Goal: Information Seeking & Learning: Check status

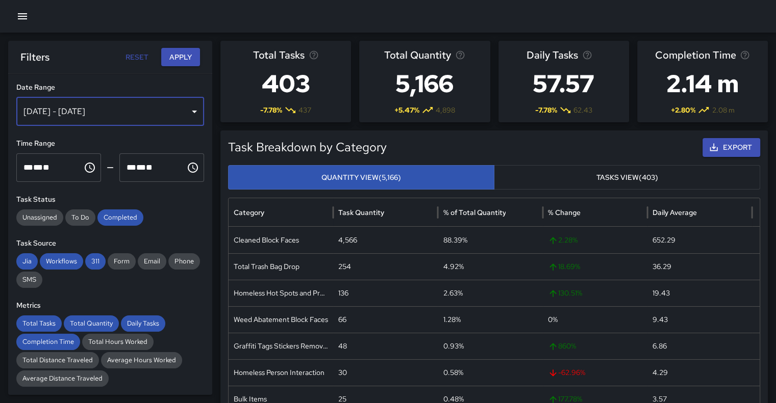
click at [184, 109] on div "[DATE] - [DATE]" at bounding box center [110, 111] width 188 height 29
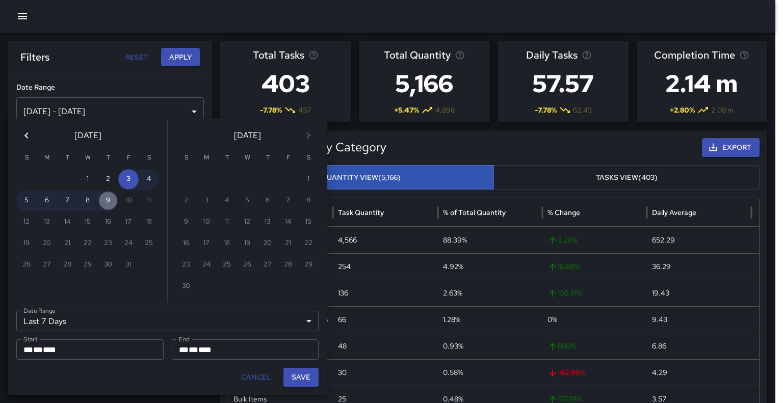
click at [110, 200] on button "9" at bounding box center [108, 201] width 20 height 20
type input "******"
type input "**********"
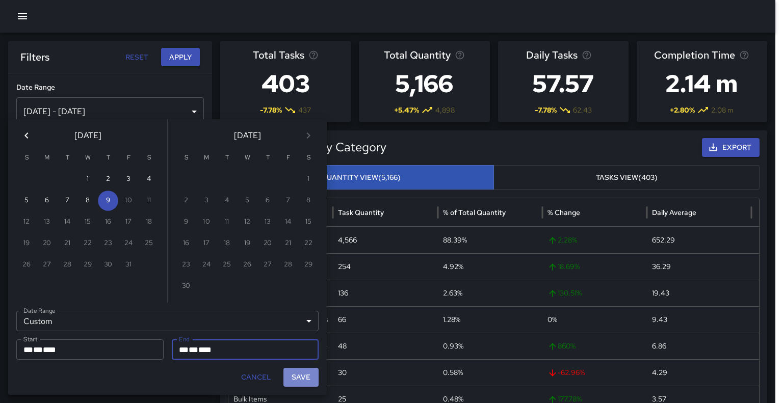
click at [303, 380] on button "Save" at bounding box center [301, 377] width 35 height 19
type input "**********"
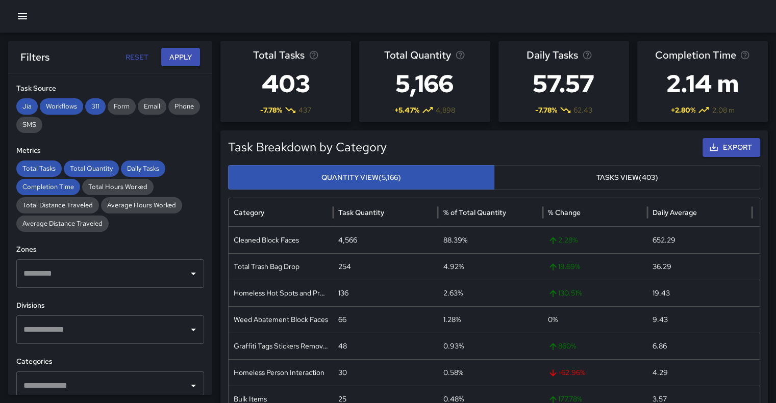
scroll to position [275, 0]
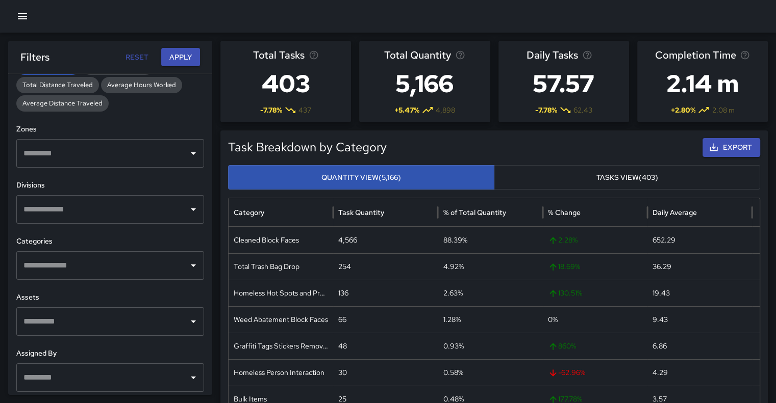
click at [187, 209] on icon "Open" at bounding box center [193, 210] width 12 height 12
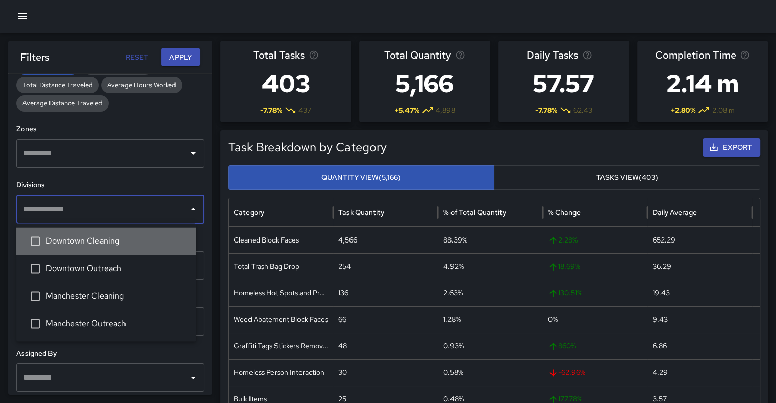
click at [109, 243] on span "Downtown Cleaning" at bounding box center [117, 241] width 142 height 12
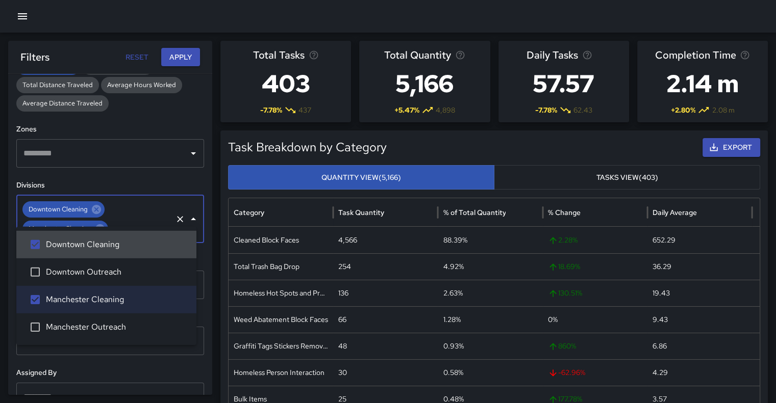
scroll to position [356, 0]
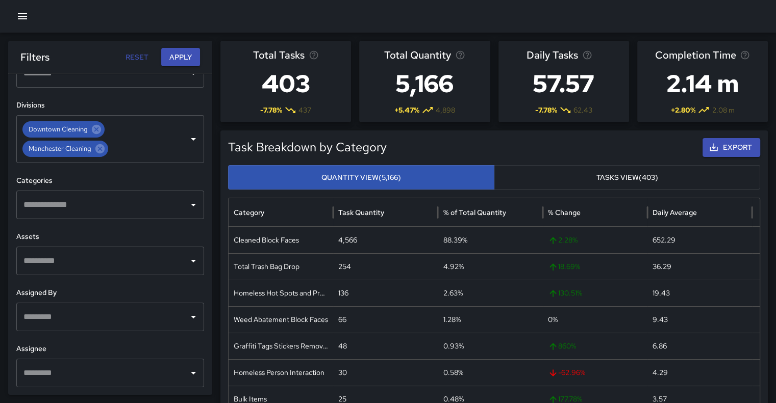
click at [163, 109] on h6 "Divisions" at bounding box center [110, 105] width 188 height 11
click at [187, 204] on icon "Open" at bounding box center [193, 205] width 12 height 12
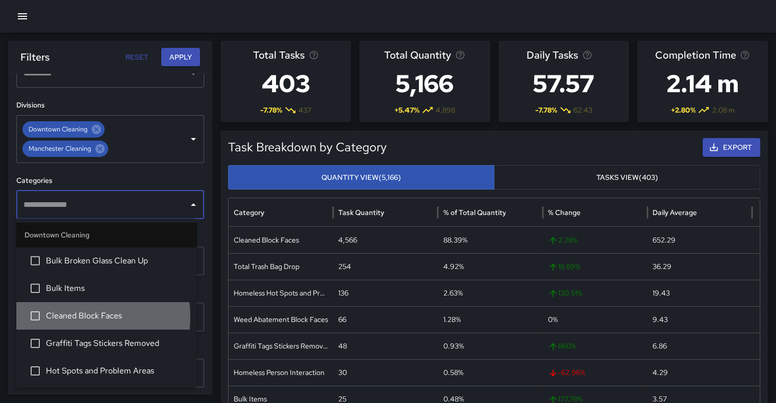
click at [70, 317] on span "Cleaned Block Faces" at bounding box center [117, 316] width 142 height 12
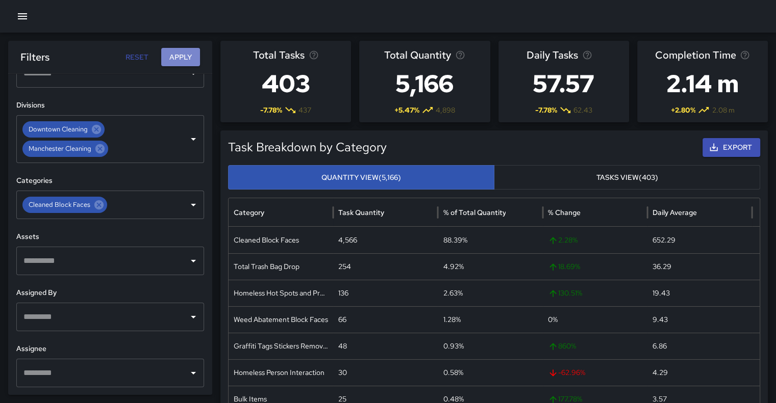
click at [186, 57] on button "Apply" at bounding box center [180, 57] width 39 height 19
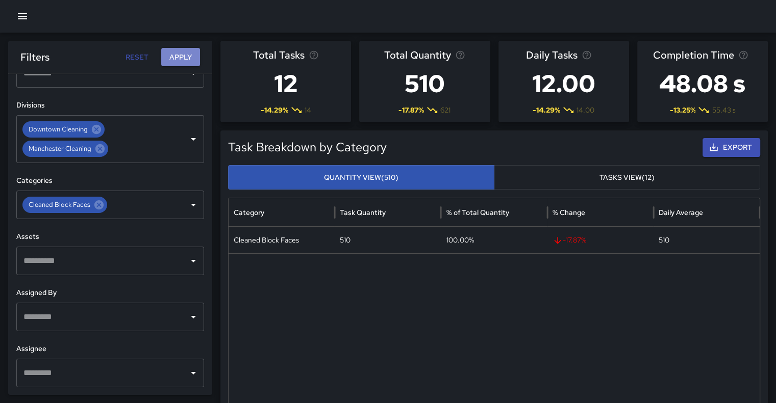
click at [183, 55] on button "Apply" at bounding box center [180, 57] width 39 height 19
click at [99, 128] on icon at bounding box center [96, 129] width 9 height 9
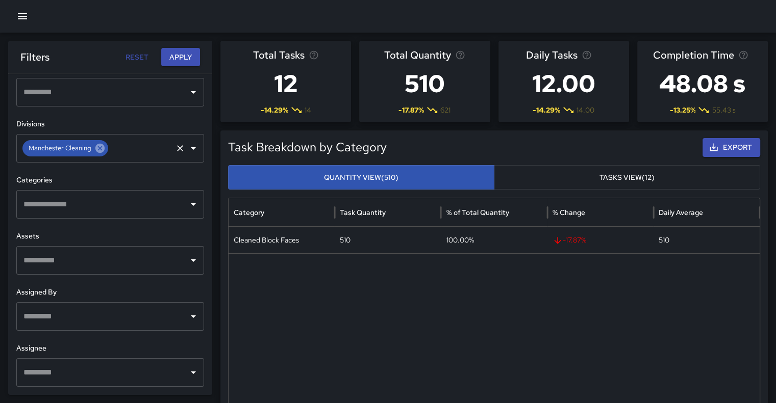
scroll to position [336, 0]
click at [182, 57] on button "Apply" at bounding box center [180, 57] width 39 height 19
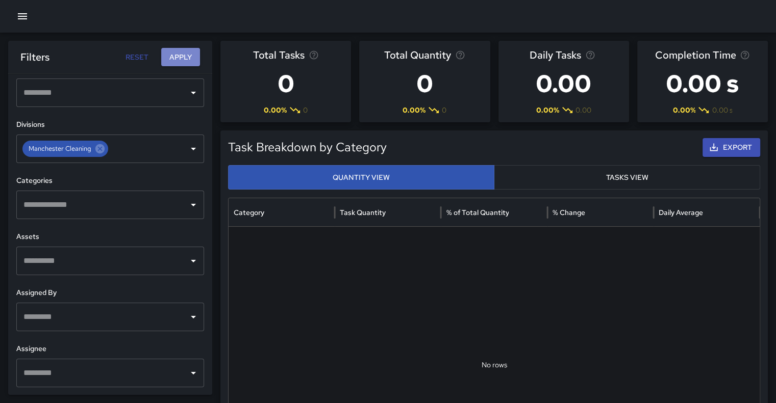
click at [182, 57] on button "Apply" at bounding box center [180, 57] width 39 height 19
click at [102, 149] on icon at bounding box center [99, 148] width 9 height 9
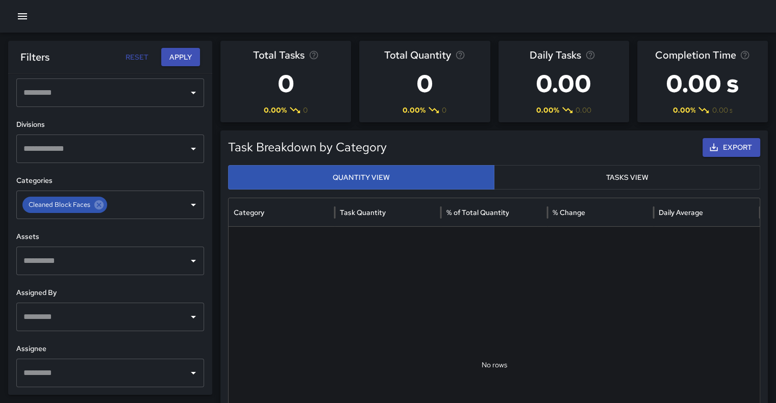
click at [177, 57] on button "Apply" at bounding box center [180, 57] width 39 height 19
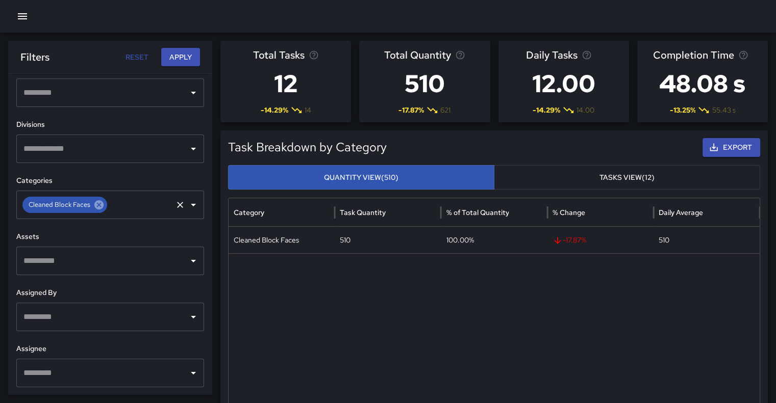
click at [98, 204] on icon at bounding box center [98, 204] width 11 height 11
click at [185, 55] on button "Apply" at bounding box center [180, 57] width 39 height 19
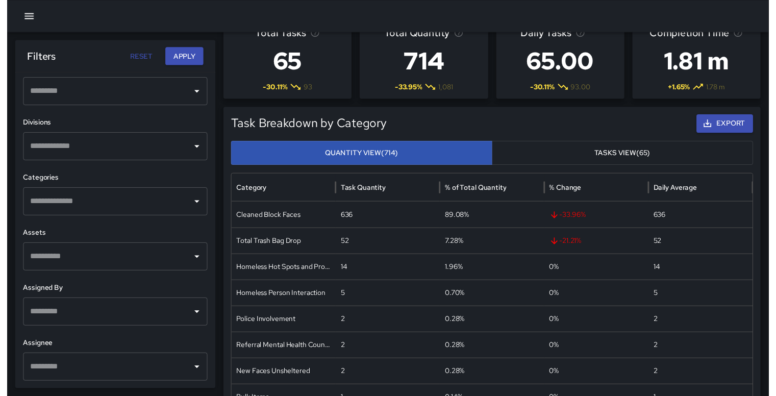
scroll to position [18, 0]
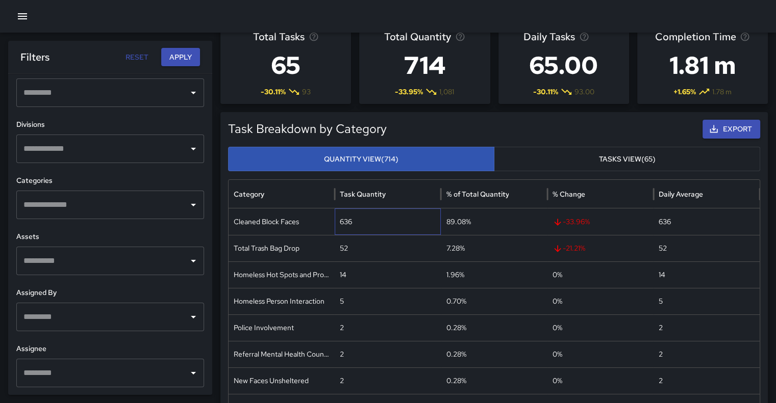
click at [349, 228] on div "636" at bounding box center [388, 222] width 106 height 27
drag, startPoint x: 180, startPoint y: 59, endPoint x: 174, endPoint y: 53, distance: 8.3
click at [174, 53] on button "Apply" at bounding box center [180, 57] width 39 height 19
click at [191, 92] on icon "Open" at bounding box center [193, 93] width 5 height 3
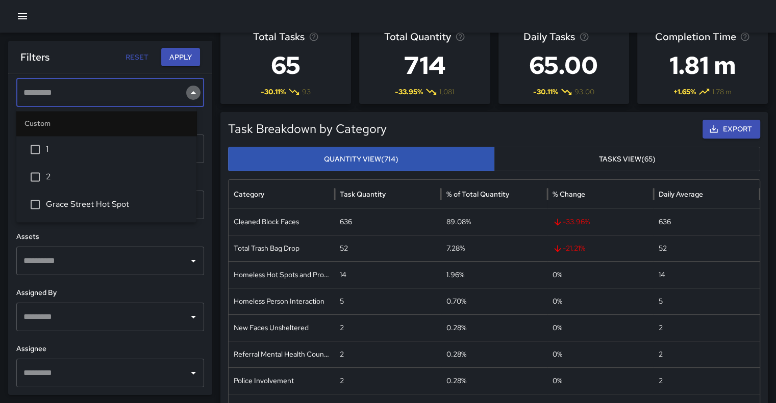
click at [187, 92] on icon "Close" at bounding box center [193, 93] width 12 height 12
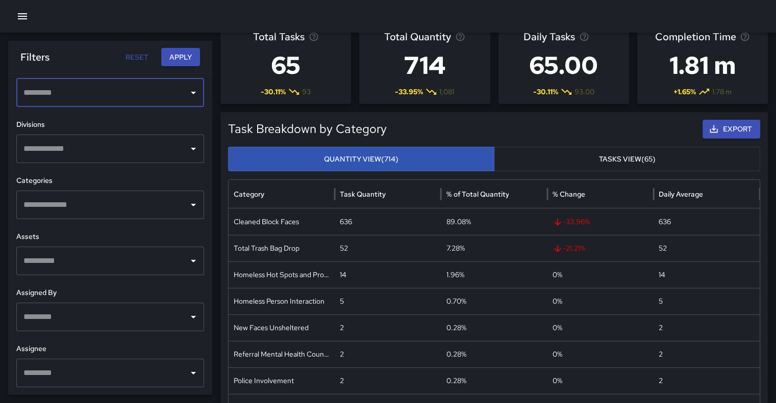
click at [191, 92] on icon "Open" at bounding box center [193, 93] width 5 height 3
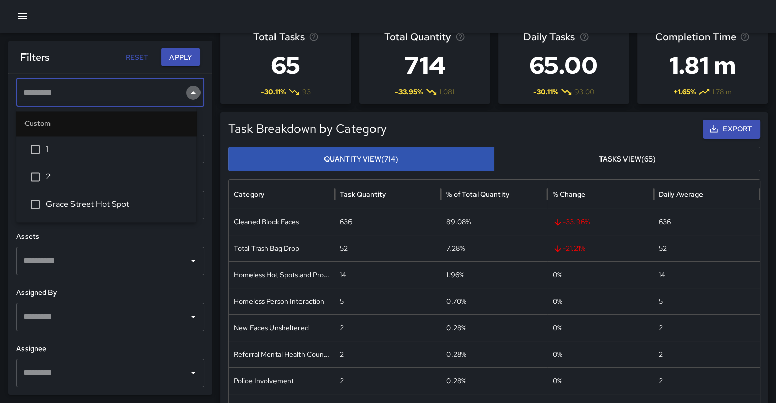
click at [187, 92] on icon "Close" at bounding box center [193, 93] width 12 height 12
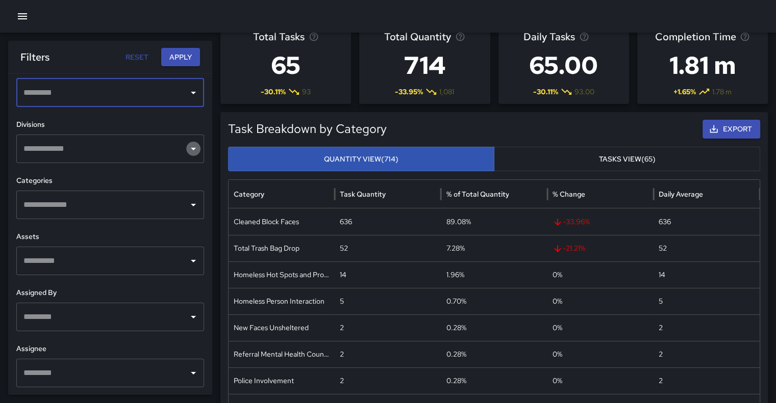
click at [191, 148] on icon "Open" at bounding box center [193, 149] width 5 height 3
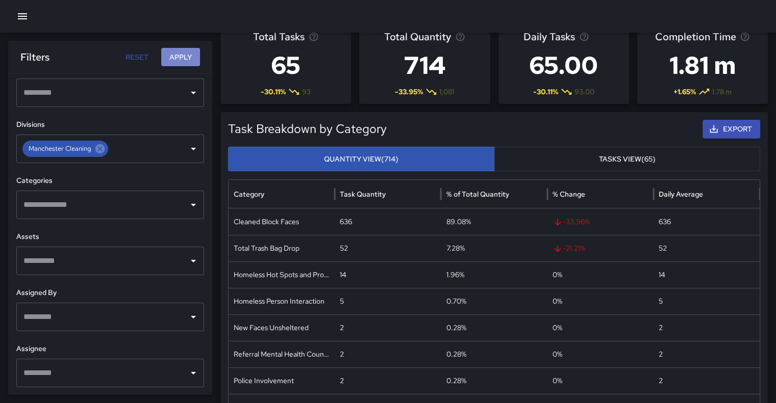
click at [181, 58] on button "Apply" at bounding box center [180, 57] width 39 height 19
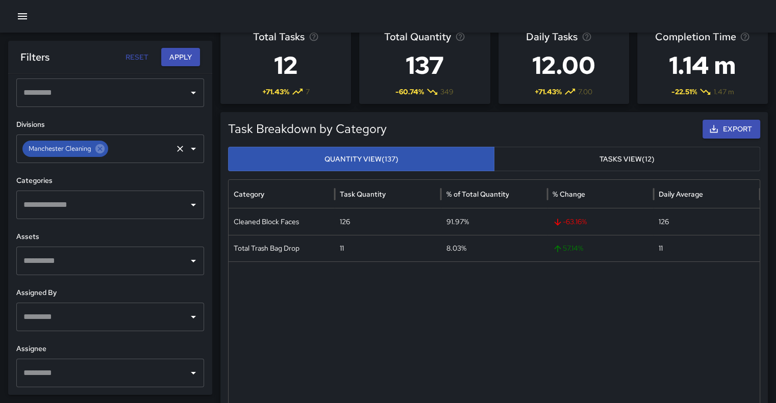
click at [191, 149] on icon "Open" at bounding box center [193, 149] width 5 height 3
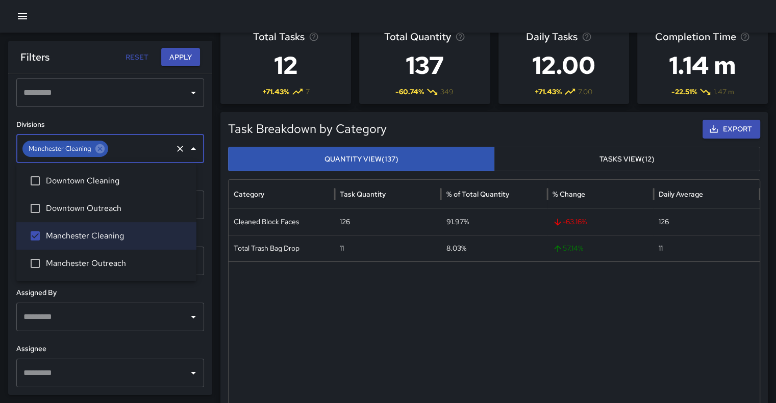
click at [108, 186] on span "Downtown Cleaning" at bounding box center [117, 181] width 142 height 12
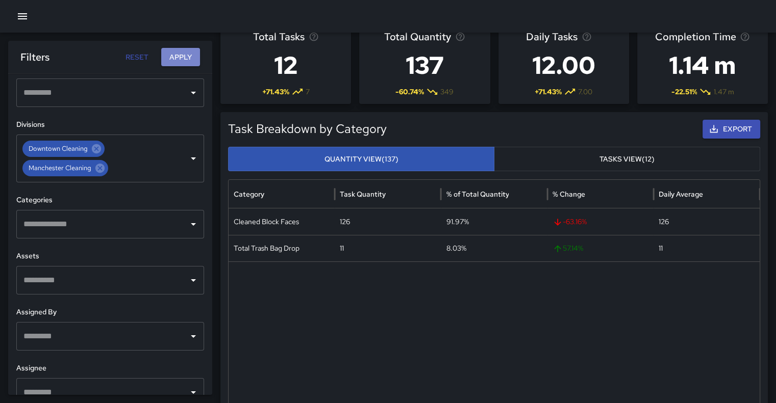
drag, startPoint x: 175, startPoint y: 63, endPoint x: 173, endPoint y: 57, distance: 7.1
click at [173, 57] on button "Apply" at bounding box center [180, 57] width 39 height 19
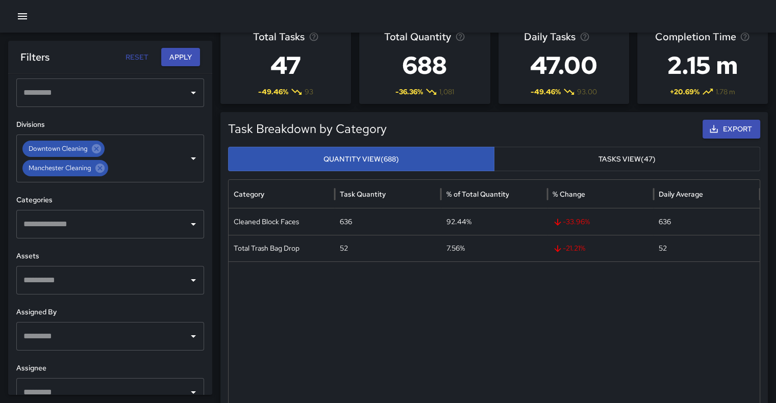
click at [14, 12] on button "button" at bounding box center [22, 16] width 20 height 20
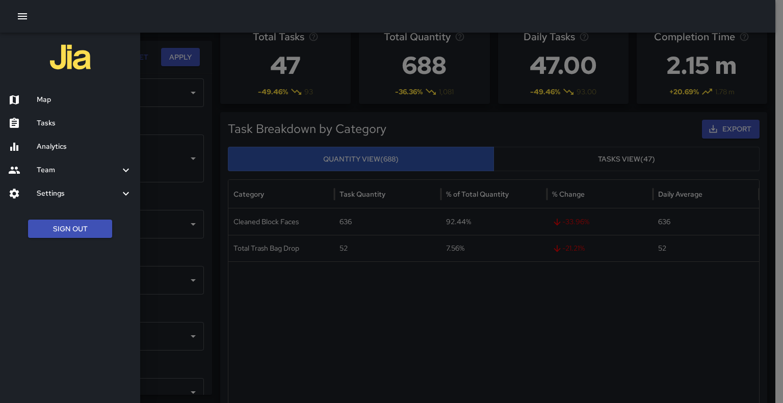
click at [52, 122] on h6 "Tasks" at bounding box center [84, 123] width 95 height 11
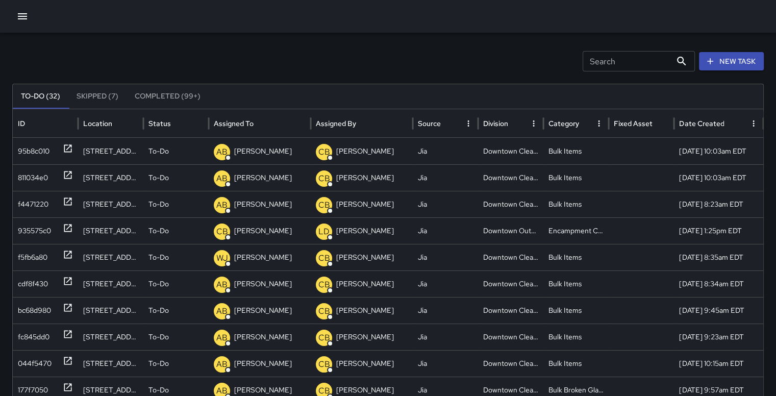
click at [172, 95] on button "Completed (99+)" at bounding box center [167, 96] width 82 height 24
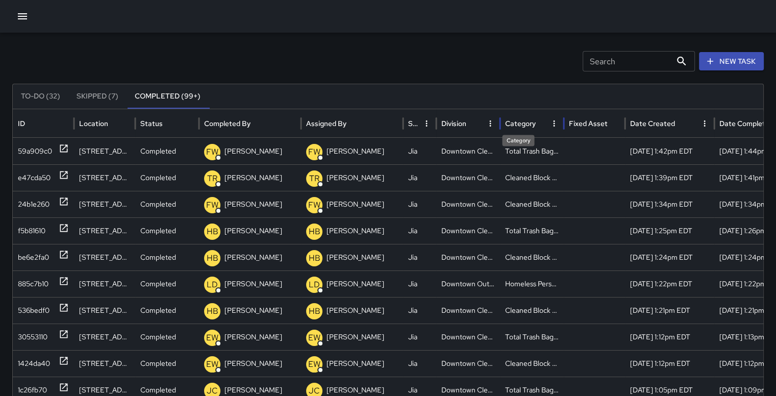
click at [525, 125] on div "Category" at bounding box center [520, 123] width 31 height 9
click at [36, 335] on div "d88786f0" at bounding box center [34, 337] width 32 height 26
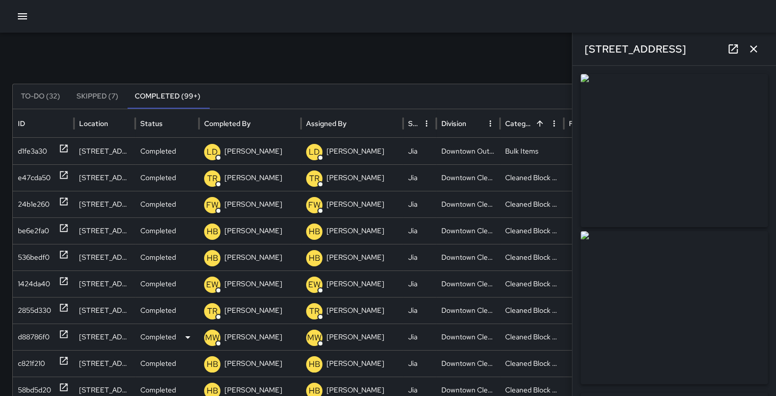
type input "**********"
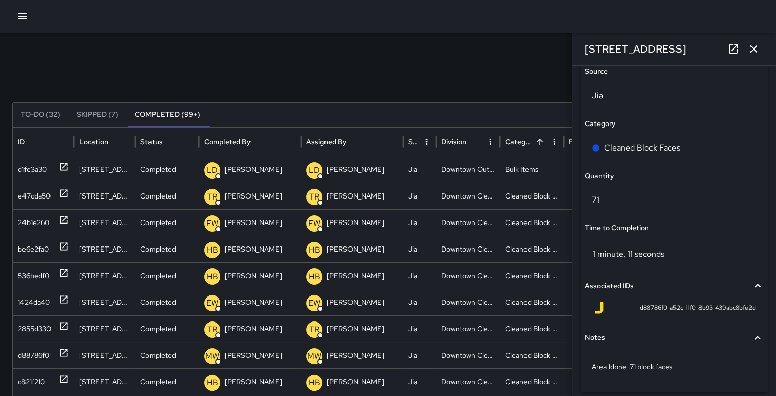
scroll to position [706, 0]
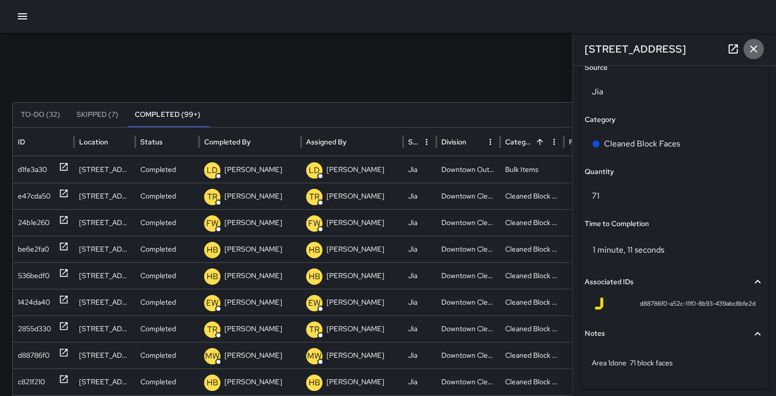
click at [758, 50] on icon "button" at bounding box center [753, 49] width 12 height 12
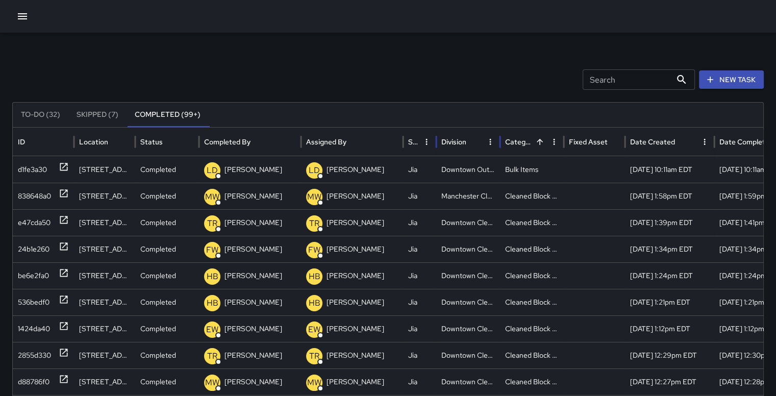
click at [456, 138] on div "Division" at bounding box center [453, 141] width 25 height 9
click at [524, 139] on div "Category" at bounding box center [520, 141] width 31 height 9
click at [455, 134] on div "Division" at bounding box center [462, 142] width 42 height 28
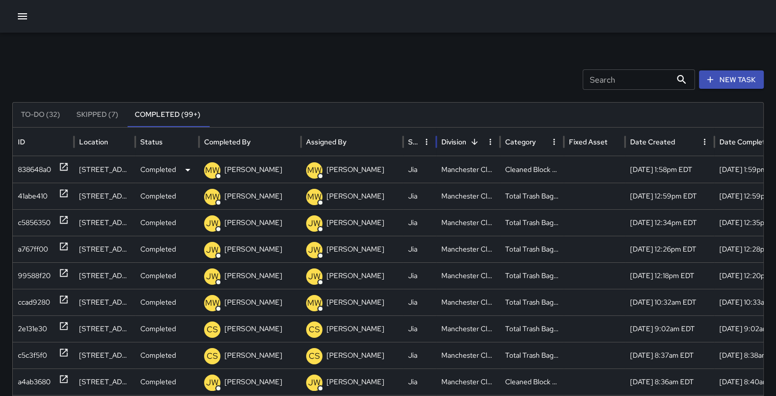
click at [42, 166] on div "838648a0" at bounding box center [34, 170] width 33 height 26
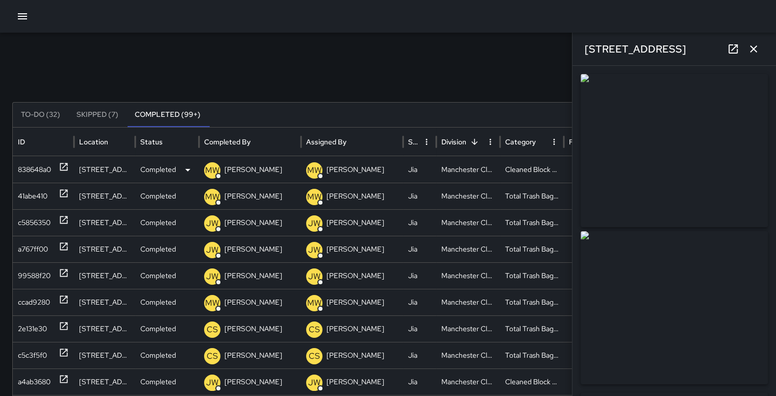
type input "**********"
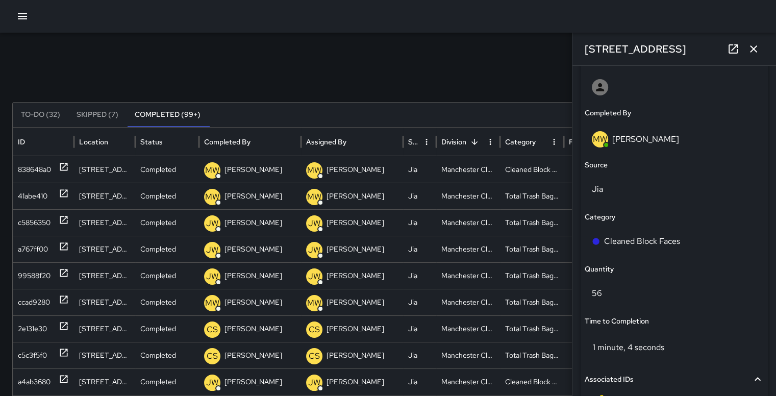
scroll to position [616, 0]
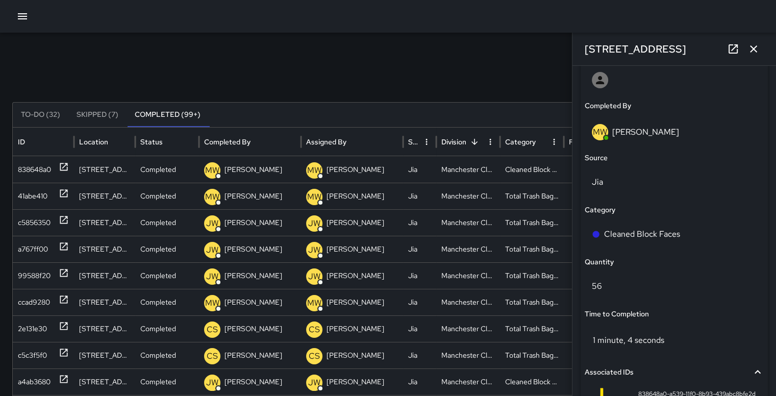
click at [761, 50] on button "button" at bounding box center [753, 49] width 20 height 20
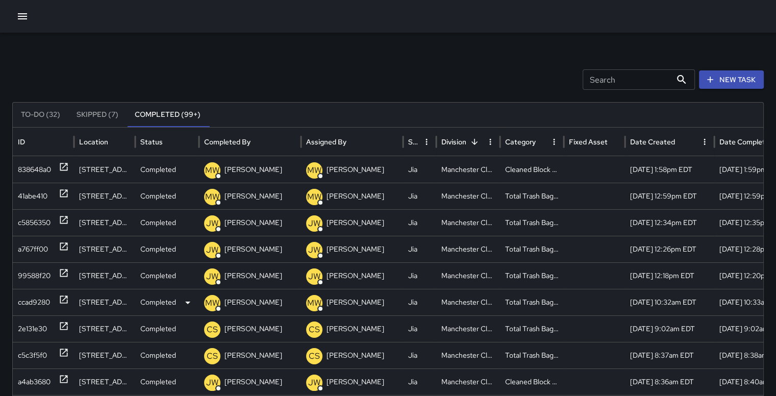
scroll to position [4, 0]
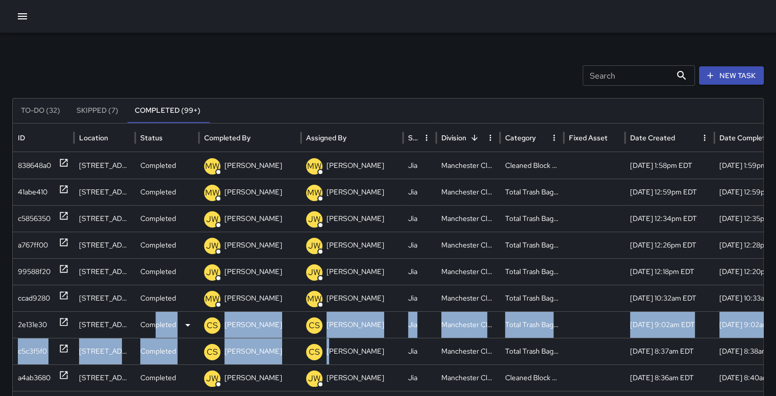
drag, startPoint x: 332, startPoint y: 357, endPoint x: 153, endPoint y: 327, distance: 181.0
click at [153, 327] on div "838648a0 217 West 7th Street Completed MW Markee White MW Markee White Jia Manc…" at bounding box center [412, 390] width 798 height 477
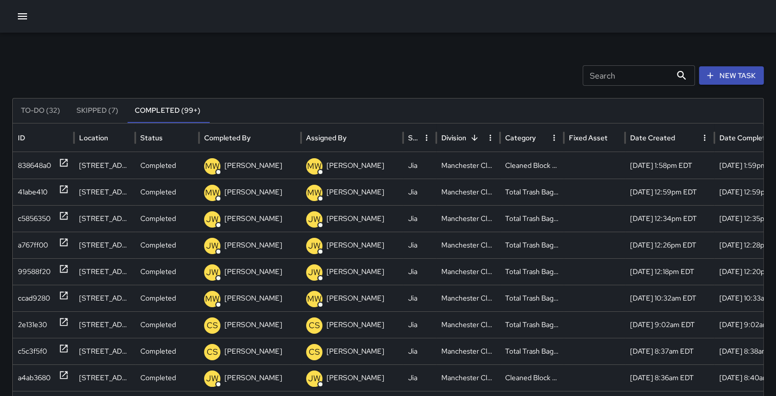
click at [451, 62] on div "Search Search New Task To-Do (32) Skipped (7) Completed (99+) ID Location Statu…" at bounding box center [388, 318] width 776 height 579
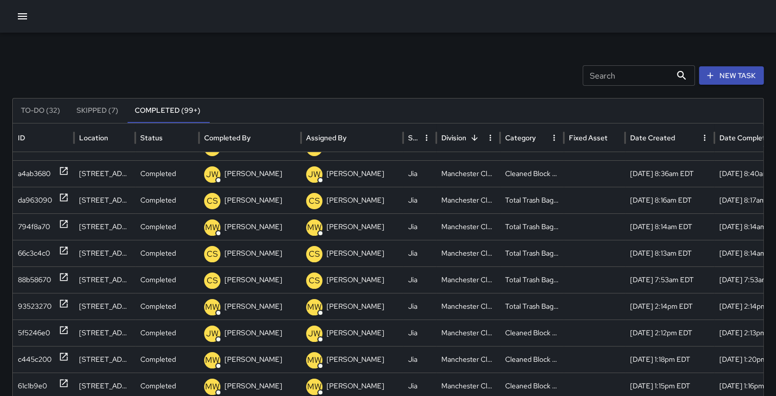
scroll to position [182, 0]
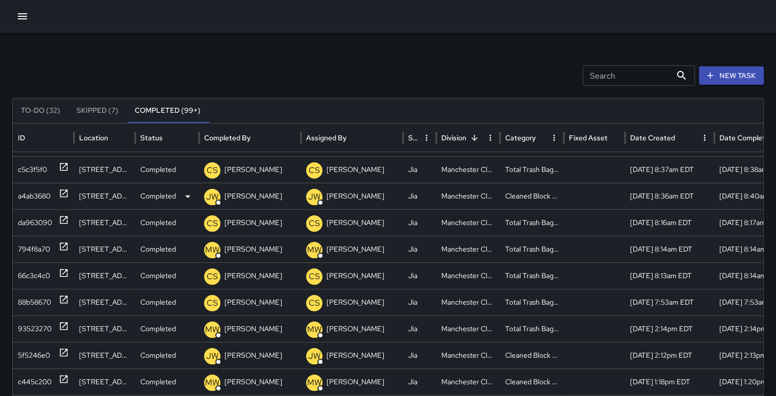
click at [46, 188] on div "a4ab3680" at bounding box center [34, 196] width 33 height 26
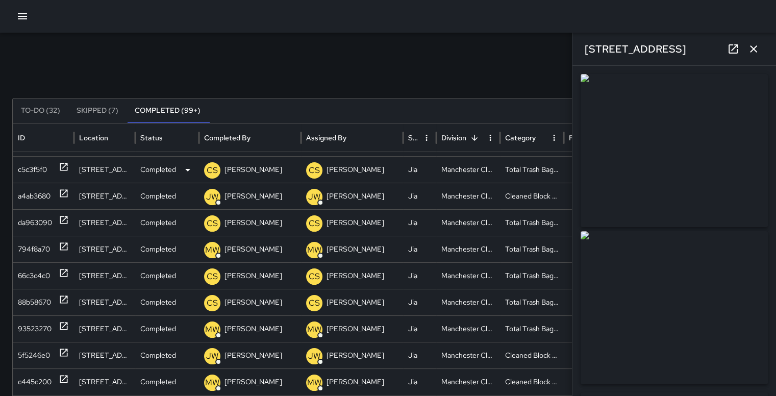
type input "**********"
drag, startPoint x: 767, startPoint y: 130, endPoint x: 758, endPoint y: 204, distance: 74.5
click at [758, 204] on div "**********" at bounding box center [674, 231] width 204 height 330
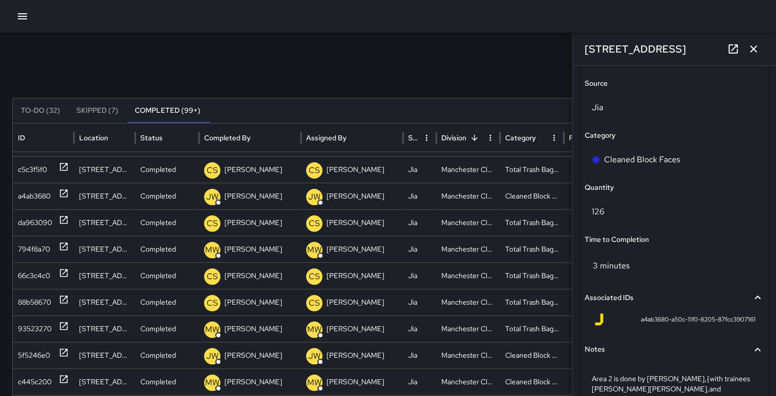
scroll to position [693, 0]
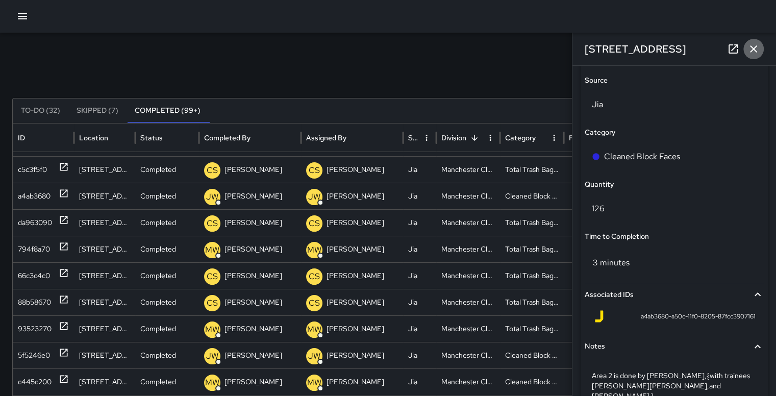
click at [757, 47] on icon "button" at bounding box center [753, 49] width 12 height 12
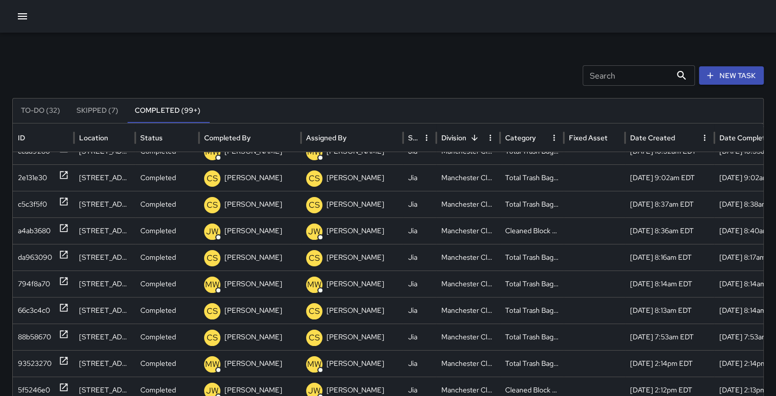
scroll to position [0, 0]
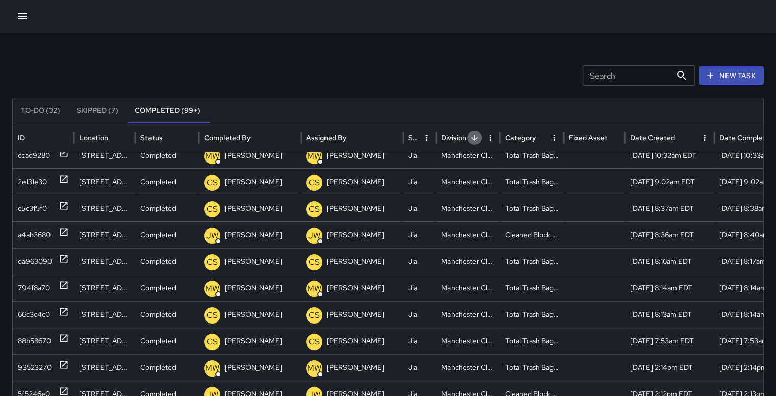
click at [475, 136] on icon "Sort" at bounding box center [474, 137] width 9 height 9
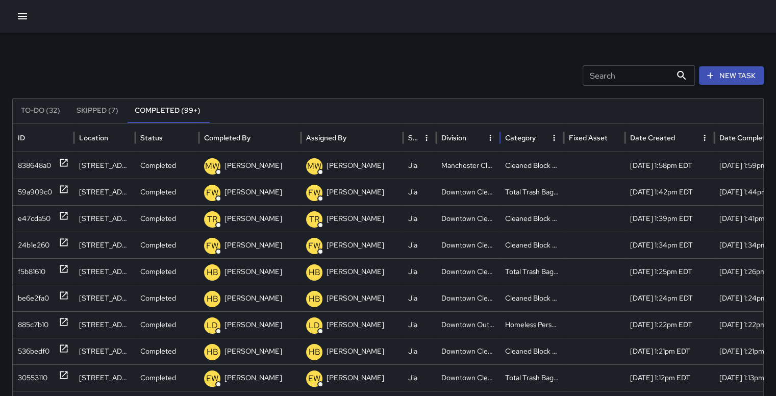
click at [461, 138] on div "Division" at bounding box center [453, 137] width 25 height 9
click at [23, 19] on icon "button" at bounding box center [22, 16] width 12 height 12
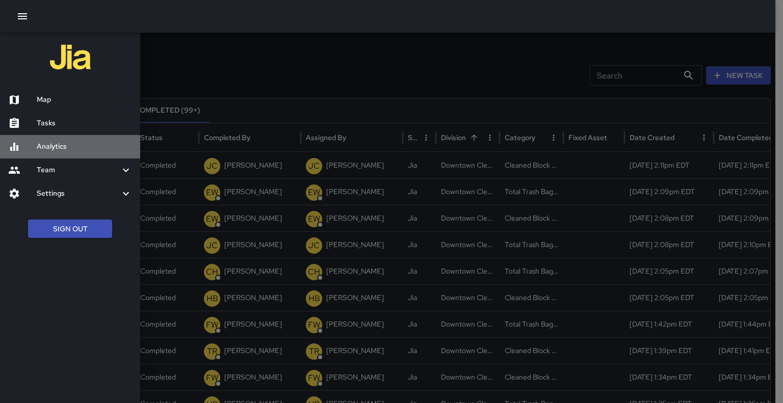
click at [53, 144] on h6 "Analytics" at bounding box center [84, 146] width 95 height 11
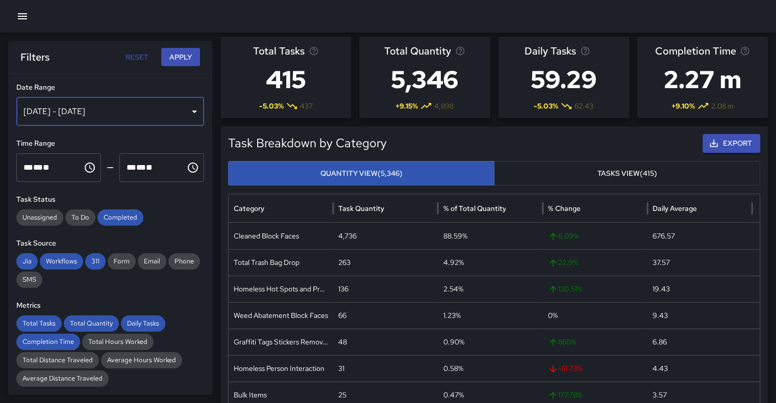
drag, startPoint x: 180, startPoint y: 104, endPoint x: 160, endPoint y: 111, distance: 20.5
click at [160, 111] on div "[DATE] - [DATE]" at bounding box center [110, 111] width 188 height 29
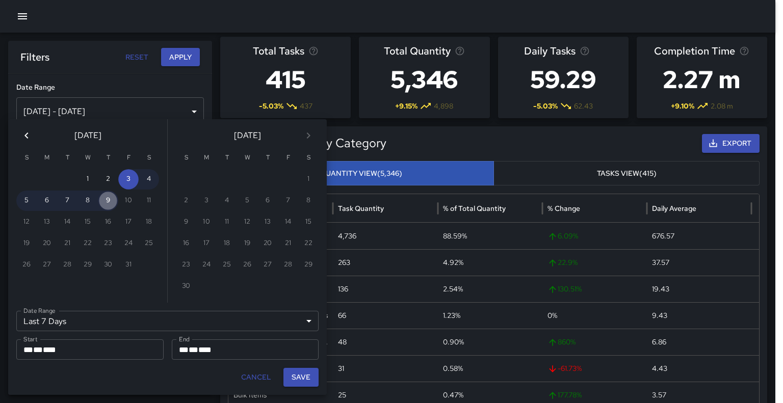
click at [112, 201] on button "9" at bounding box center [108, 201] width 20 height 20
type input "******"
type input "**********"
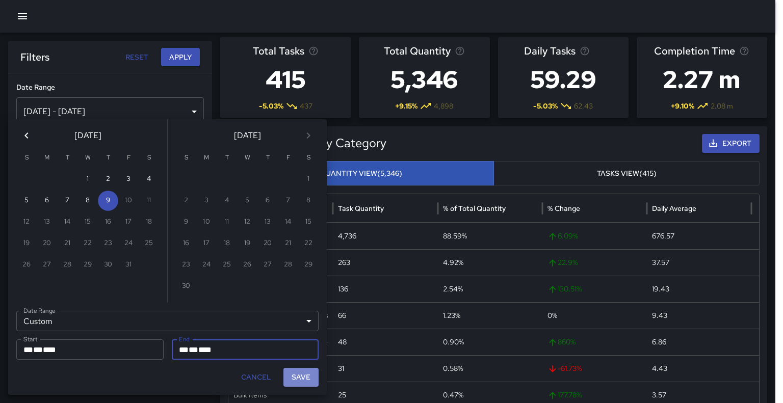
click at [300, 377] on button "Save" at bounding box center [301, 377] width 35 height 19
type input "**********"
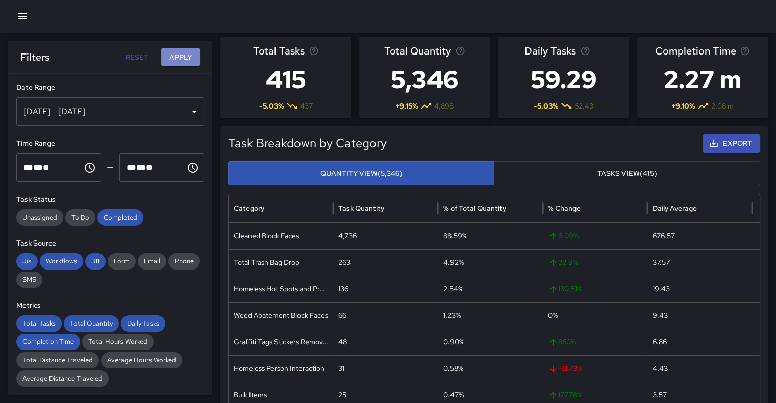
click at [186, 51] on button "Apply" at bounding box center [180, 57] width 39 height 19
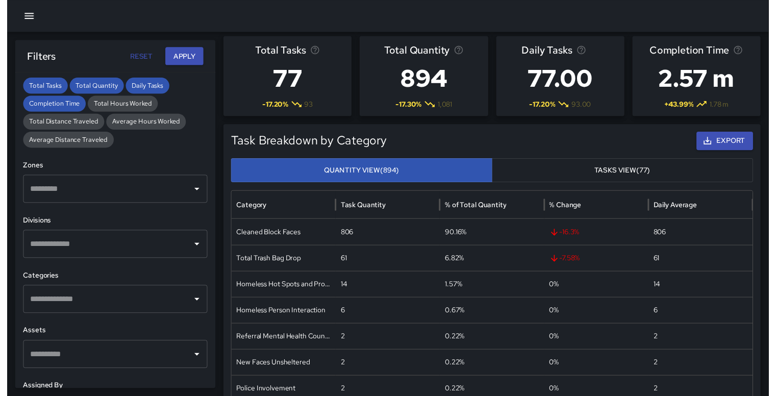
scroll to position [277, 0]
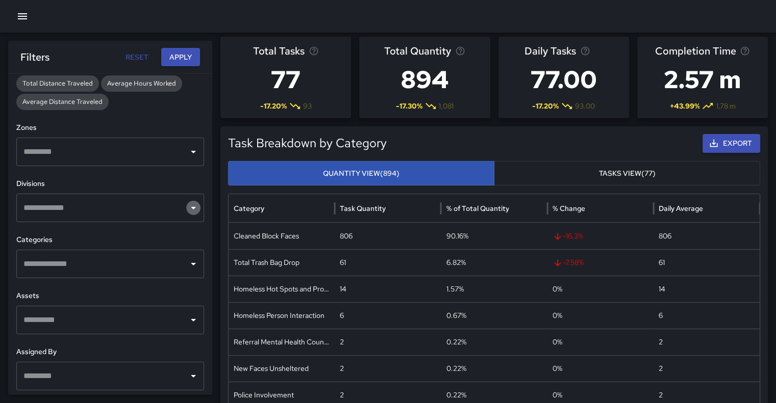
click at [187, 209] on icon "Open" at bounding box center [193, 208] width 12 height 12
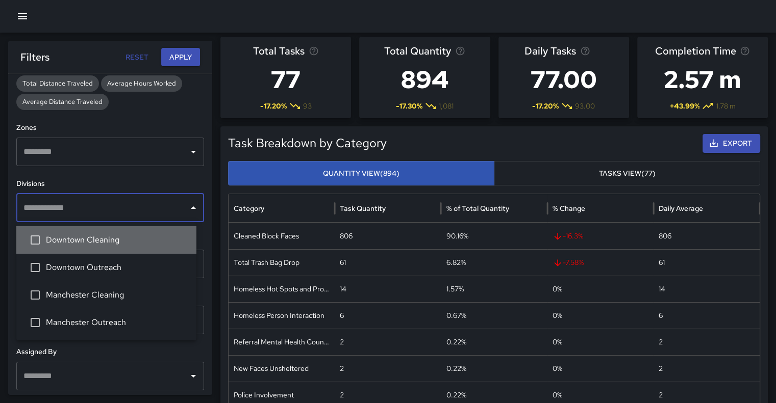
click at [117, 243] on span "Downtown Cleaning" at bounding box center [117, 240] width 142 height 12
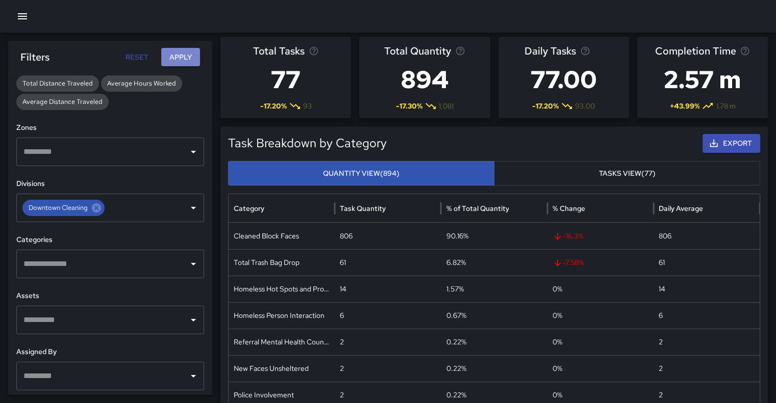
click at [188, 52] on button "Apply" at bounding box center [180, 57] width 39 height 19
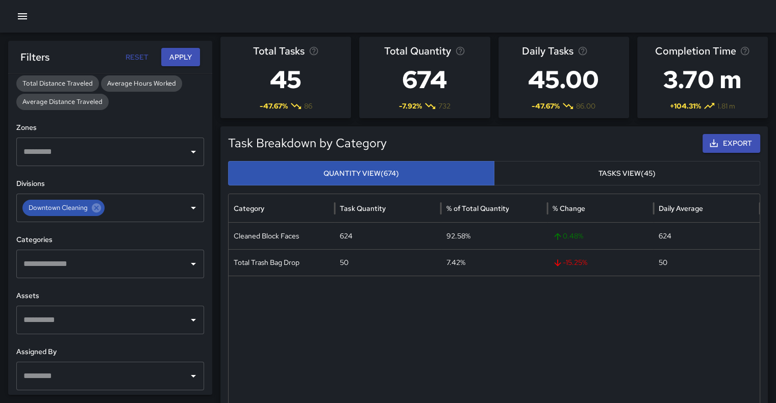
click at [187, 58] on button "Apply" at bounding box center [180, 57] width 39 height 19
click at [188, 209] on icon "Open" at bounding box center [193, 208] width 12 height 12
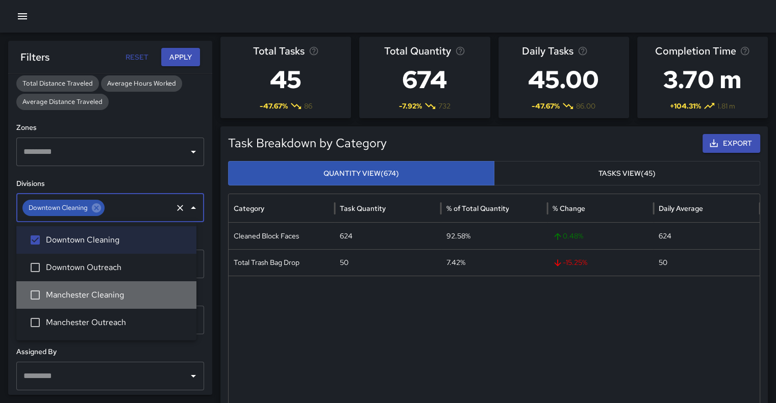
click at [81, 297] on span "Manchester Cleaning" at bounding box center [117, 295] width 142 height 12
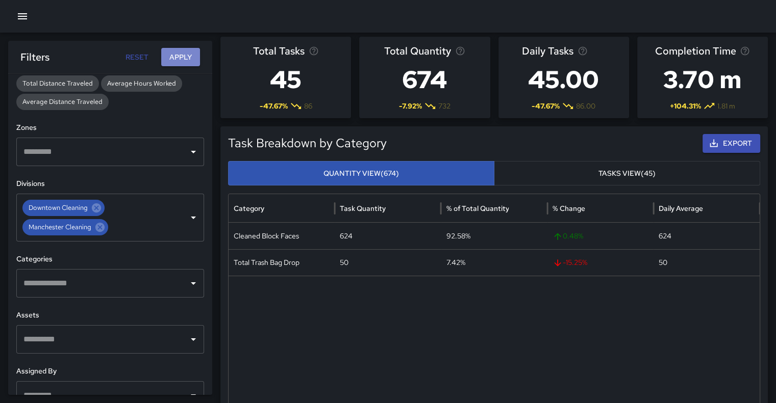
click at [179, 57] on button "Apply" at bounding box center [180, 57] width 39 height 19
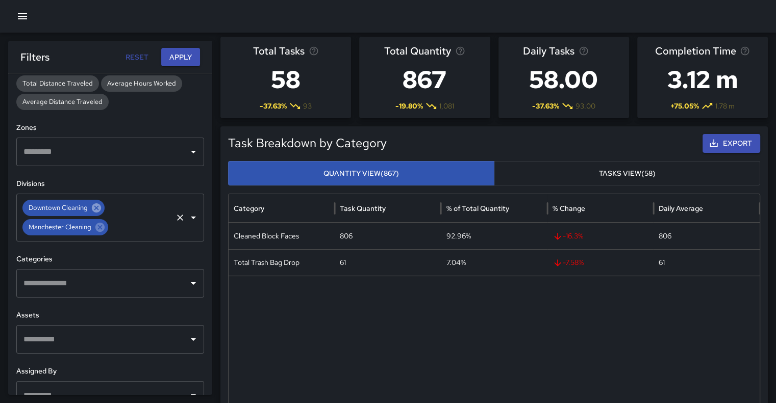
click at [97, 208] on icon at bounding box center [96, 208] width 9 height 9
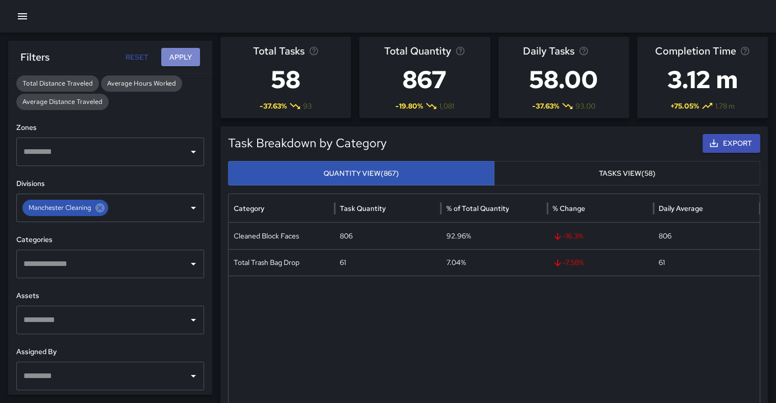
click at [186, 55] on button "Apply" at bounding box center [180, 57] width 39 height 19
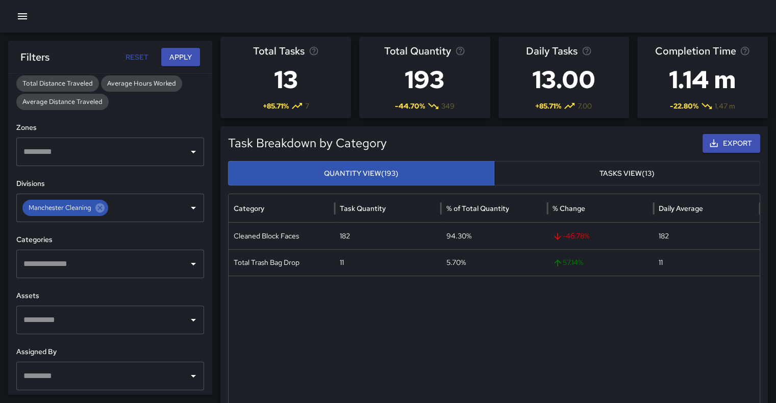
click at [24, 19] on icon "button" at bounding box center [22, 16] width 12 height 12
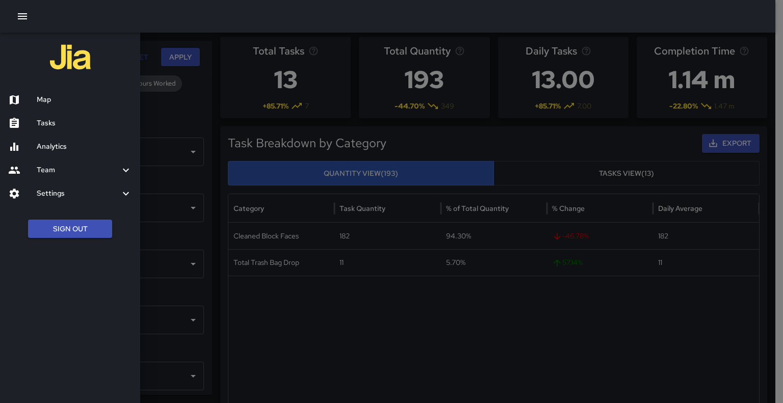
click at [43, 122] on h6 "Tasks" at bounding box center [84, 123] width 95 height 11
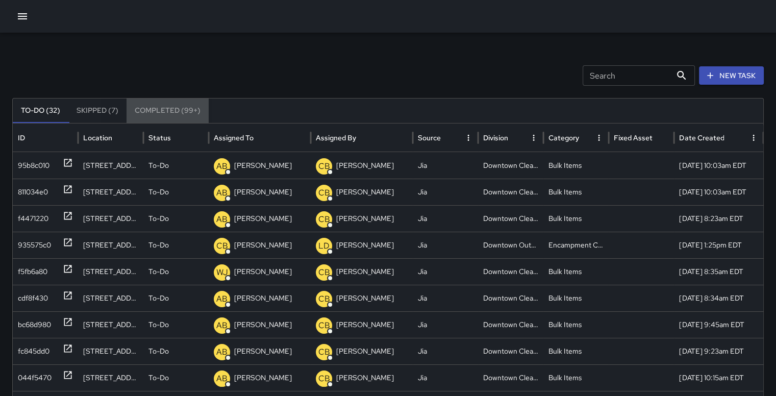
click at [157, 114] on button "Completed (99+)" at bounding box center [167, 110] width 82 height 24
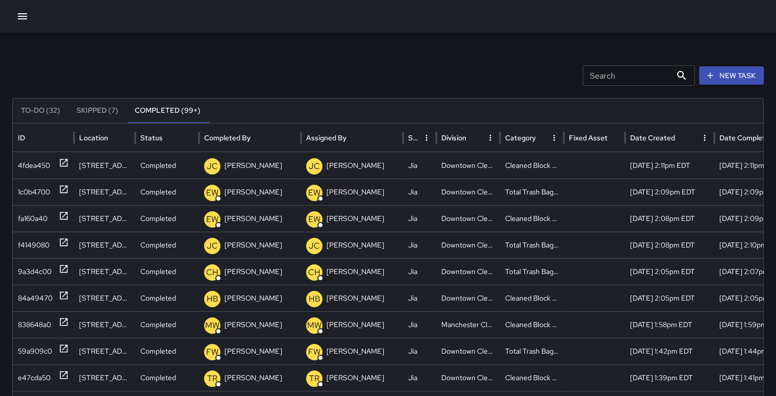
scroll to position [4, 0]
click at [38, 155] on div "4fdea450" at bounding box center [34, 166] width 32 height 26
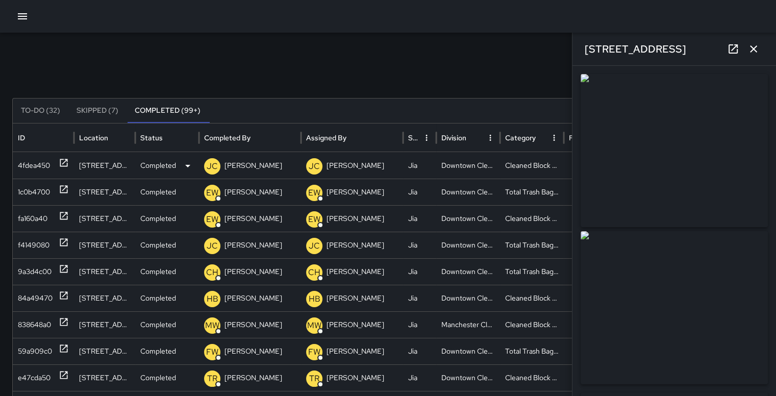
type input "**********"
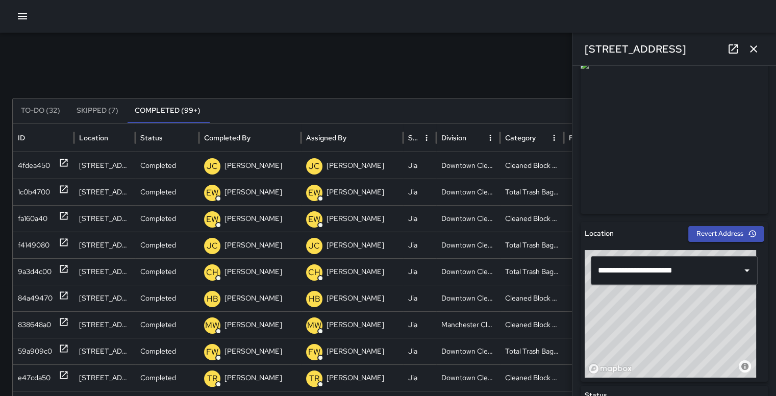
scroll to position [0, 0]
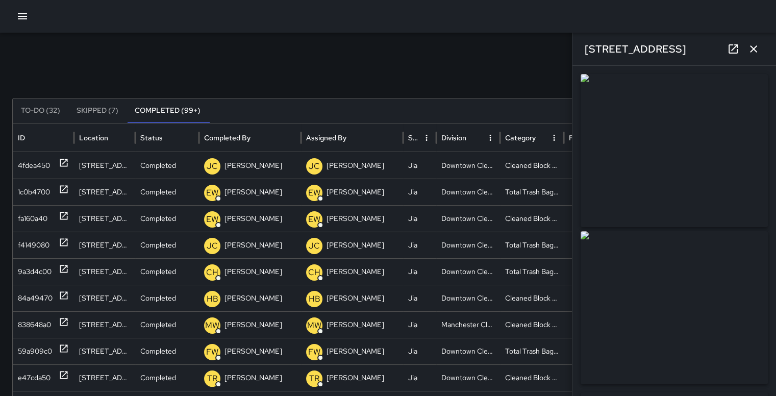
click at [759, 49] on button "button" at bounding box center [753, 49] width 20 height 20
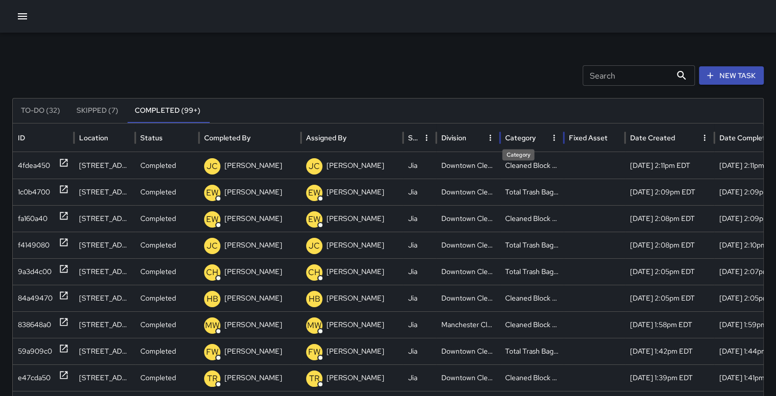
click at [528, 139] on div "Category" at bounding box center [520, 137] width 31 height 9
click at [22, 266] on div "84a49470" at bounding box center [35, 272] width 35 height 26
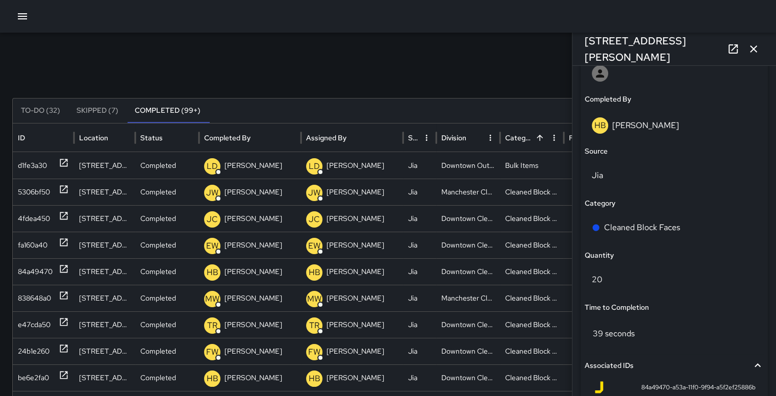
scroll to position [607, 0]
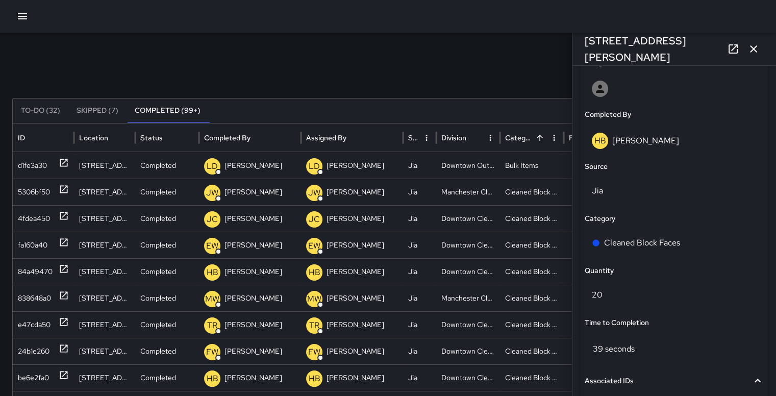
click at [752, 48] on icon "button" at bounding box center [753, 49] width 12 height 12
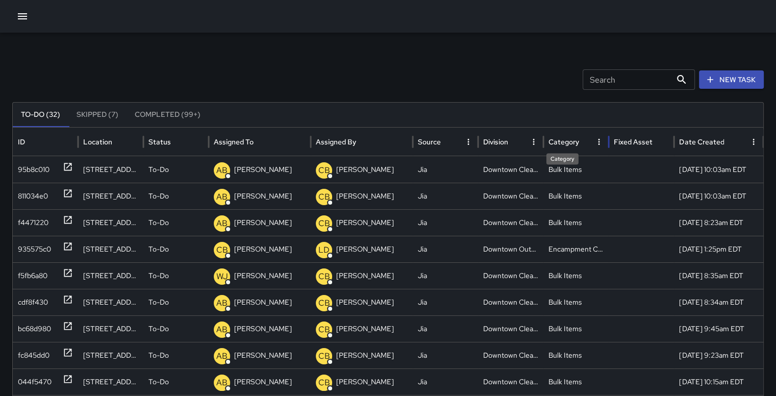
click at [557, 141] on div "Category" at bounding box center [563, 141] width 31 height 9
click at [560, 140] on div "Category" at bounding box center [562, 141] width 28 height 9
click at [586, 138] on icon "Sort" at bounding box center [584, 141] width 9 height 9
click at [173, 111] on button "Completed (99+)" at bounding box center [167, 115] width 82 height 24
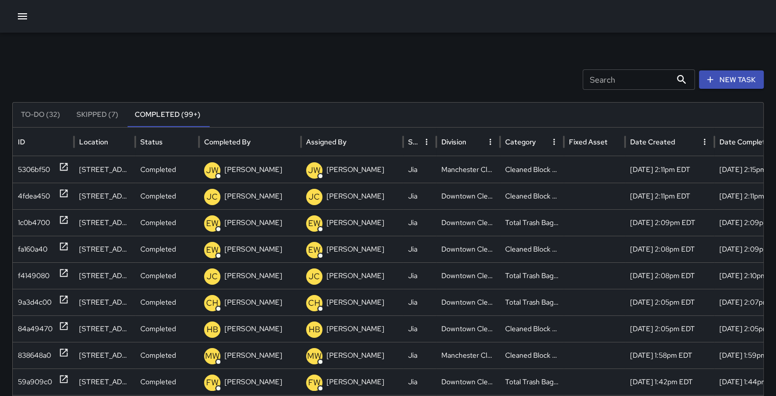
click at [541, 144] on icon "Sort" at bounding box center [543, 141] width 9 height 9
click at [34, 242] on div "fa160a40" at bounding box center [33, 249] width 30 height 26
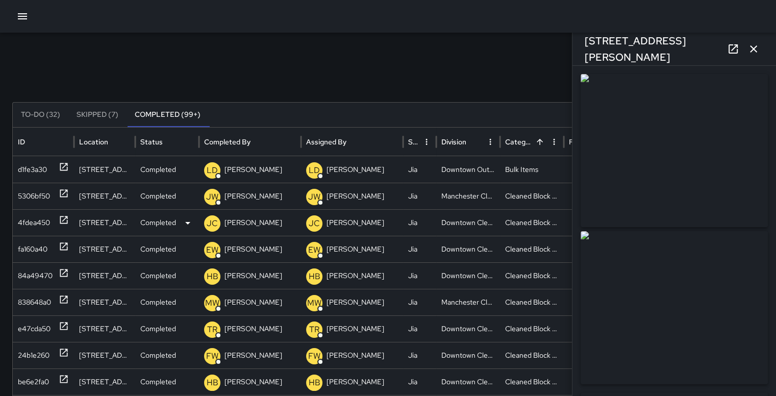
type input "**********"
click at [752, 46] on icon "button" at bounding box center [753, 49] width 12 height 12
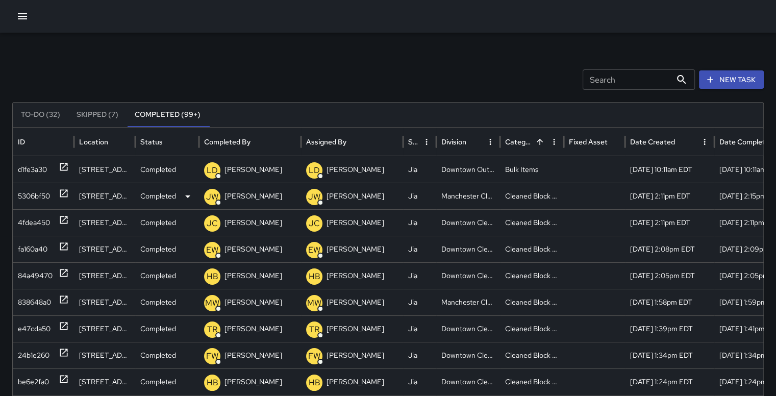
click at [29, 187] on div "5306bf50" at bounding box center [34, 196] width 32 height 26
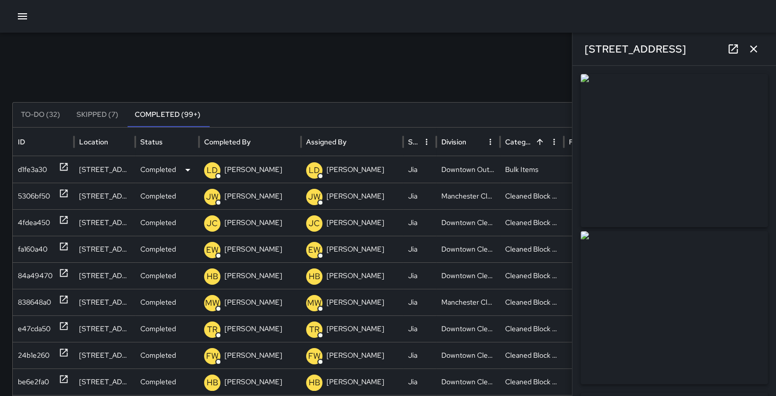
type input "**********"
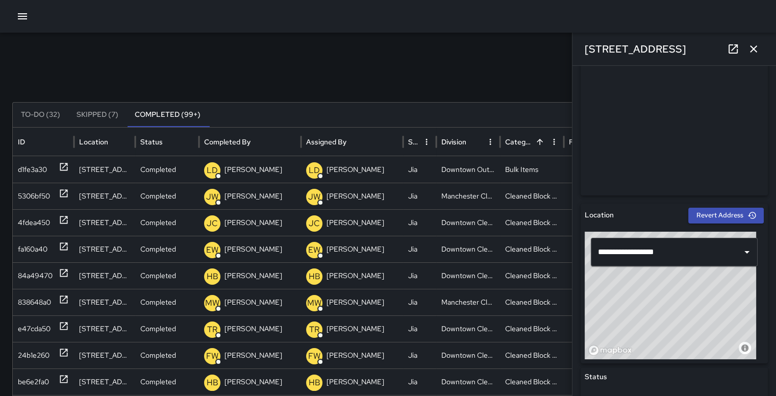
scroll to position [81, 0]
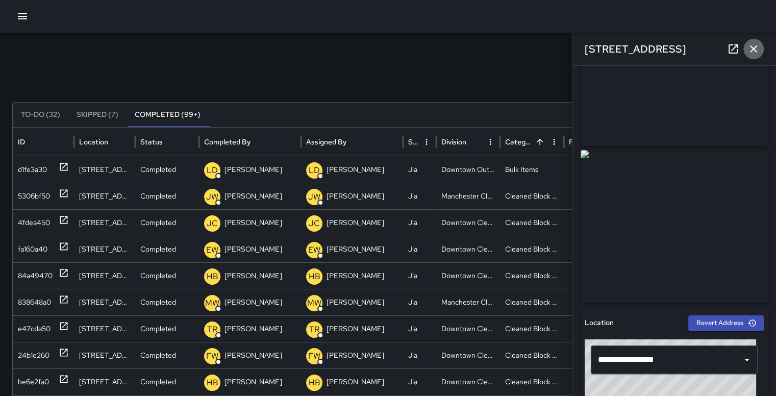
click at [752, 45] on icon "button" at bounding box center [753, 49] width 12 height 12
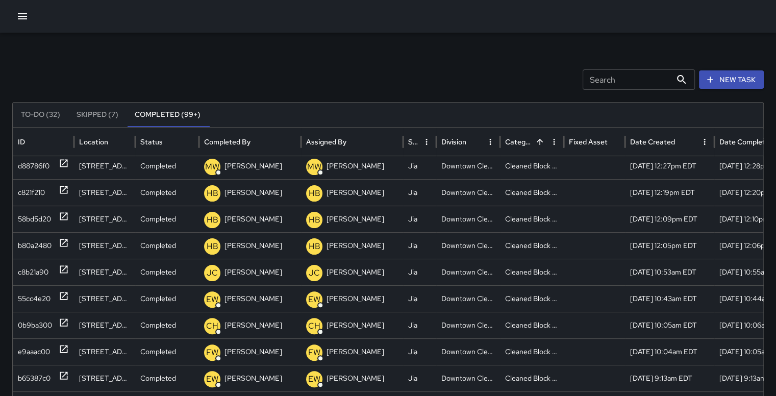
scroll to position [331, 0]
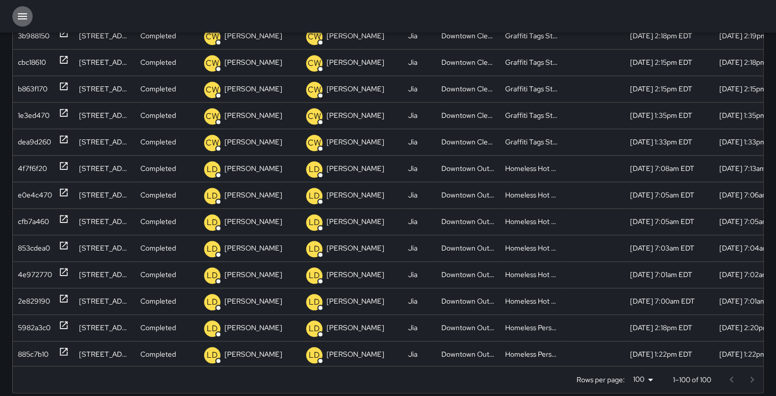
click at [17, 18] on icon "button" at bounding box center [22, 16] width 12 height 12
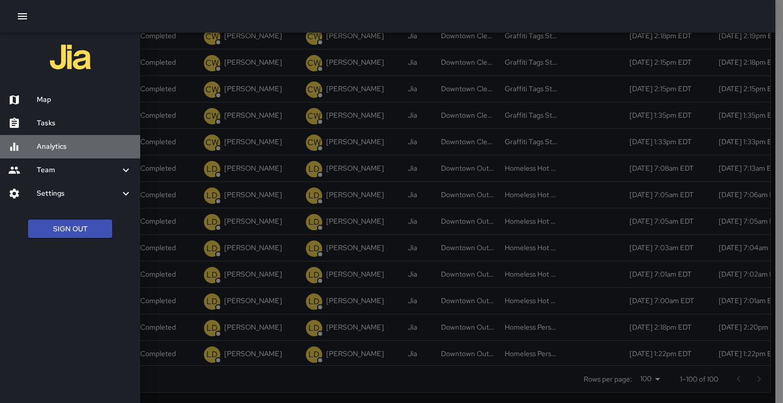
click at [54, 154] on div "Analytics" at bounding box center [70, 146] width 140 height 23
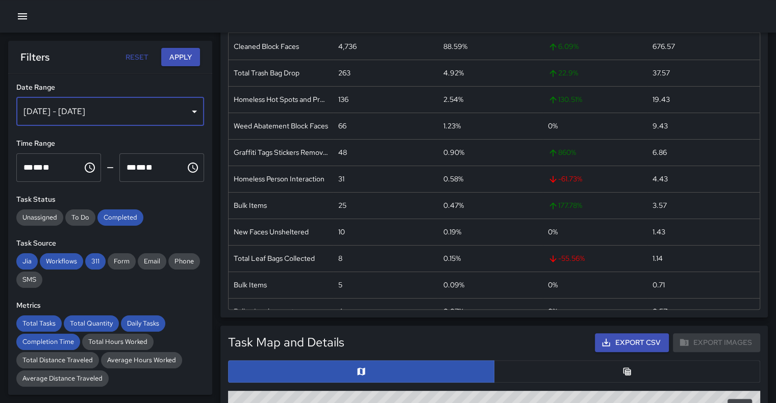
click at [188, 111] on div "[DATE] - [DATE]" at bounding box center [110, 111] width 188 height 29
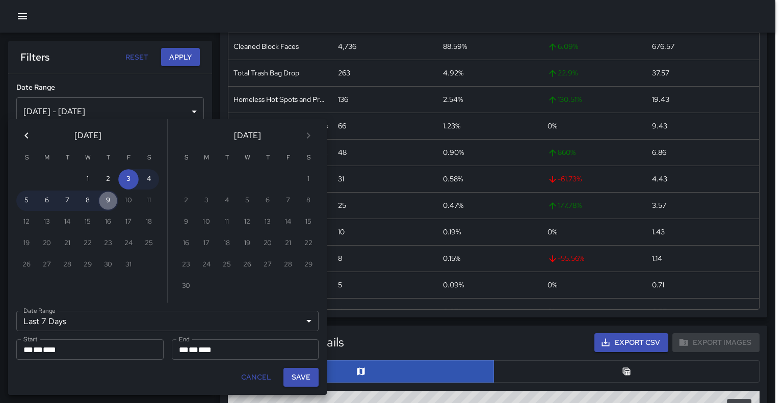
click at [114, 204] on button "9" at bounding box center [108, 201] width 20 height 20
type input "******"
type input "**********"
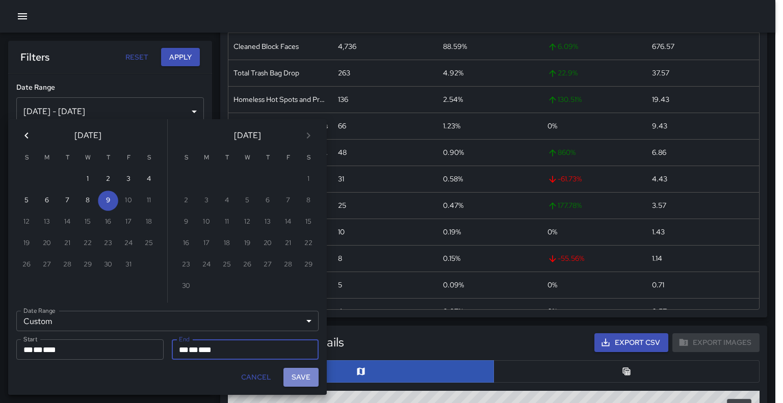
click at [305, 377] on button "Save" at bounding box center [301, 377] width 35 height 19
type input "**********"
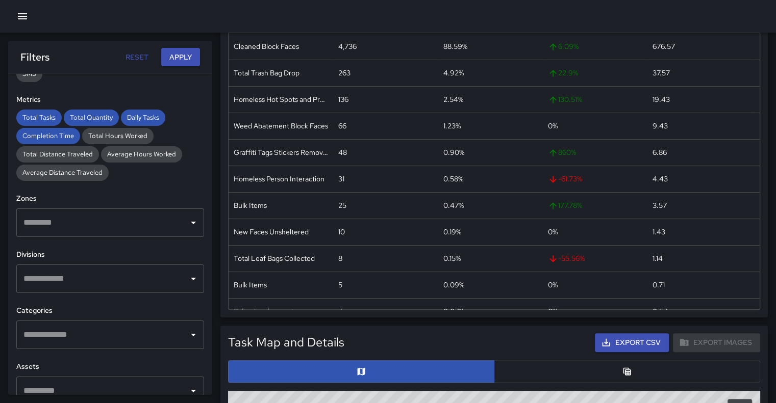
click at [187, 283] on icon "Open" at bounding box center [193, 279] width 12 height 12
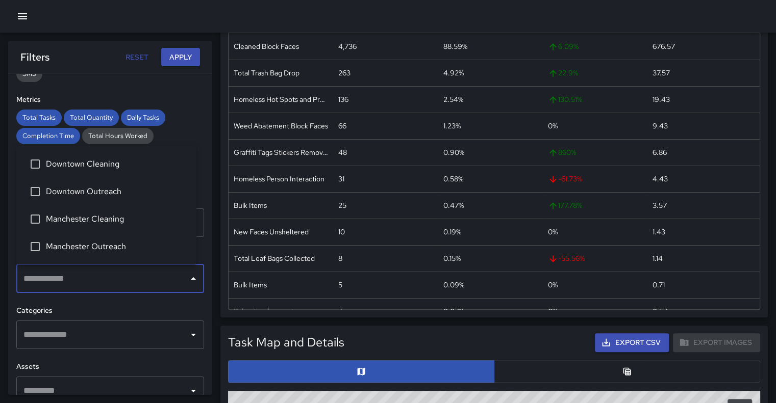
click at [49, 160] on span "Downtown Cleaning" at bounding box center [117, 164] width 142 height 12
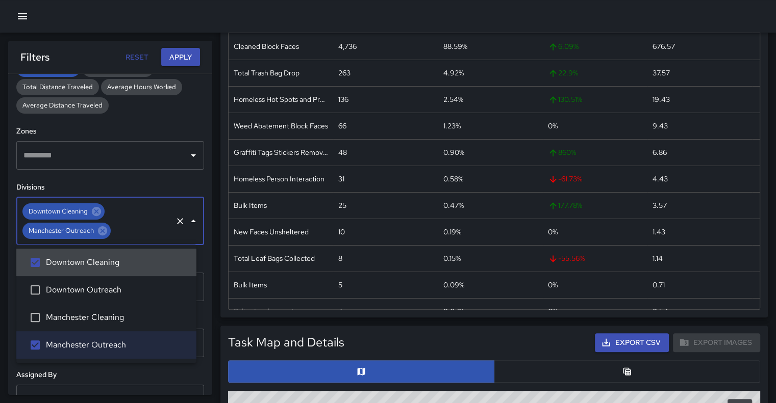
click at [138, 183] on h6 "Divisions" at bounding box center [110, 187] width 188 height 11
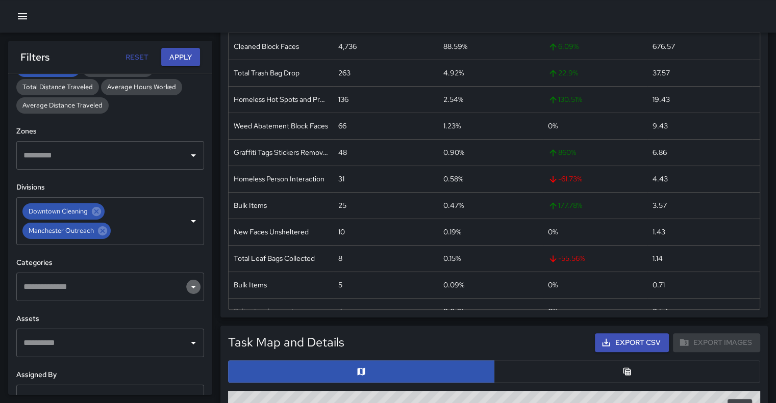
click at [187, 289] on icon "Open" at bounding box center [193, 287] width 12 height 12
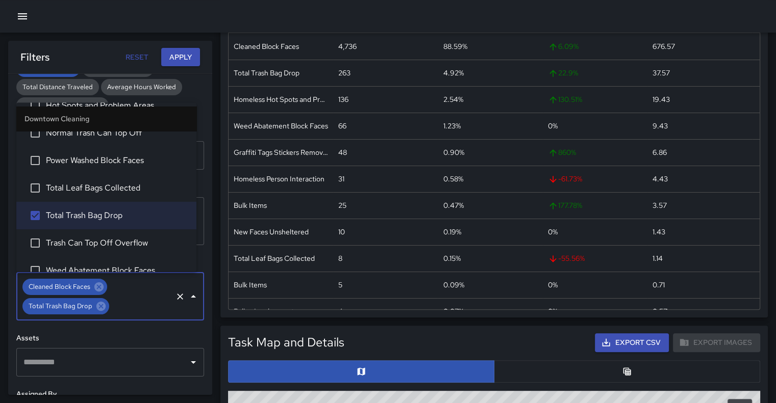
click at [175, 55] on button "Apply" at bounding box center [180, 57] width 39 height 19
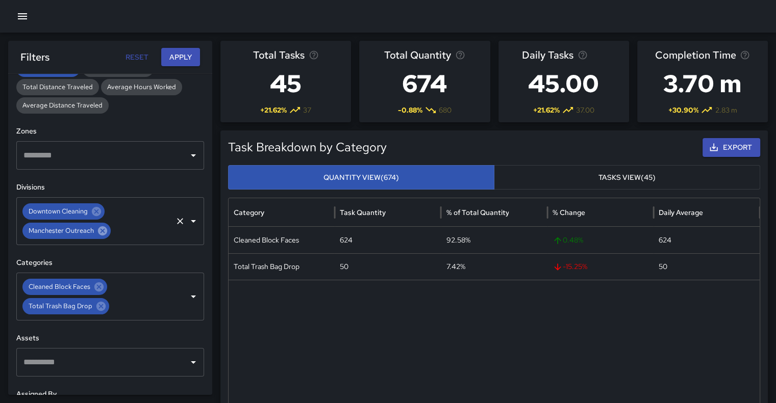
click at [102, 231] on icon at bounding box center [102, 230] width 9 height 9
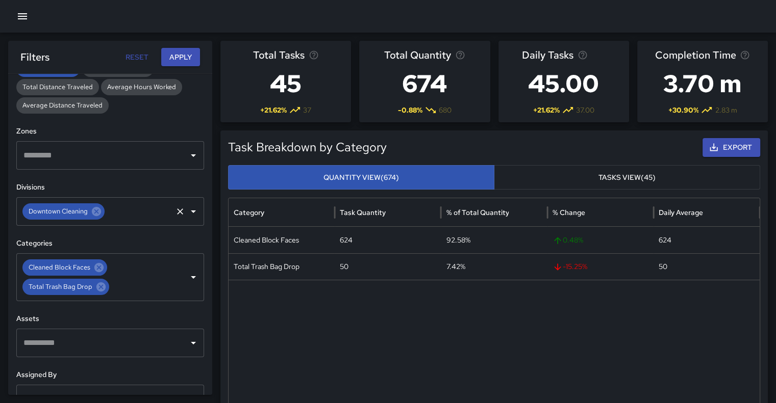
click at [174, 58] on button "Apply" at bounding box center [180, 57] width 39 height 19
click at [177, 209] on icon "Clear" at bounding box center [180, 212] width 6 height 6
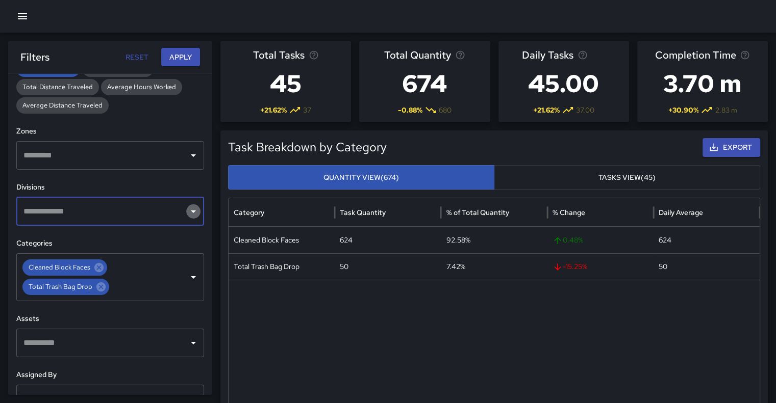
click at [187, 212] on icon "Open" at bounding box center [193, 212] width 12 height 12
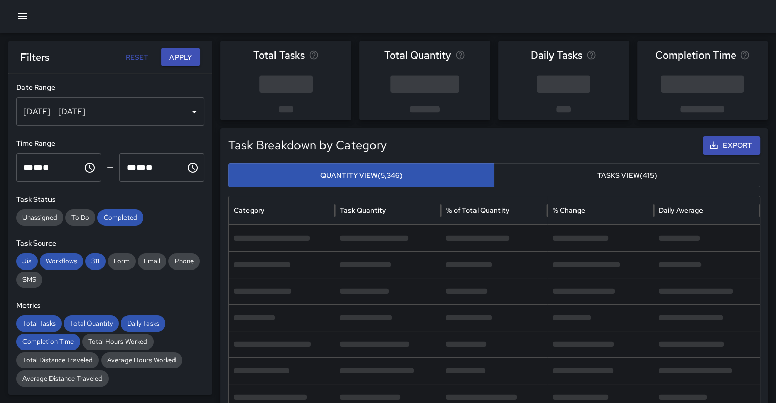
click at [184, 113] on div "[DATE] - [DATE]" at bounding box center [110, 111] width 188 height 29
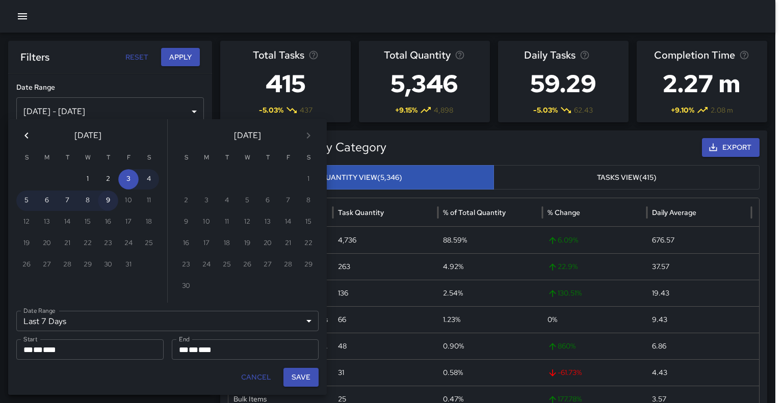
click at [109, 202] on button "9" at bounding box center [108, 201] width 20 height 20
type input "******"
type input "**********"
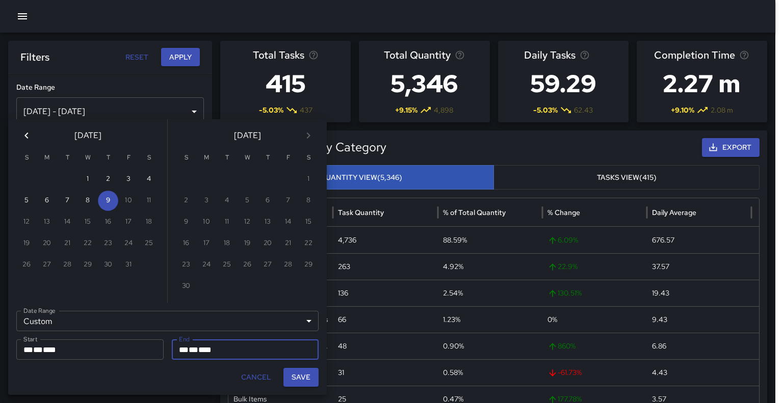
click at [308, 379] on button "Save" at bounding box center [301, 377] width 35 height 19
type input "**********"
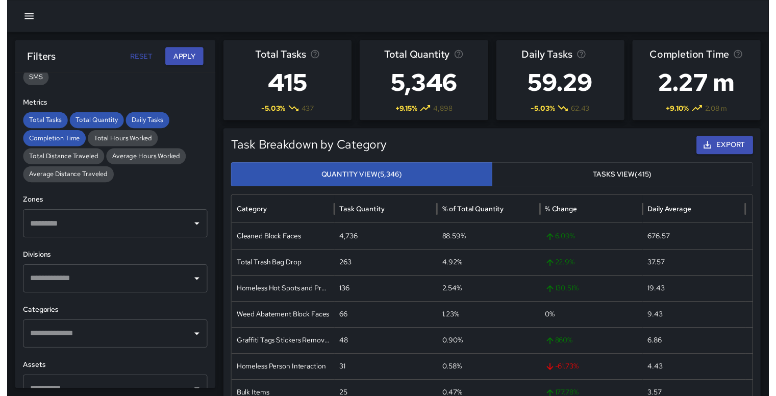
scroll to position [272, 0]
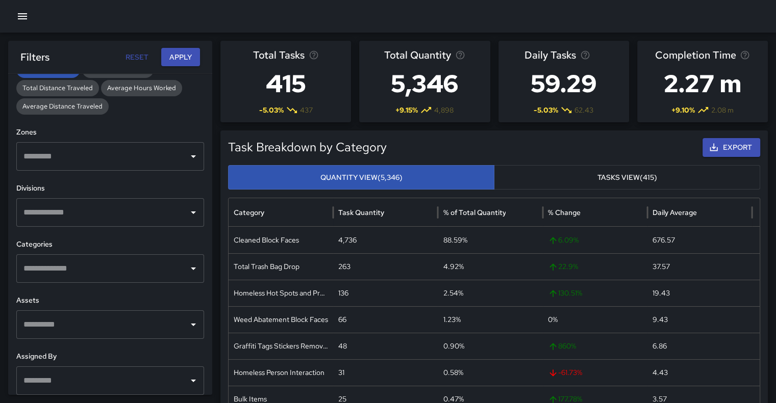
click at [187, 216] on icon "Open" at bounding box center [193, 213] width 12 height 12
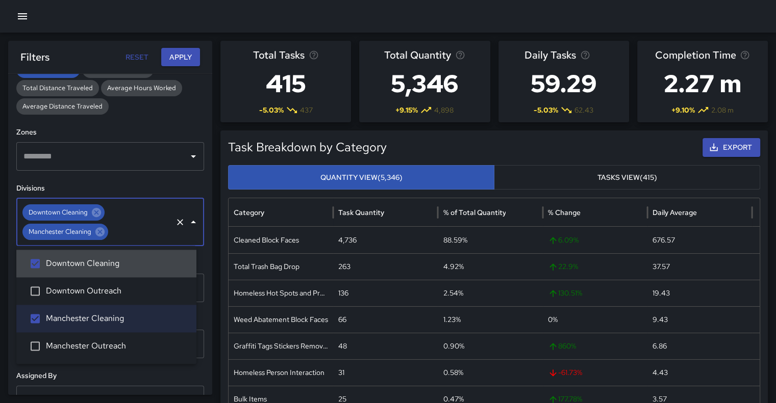
click at [137, 183] on h6 "Divisions" at bounding box center [110, 188] width 188 height 11
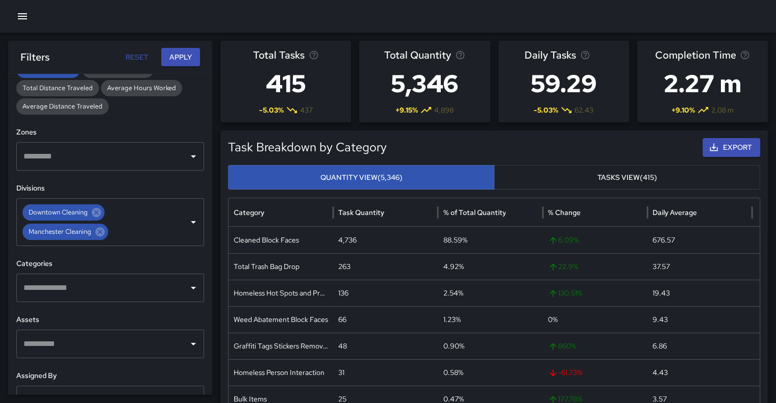
click at [187, 291] on icon "Open" at bounding box center [193, 288] width 12 height 12
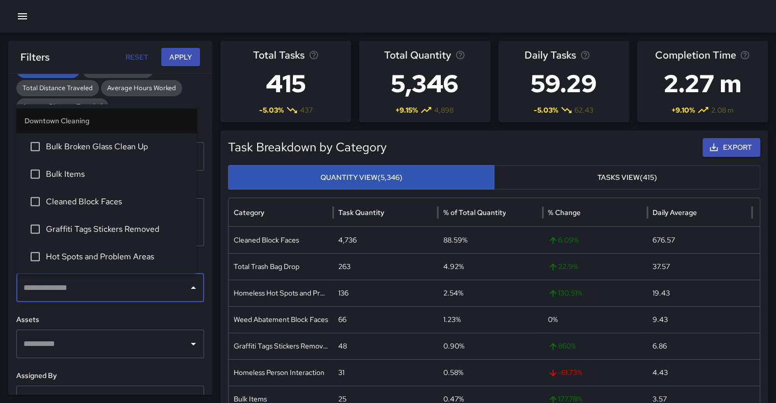
click at [133, 316] on h6 "Assets" at bounding box center [110, 320] width 188 height 11
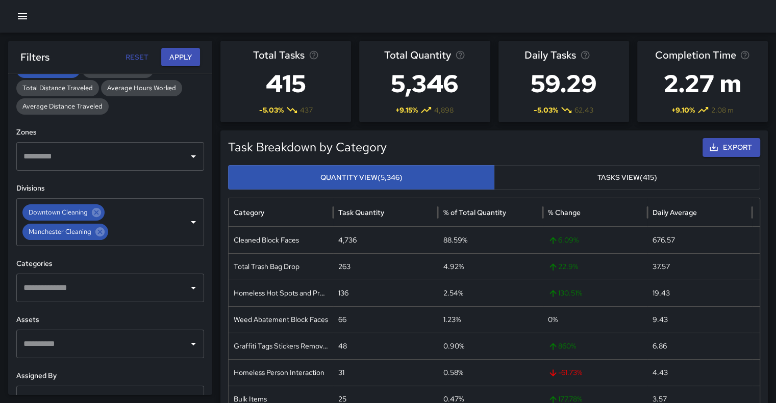
click at [184, 52] on button "Apply" at bounding box center [180, 57] width 39 height 19
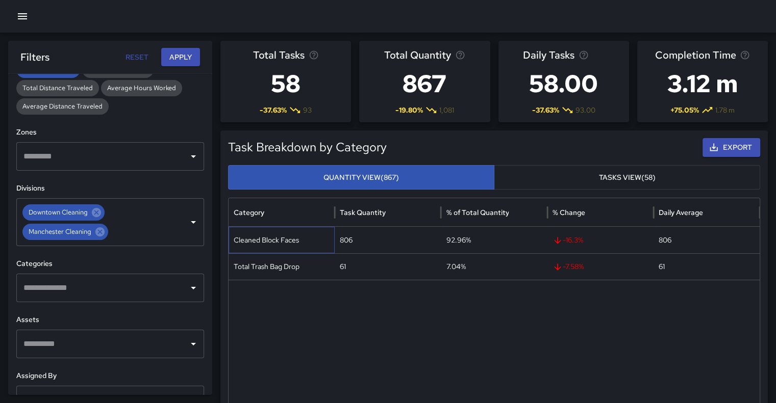
click at [246, 227] on div "Cleaned Block Faces" at bounding box center [282, 240] width 106 height 27
click at [100, 232] on icon at bounding box center [99, 231] width 11 height 11
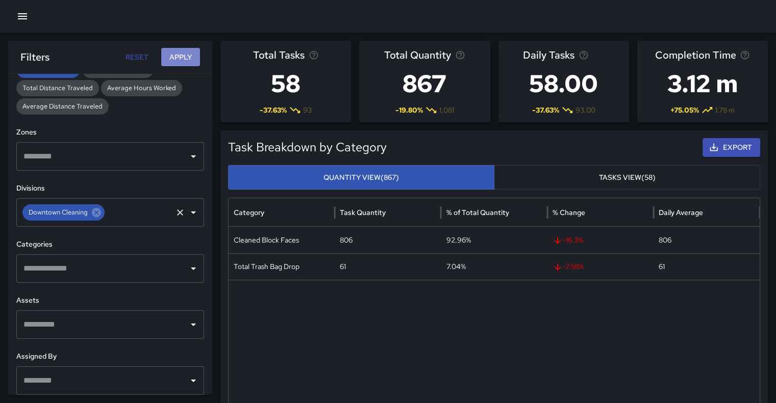
click at [181, 52] on button "Apply" at bounding box center [180, 57] width 39 height 19
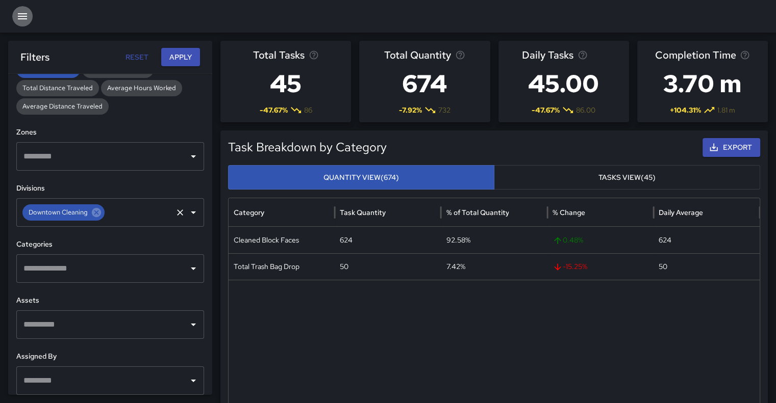
click at [24, 19] on icon "button" at bounding box center [22, 16] width 9 height 6
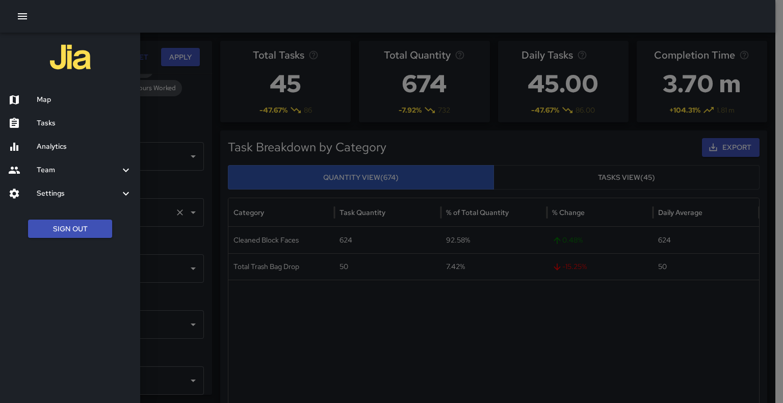
click at [43, 119] on h6 "Tasks" at bounding box center [84, 123] width 95 height 11
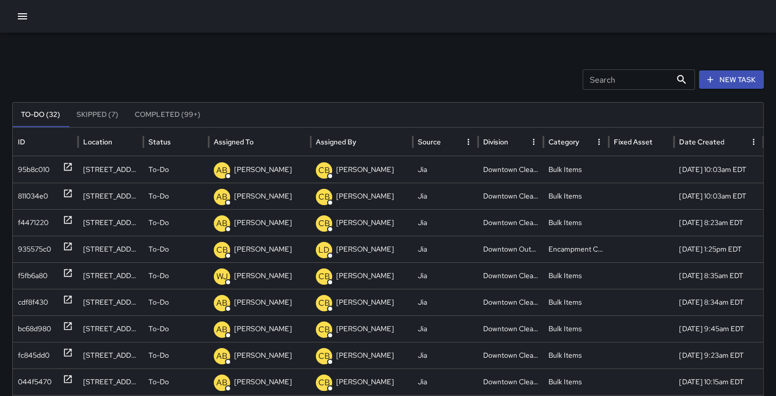
click at [179, 115] on button "Completed (99+)" at bounding box center [167, 115] width 82 height 24
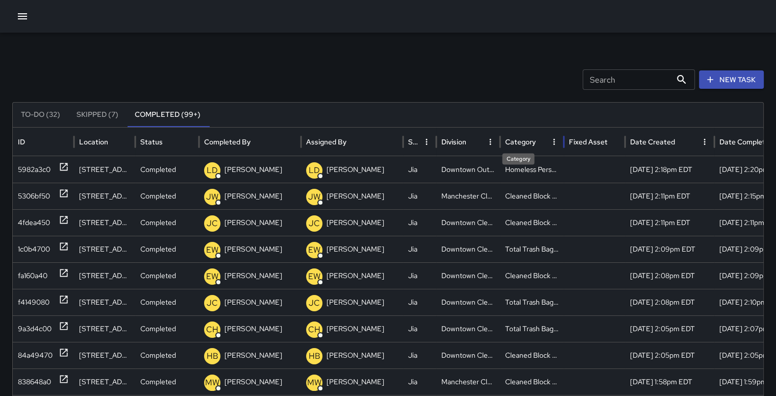
click at [516, 144] on div "Category" at bounding box center [520, 141] width 31 height 9
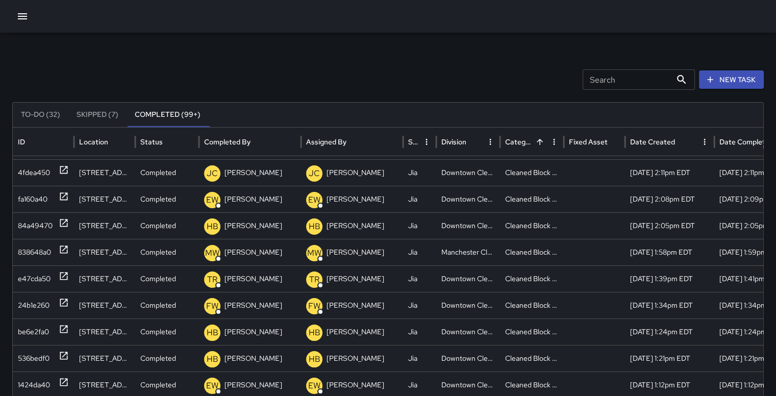
scroll to position [53, 0]
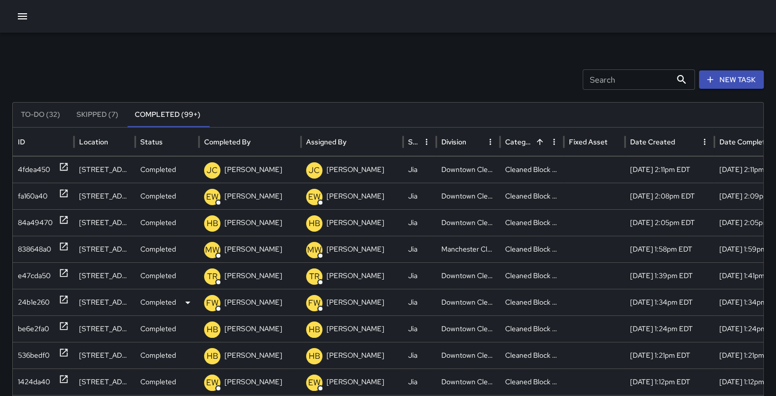
click at [42, 295] on div "24b1e260" at bounding box center [34, 302] width 32 height 26
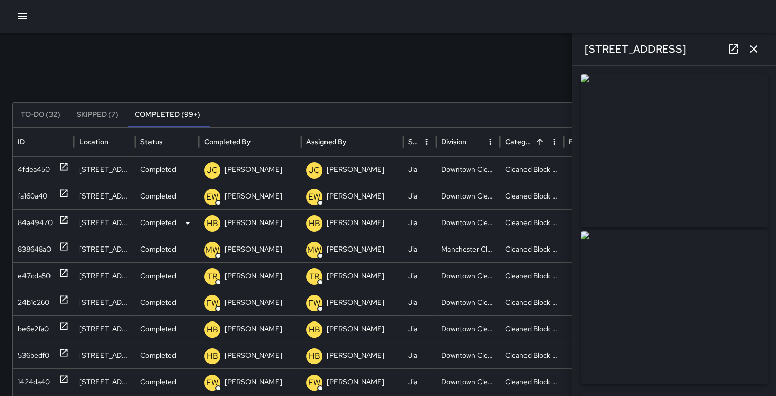
type input "**********"
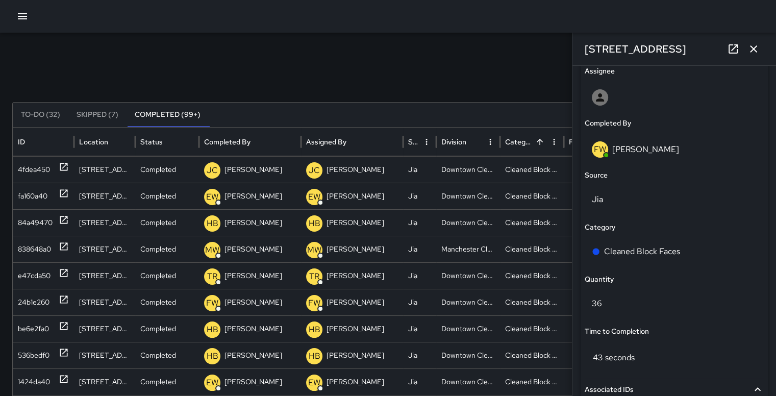
scroll to position [596, 0]
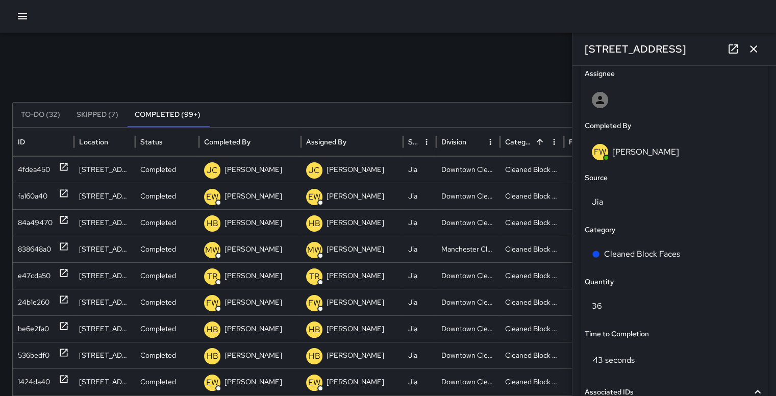
click at [753, 47] on icon "button" at bounding box center [753, 49] width 12 height 12
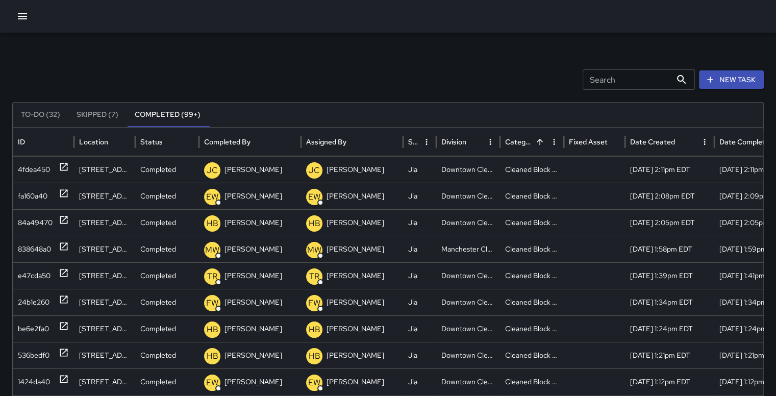
click at [753, 47] on div "Search Search New Task To-Do (32) Skipped (7) Completed (99+) ID Location Statu…" at bounding box center [388, 322] width 776 height 579
click at [41, 272] on div "e47cda50" at bounding box center [34, 276] width 33 height 26
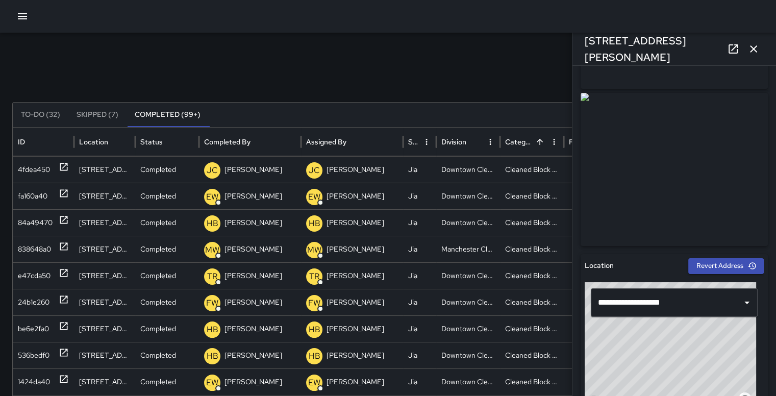
scroll to position [6, 0]
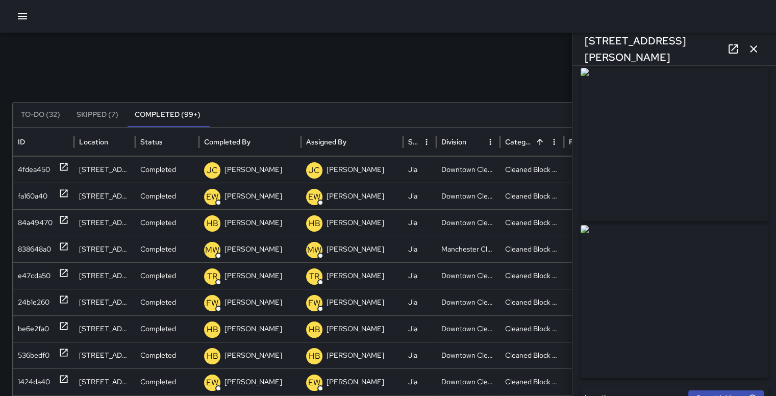
click at [752, 53] on icon "button" at bounding box center [753, 49] width 12 height 12
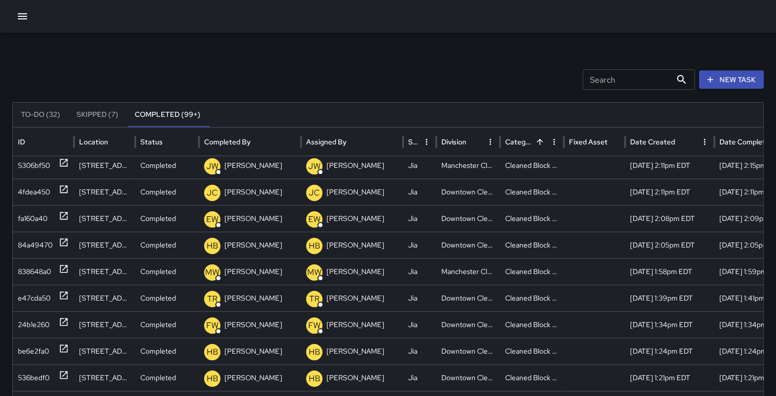
scroll to position [0, 0]
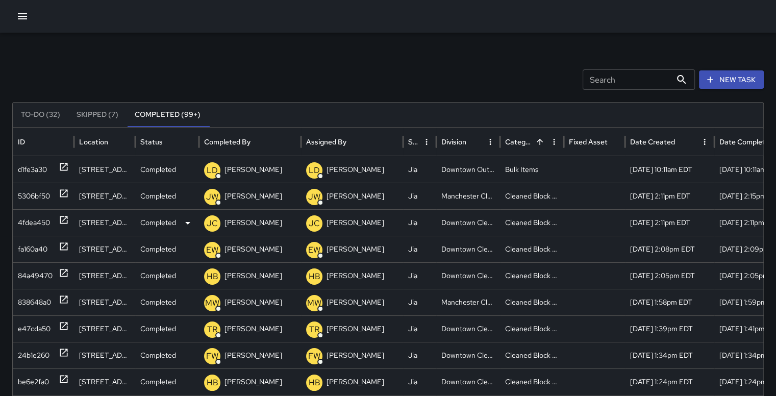
click at [26, 219] on div "4fdea450" at bounding box center [34, 223] width 32 height 26
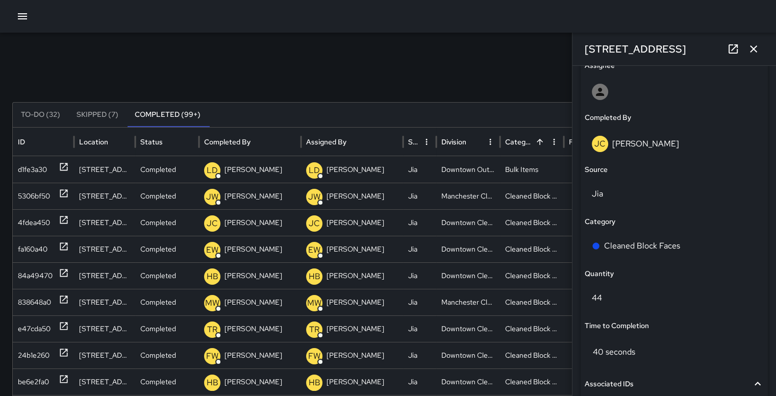
scroll to position [606, 0]
click at [499, 64] on div "Search Search New Task To-Do (32) Skipped (7) Completed (99+) ID Location Statu…" at bounding box center [388, 322] width 776 height 579
click at [752, 50] on icon "button" at bounding box center [753, 48] width 7 height 7
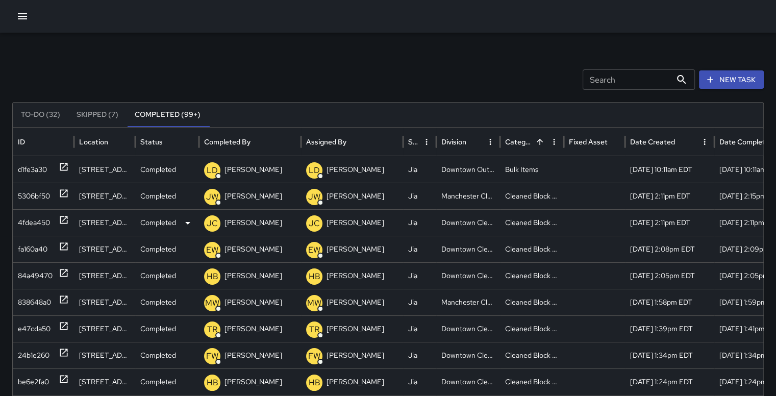
scroll to position [0, 0]
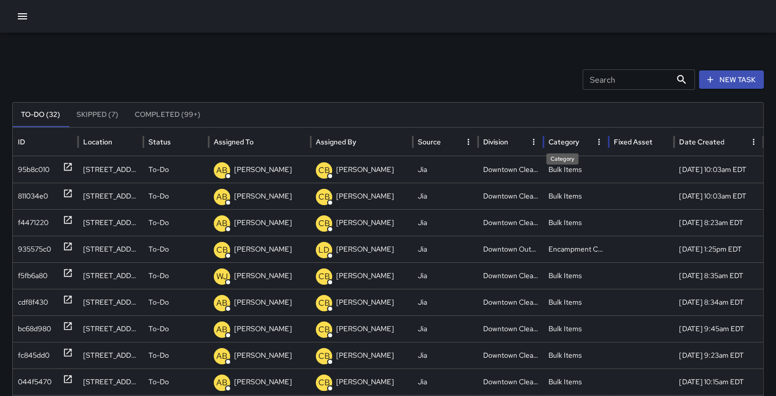
click at [574, 138] on div "Category" at bounding box center [563, 141] width 31 height 9
click at [574, 138] on div "Category" at bounding box center [562, 141] width 28 height 9
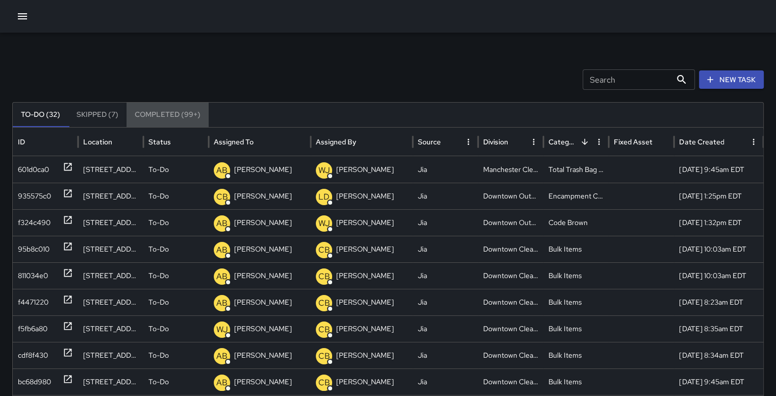
click at [171, 116] on button "Completed (99+)" at bounding box center [167, 115] width 82 height 24
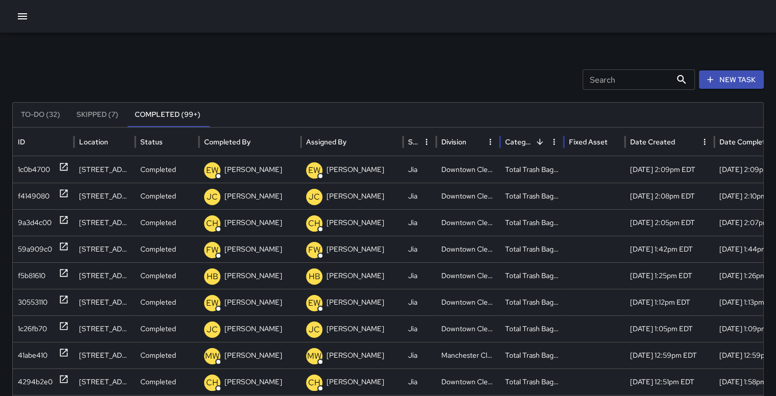
drag, startPoint x: 539, startPoint y: 139, endPoint x: 523, endPoint y: 136, distance: 16.5
click at [523, 136] on div "Category" at bounding box center [526, 142] width 42 height 28
drag, startPoint x: 37, startPoint y: 324, endPoint x: 31, endPoint y: 334, distance: 11.7
click at [31, 334] on div "9a3d4c00" at bounding box center [35, 329] width 34 height 26
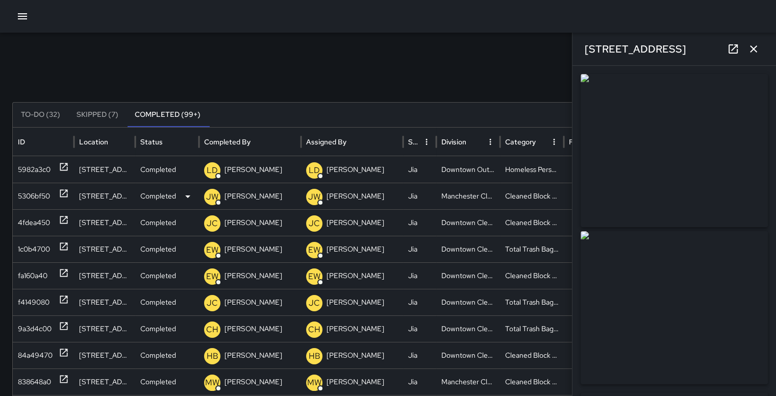
type input "**********"
click at [753, 47] on icon "button" at bounding box center [753, 49] width 12 height 12
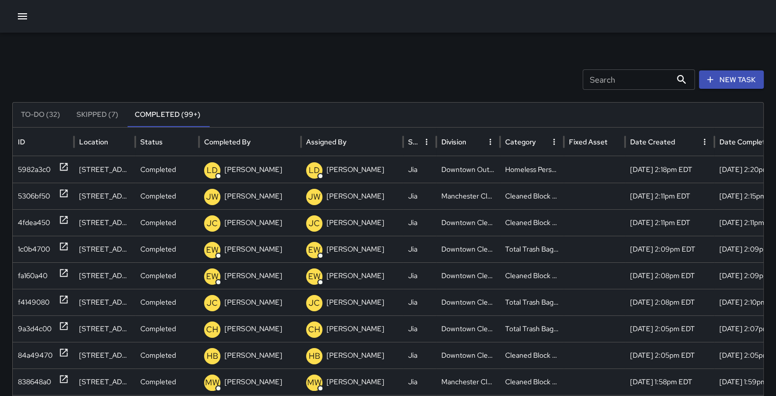
click at [541, 145] on icon "Sort" at bounding box center [543, 141] width 9 height 9
click at [27, 10] on icon "button" at bounding box center [22, 16] width 12 height 12
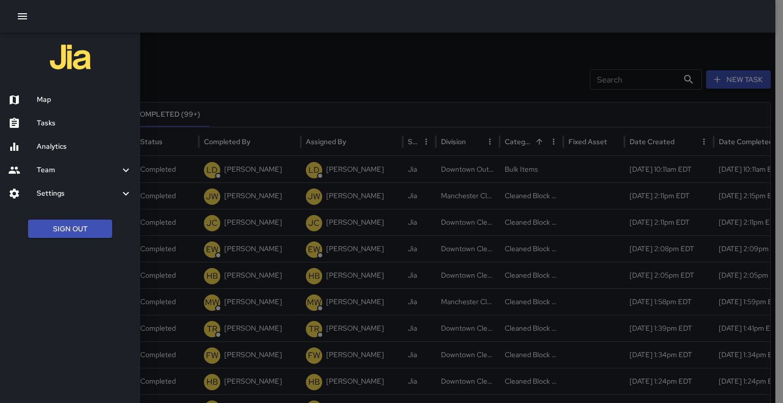
click at [51, 141] on h6 "Analytics" at bounding box center [84, 146] width 95 height 11
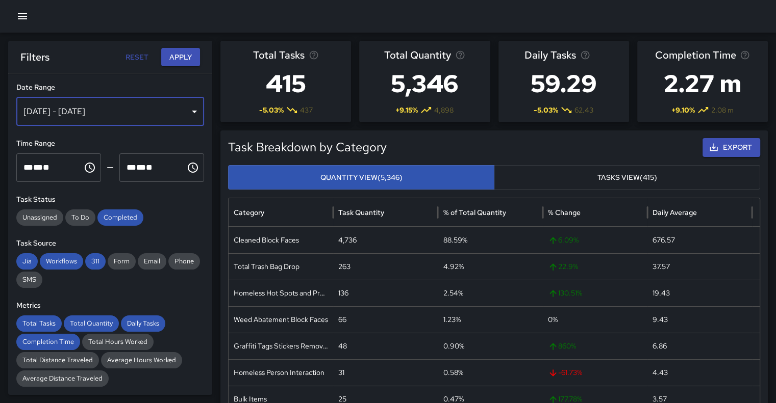
click at [179, 106] on div "[DATE] - [DATE]" at bounding box center [110, 111] width 188 height 29
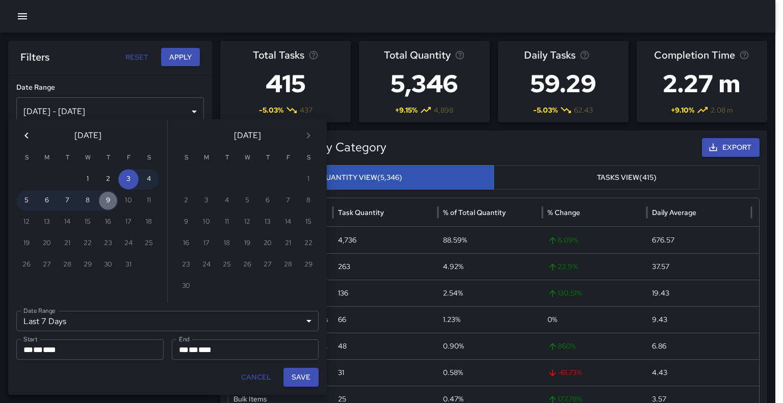
click at [114, 199] on button "9" at bounding box center [108, 201] width 20 height 20
type input "******"
type input "**********"
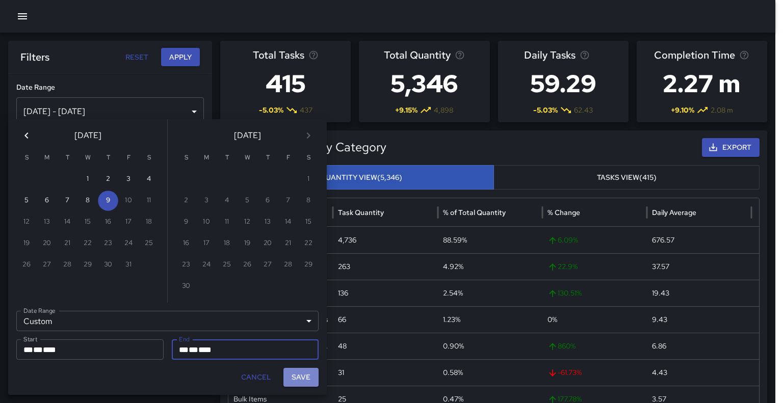
click at [308, 376] on button "Save" at bounding box center [301, 377] width 35 height 19
type input "**********"
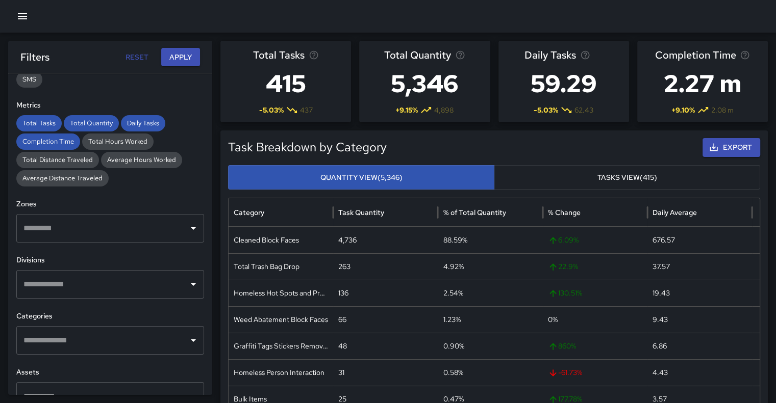
scroll to position [198, 0]
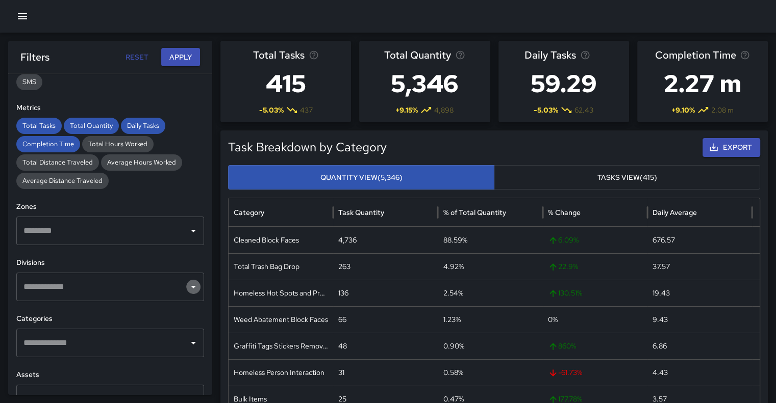
click at [191, 286] on icon "Open" at bounding box center [193, 287] width 5 height 3
click at [184, 59] on button "Apply" at bounding box center [180, 57] width 39 height 19
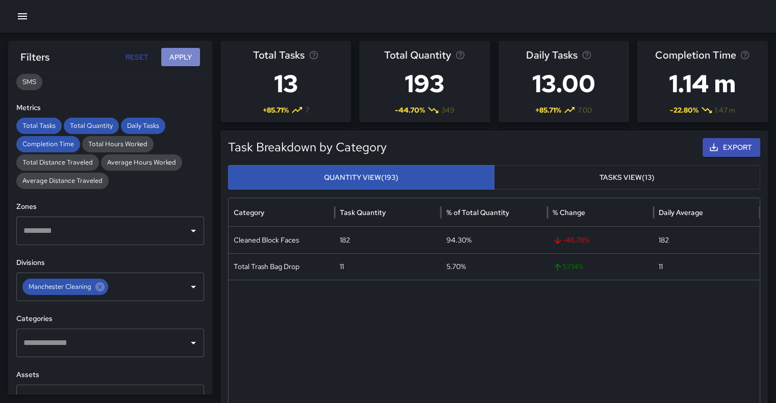
click at [184, 59] on button "Apply" at bounding box center [180, 57] width 39 height 19
click at [186, 59] on button "Apply" at bounding box center [180, 57] width 39 height 19
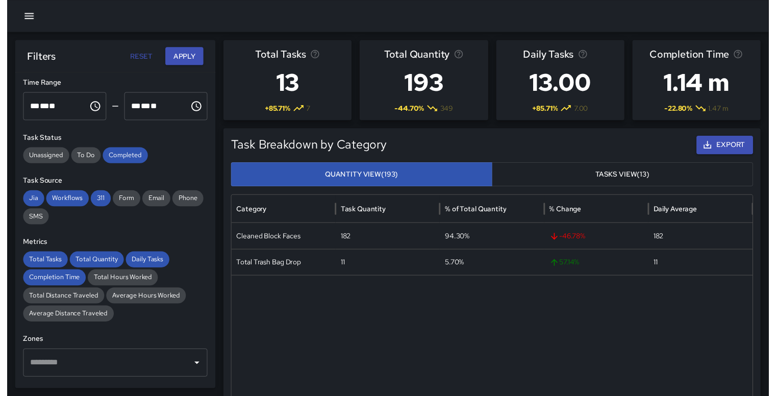
scroll to position [0, 0]
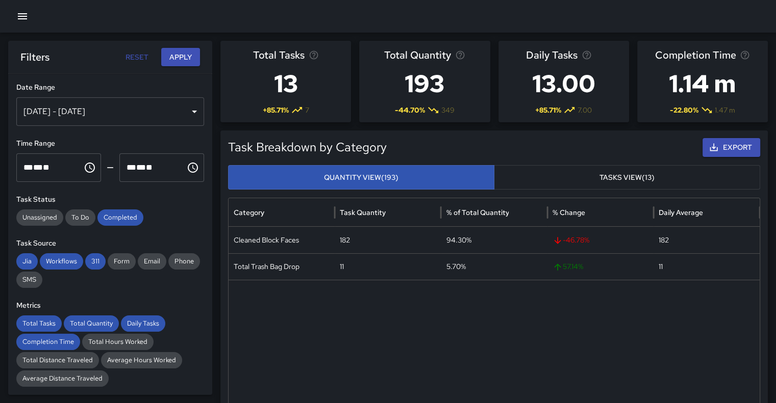
click at [27, 20] on icon "button" at bounding box center [22, 16] width 12 height 12
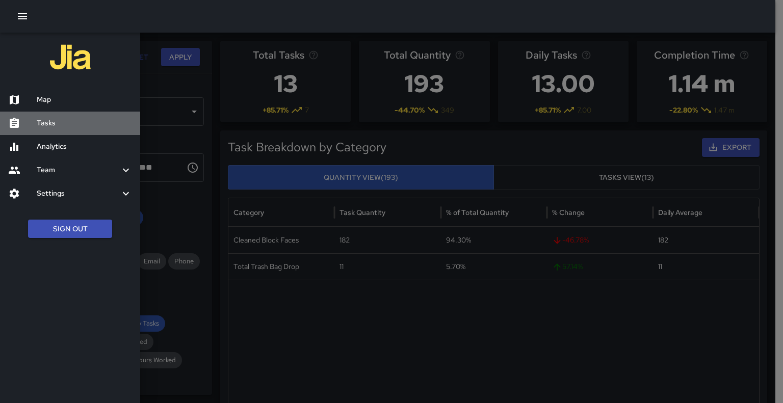
click at [50, 125] on h6 "Tasks" at bounding box center [84, 123] width 95 height 11
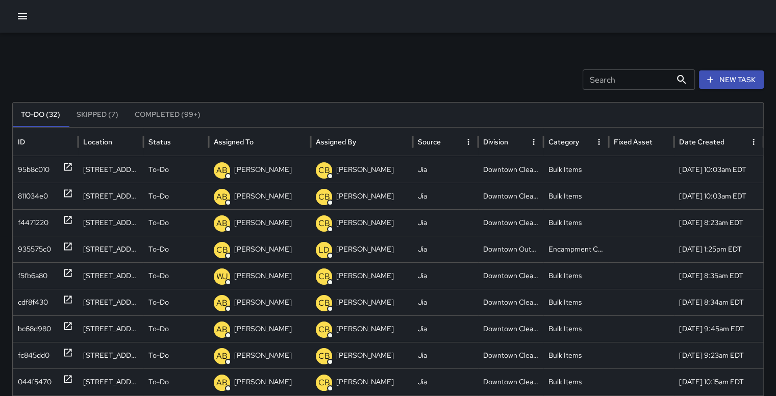
click at [582, 139] on icon "Sort" at bounding box center [586, 141] width 9 height 9
click at [563, 140] on div "Category" at bounding box center [562, 141] width 28 height 9
click at [514, 141] on icon "Sort" at bounding box center [516, 142] width 6 height 6
click at [514, 144] on icon "Sort" at bounding box center [516, 141] width 9 height 9
click at [574, 143] on div "Category" at bounding box center [563, 141] width 31 height 9
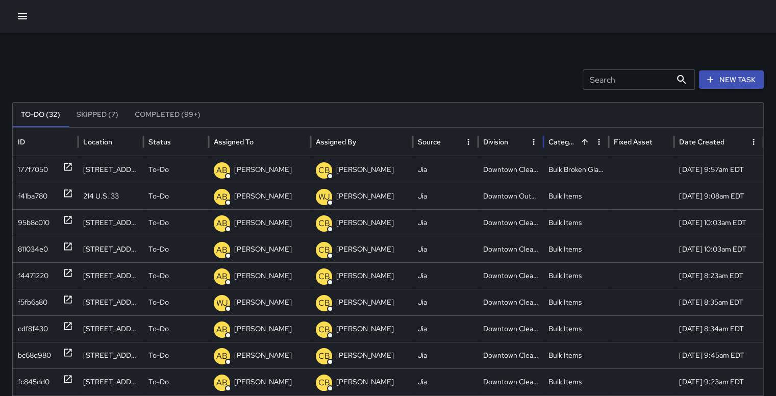
click at [585, 138] on icon "Sort" at bounding box center [584, 141] width 9 height 9
click at [581, 138] on icon "Sort" at bounding box center [584, 141] width 9 height 9
click at [165, 118] on button "Completed (99+)" at bounding box center [167, 115] width 82 height 24
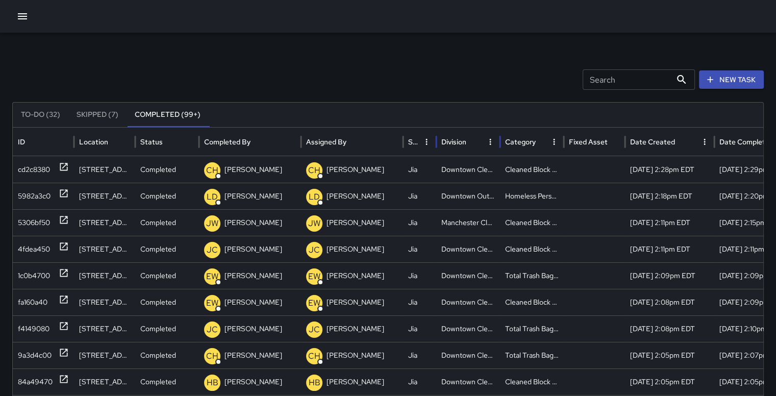
click at [463, 144] on div "Division" at bounding box center [453, 141] width 25 height 9
click at [547, 138] on div at bounding box center [554, 142] width 14 height 28
click at [468, 142] on button "Sort" at bounding box center [474, 142] width 14 height 14
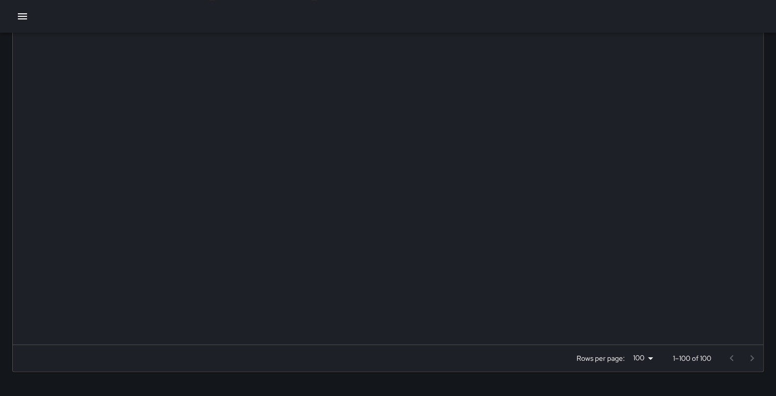
scroll to position [1564, 0]
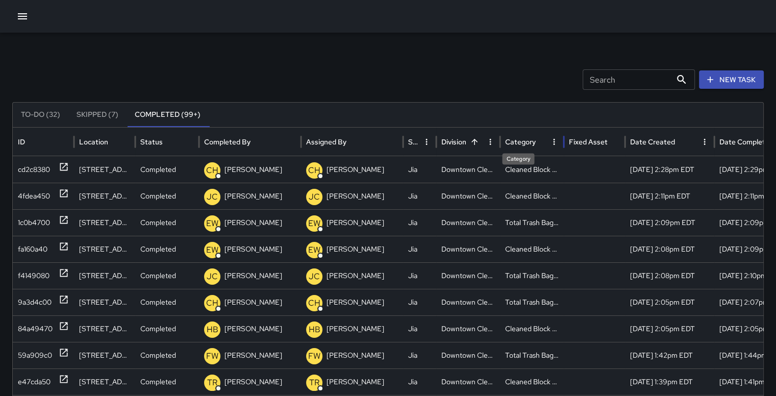
click at [528, 143] on div "Category" at bounding box center [520, 141] width 31 height 9
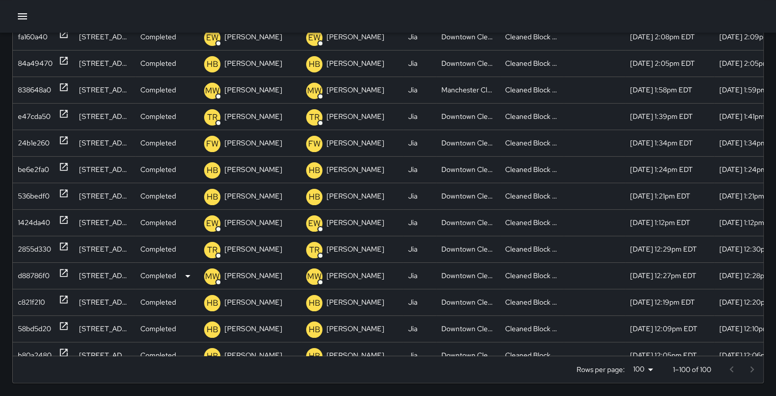
click at [23, 272] on div "d88786f0" at bounding box center [34, 276] width 32 height 26
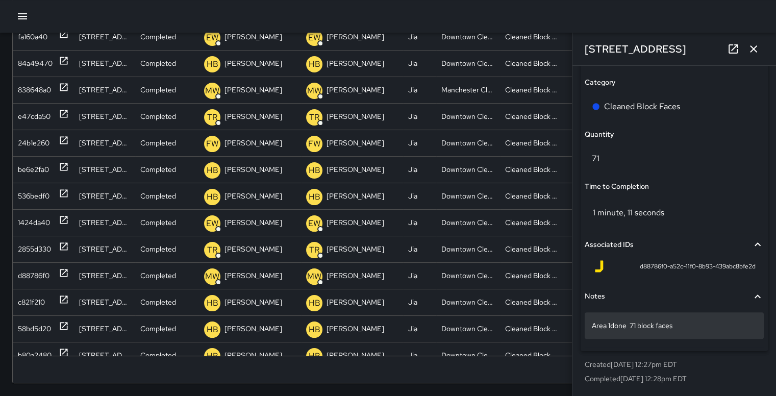
click at [609, 322] on p "Area 1done 71 block faces" at bounding box center [674, 325] width 165 height 10
click at [627, 326] on textarea "**********" at bounding box center [670, 326] width 157 height 10
click at [667, 326] on textarea "**********" at bounding box center [670, 326] width 157 height 10
type textarea "******"
click at [592, 17] on div at bounding box center [388, 16] width 776 height 33
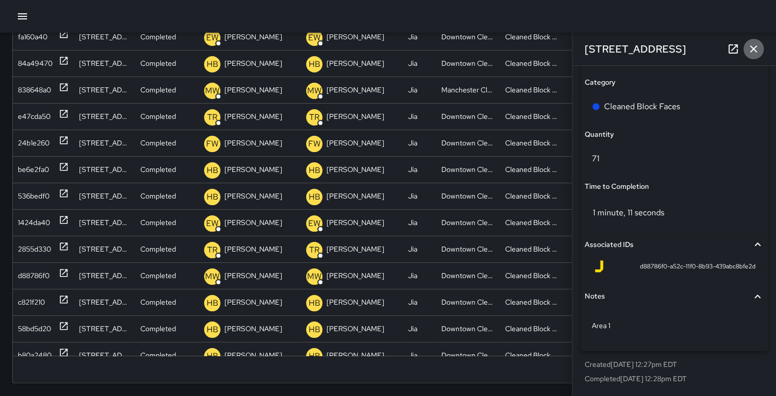
click at [755, 45] on icon "button" at bounding box center [753, 49] width 12 height 12
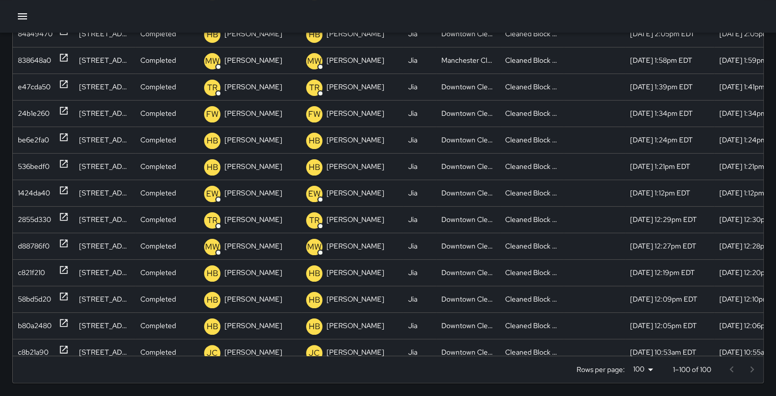
scroll to position [94, 0]
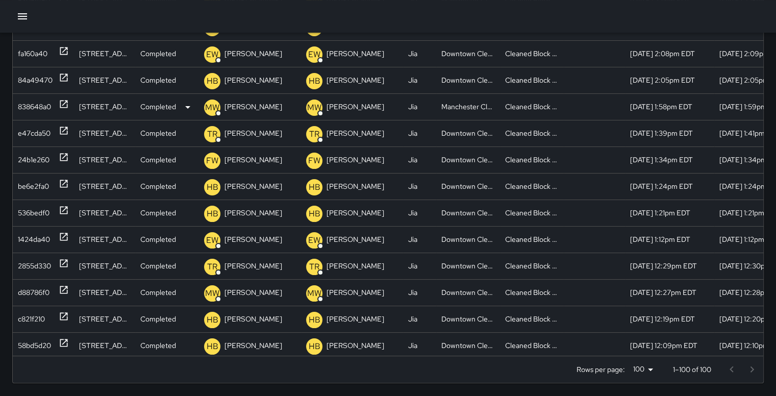
click at [36, 108] on div "838648a0" at bounding box center [34, 107] width 33 height 26
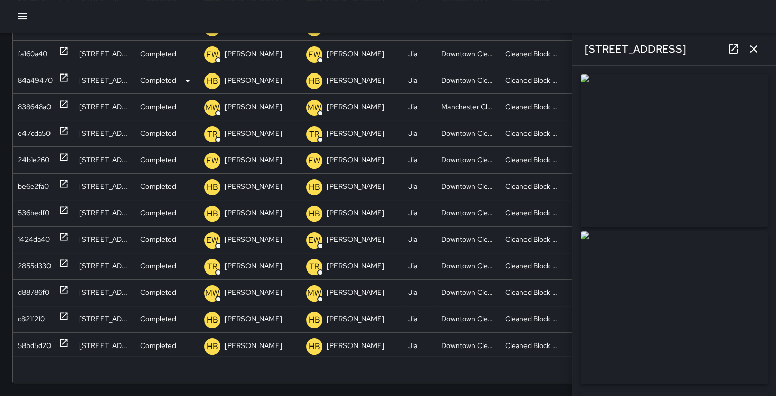
type input "**********"
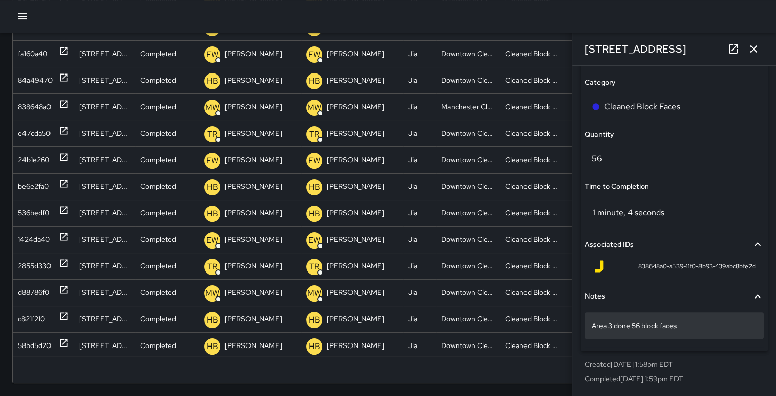
click at [682, 324] on p "Area 3 done 56 block faces" at bounding box center [674, 325] width 165 height 10
type textarea "******"
click at [719, 26] on div at bounding box center [388, 16] width 776 height 33
click at [755, 47] on icon "button" at bounding box center [753, 48] width 7 height 7
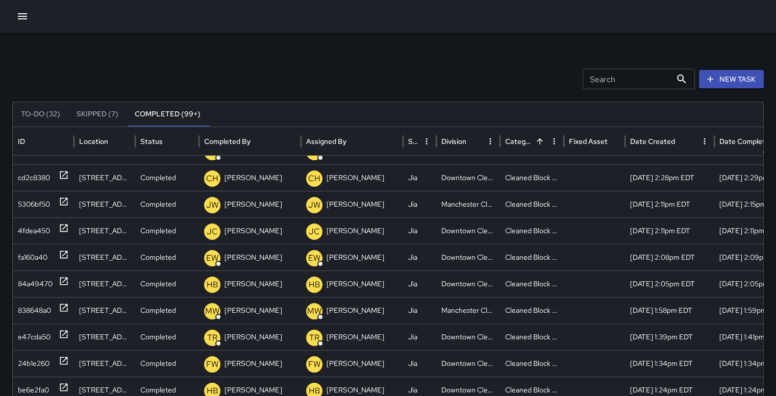
click at [762, 157] on div "10/9/2025, 10:11am EDT" at bounding box center [758, 151] width 89 height 27
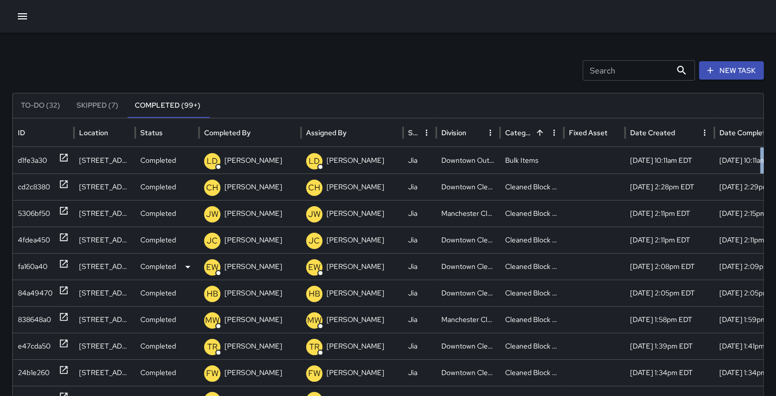
scroll to position [8, 0]
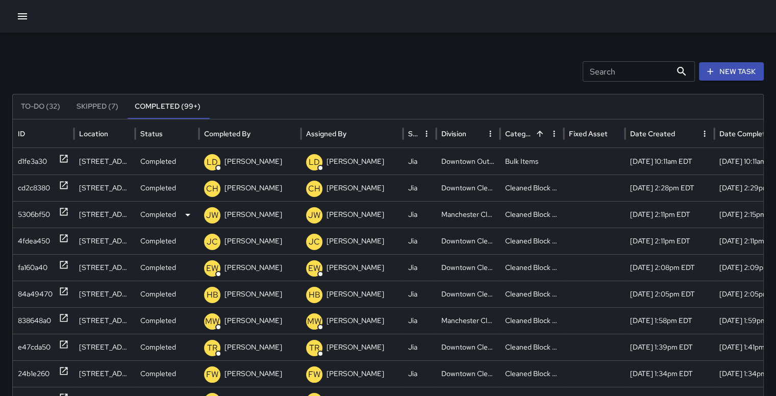
click at [30, 206] on div "5306bf50" at bounding box center [34, 214] width 32 height 26
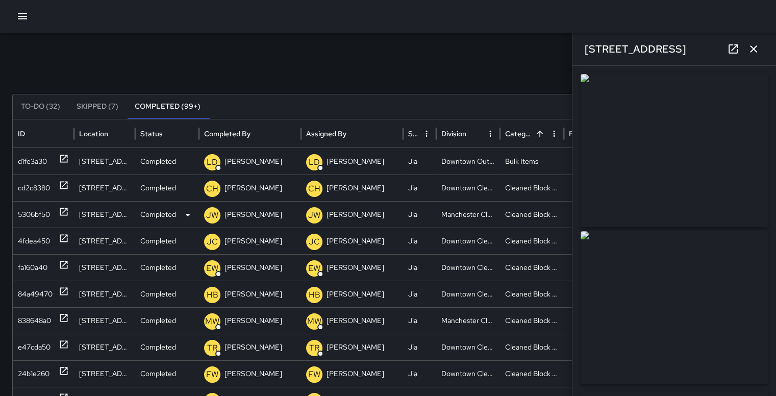
type input "**********"
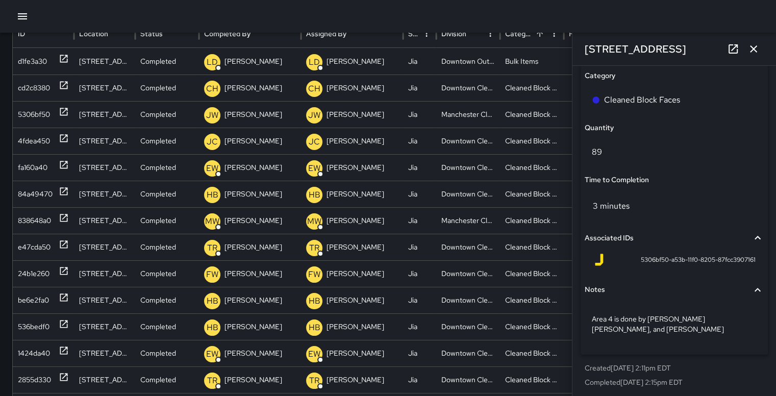
scroll to position [753, 0]
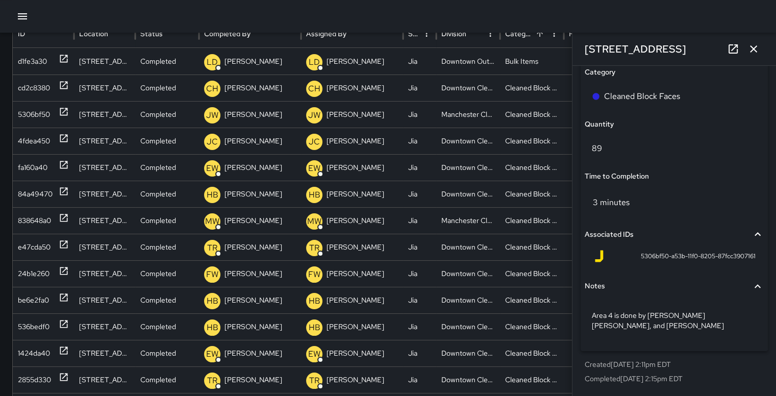
click at [759, 45] on icon "button" at bounding box center [753, 49] width 12 height 12
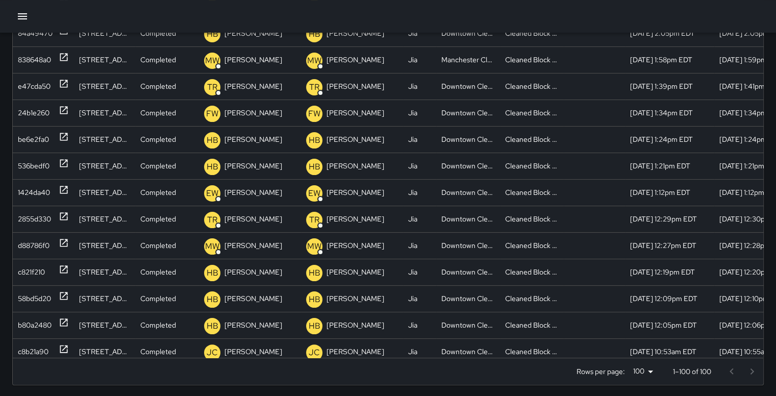
scroll to position [79, 0]
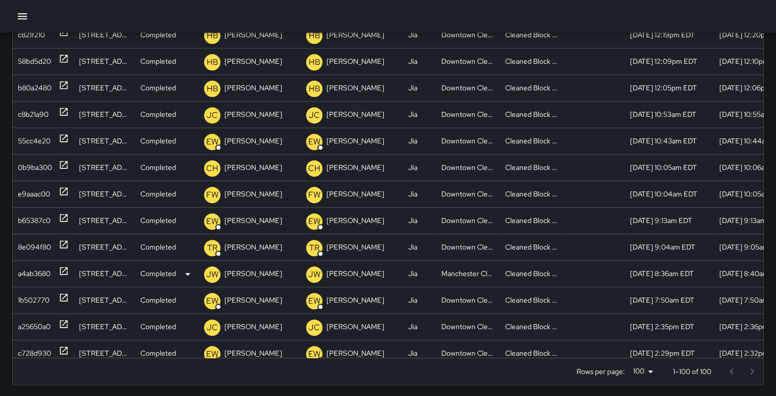
click at [27, 270] on div "a4ab3680" at bounding box center [34, 274] width 33 height 26
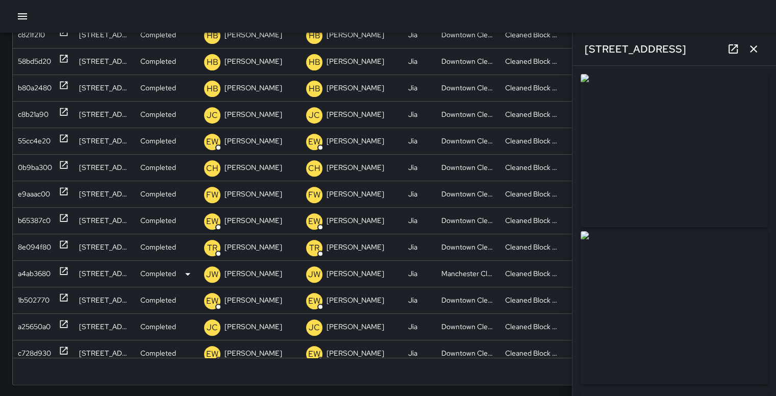
type input "**********"
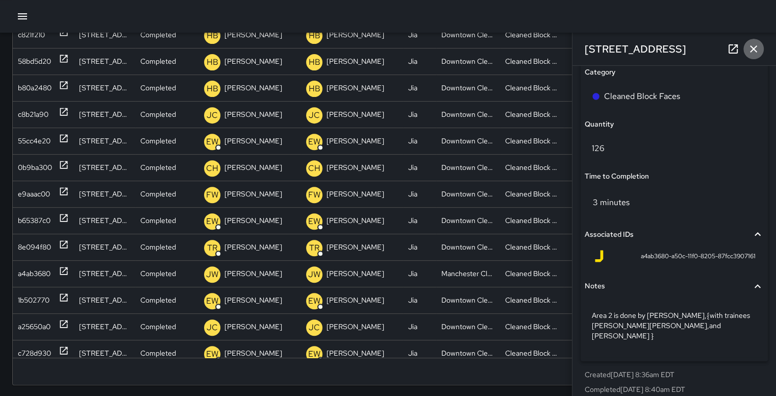
click at [753, 46] on icon "button" at bounding box center [753, 49] width 12 height 12
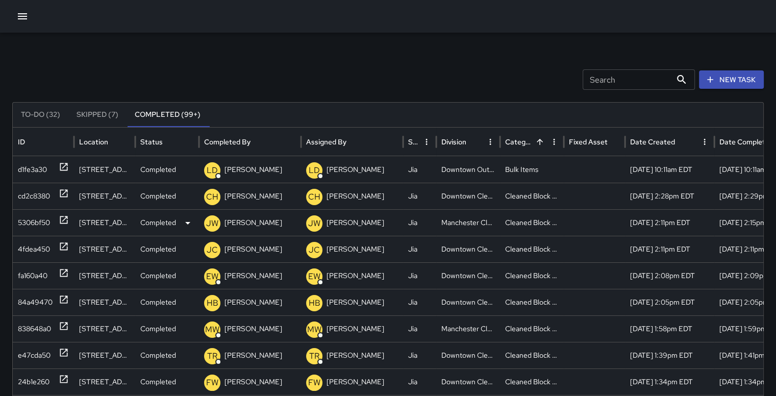
click at [30, 219] on div "5306bf50" at bounding box center [34, 223] width 32 height 26
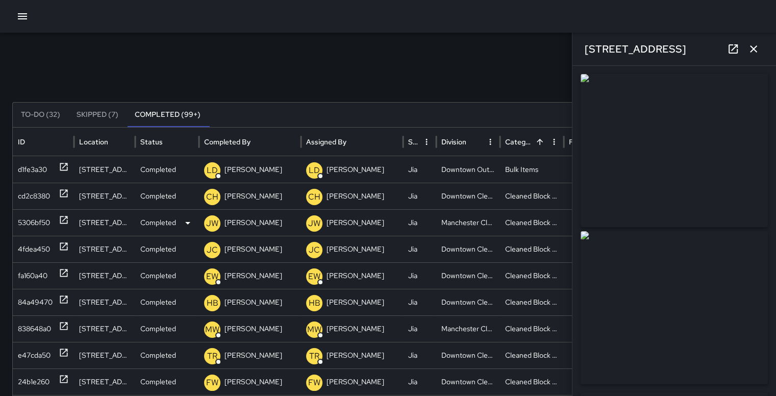
type input "**********"
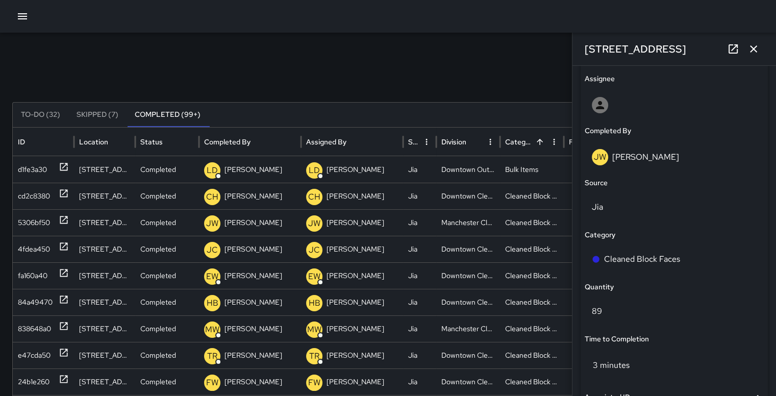
click at [754, 49] on icon "button" at bounding box center [753, 48] width 7 height 7
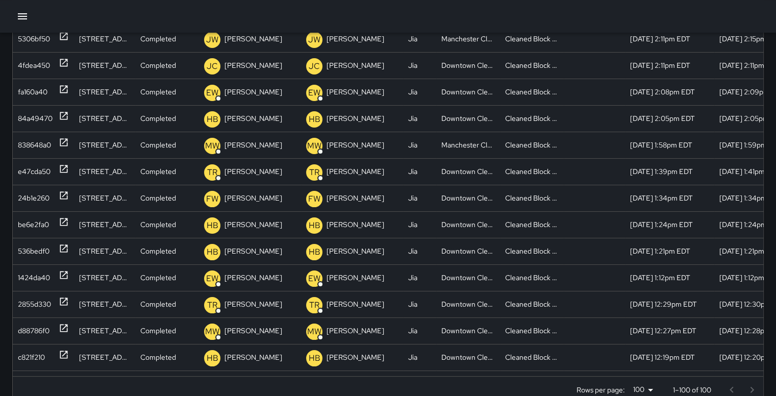
scroll to position [204, 0]
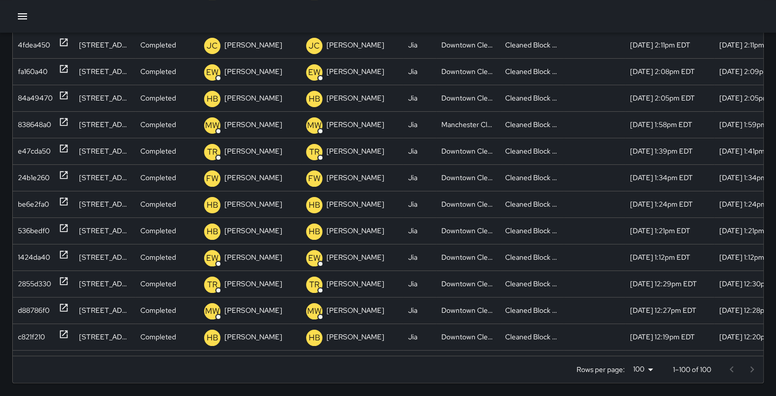
drag, startPoint x: 765, startPoint y: 343, endPoint x: 537, endPoint y: 382, distance: 230.8
click at [537, 382] on div "Rows per page: 100 *** 1–100 of 100" at bounding box center [388, 369] width 750 height 27
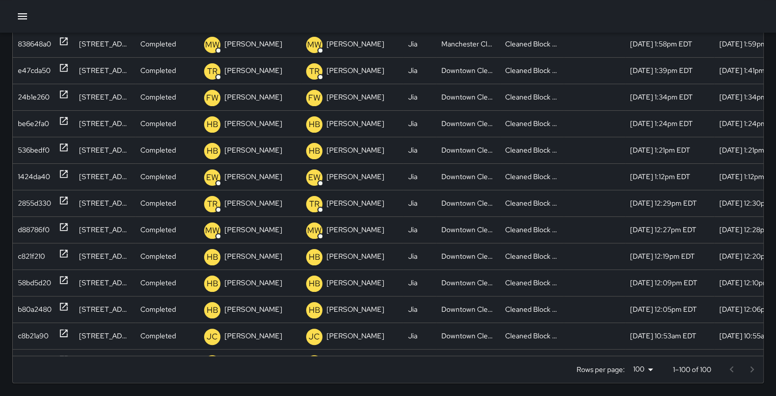
scroll to position [93, 0]
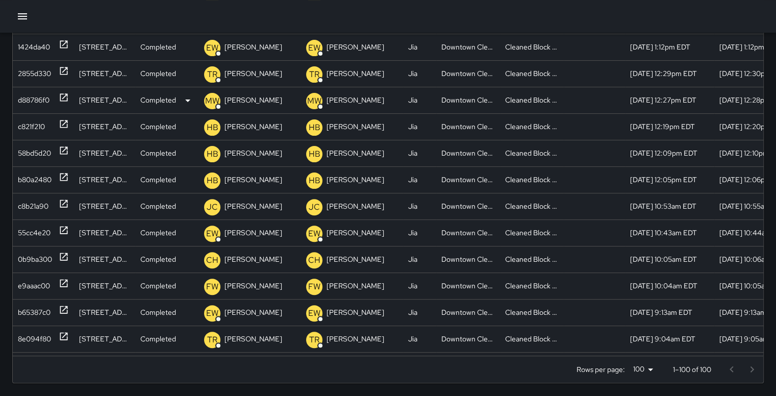
click at [23, 100] on div "d88786f0" at bounding box center [34, 100] width 32 height 26
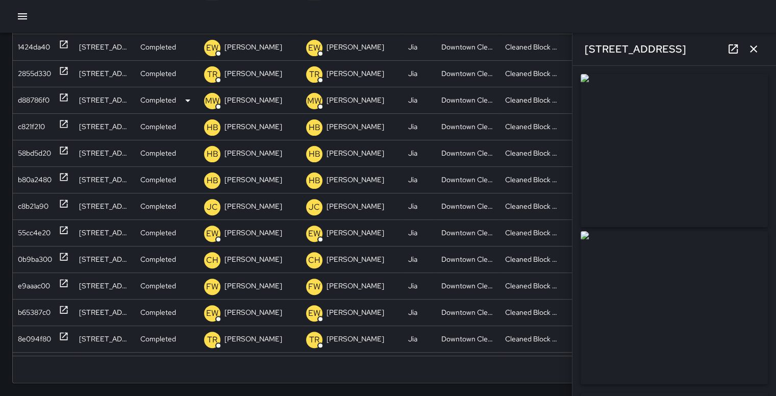
type input "**********"
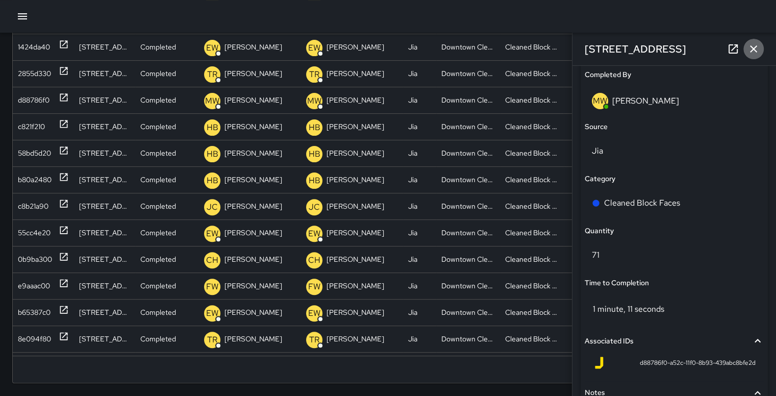
click at [751, 53] on icon "button" at bounding box center [753, 49] width 12 height 12
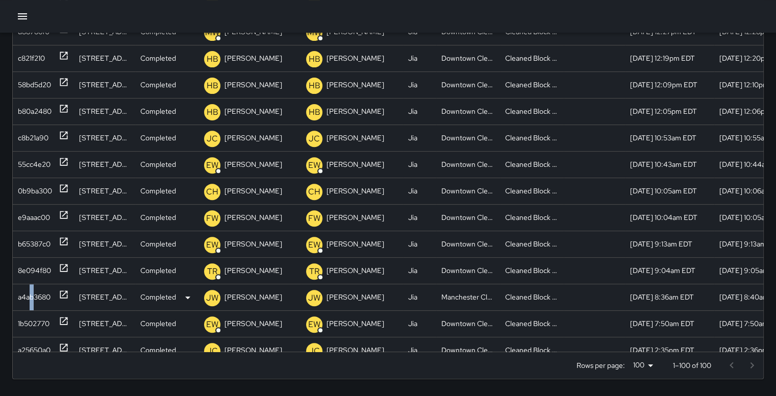
drag, startPoint x: 39, startPoint y: 295, endPoint x: 32, endPoint y: 294, distance: 7.2
click at [32, 294] on div "a4ab3680" at bounding box center [34, 297] width 33 height 26
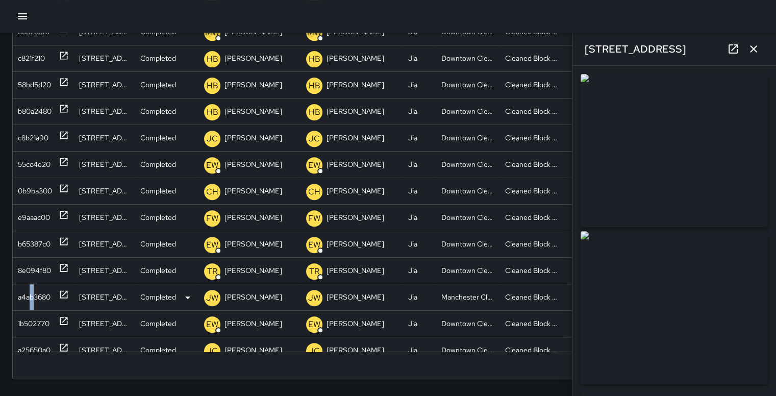
type input "**********"
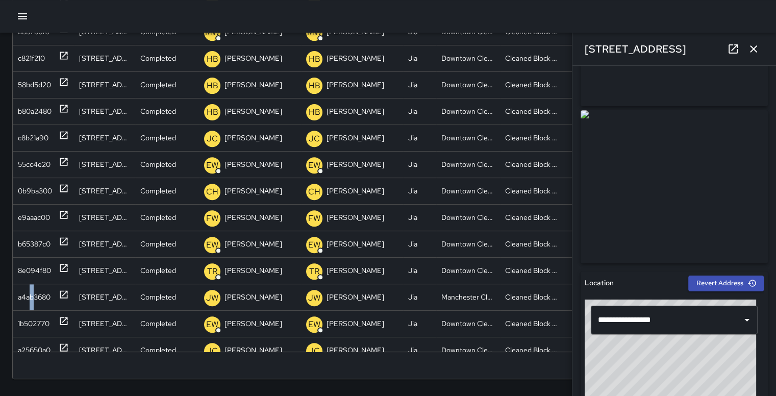
click at [755, 46] on icon "button" at bounding box center [753, 48] width 7 height 7
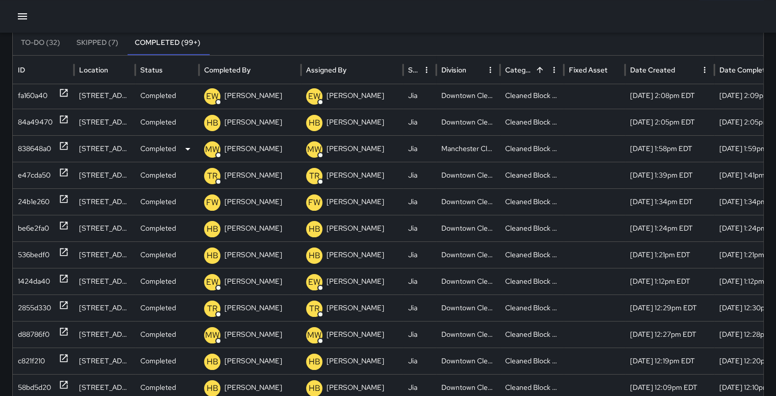
click at [37, 148] on div "838648a0" at bounding box center [34, 149] width 33 height 26
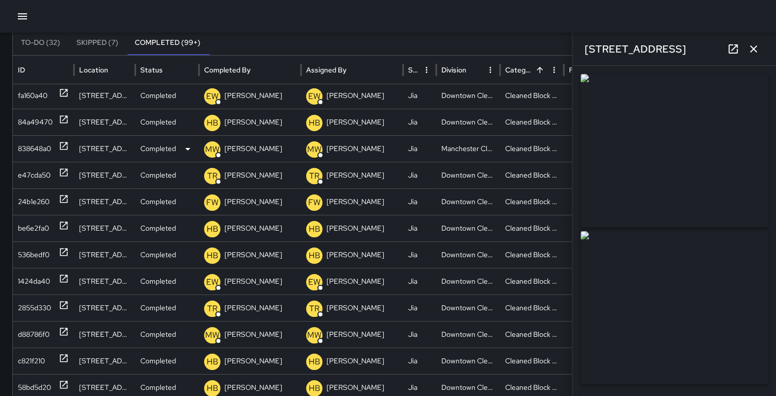
type input "**********"
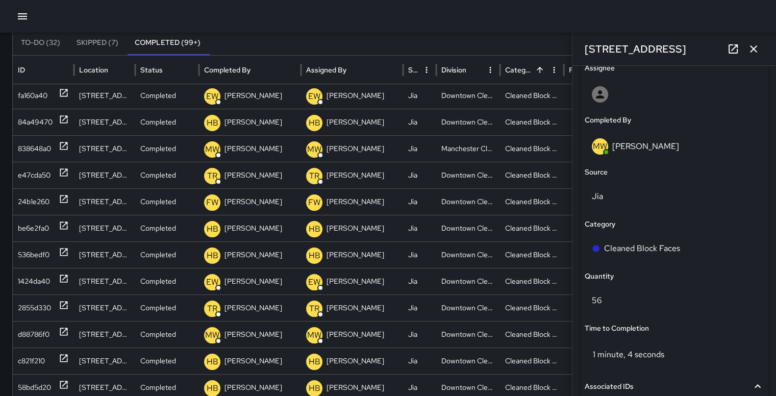
click at [755, 50] on icon "button" at bounding box center [753, 49] width 12 height 12
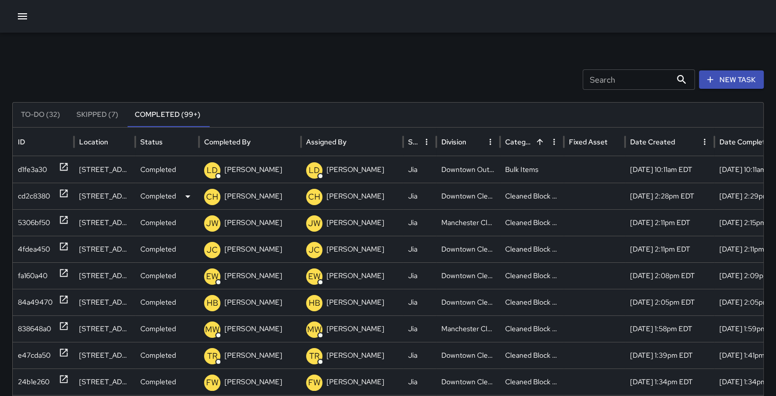
click at [28, 195] on div "cd2c8380" at bounding box center [34, 196] width 32 height 26
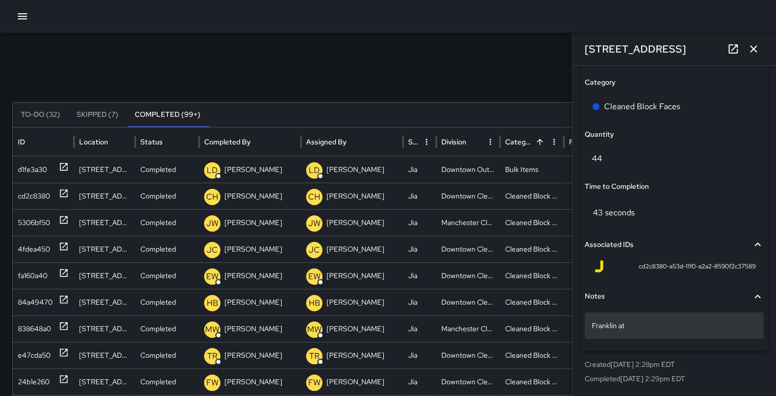
click at [640, 327] on p "Franklin at" at bounding box center [674, 325] width 165 height 10
type textarea "**********"
click at [499, 30] on div at bounding box center [388, 16] width 776 height 33
click at [755, 50] on icon "button" at bounding box center [753, 48] width 7 height 7
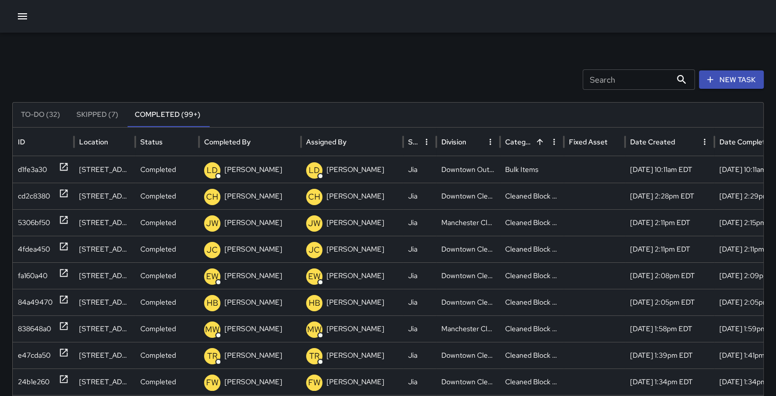
click at [19, 15] on icon "button" at bounding box center [22, 16] width 12 height 12
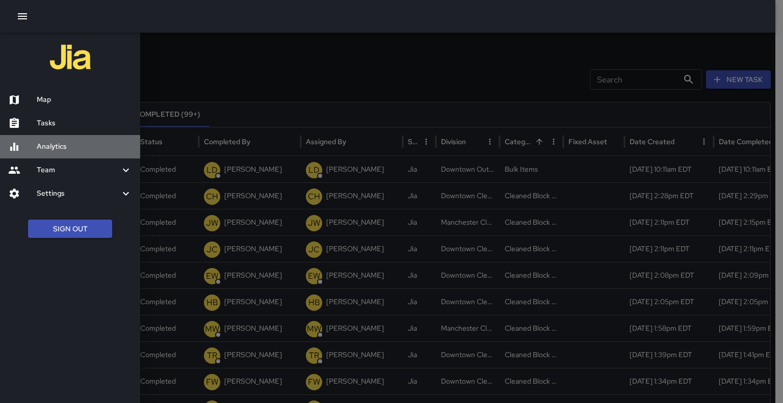
click at [44, 146] on h6 "Analytics" at bounding box center [84, 146] width 95 height 11
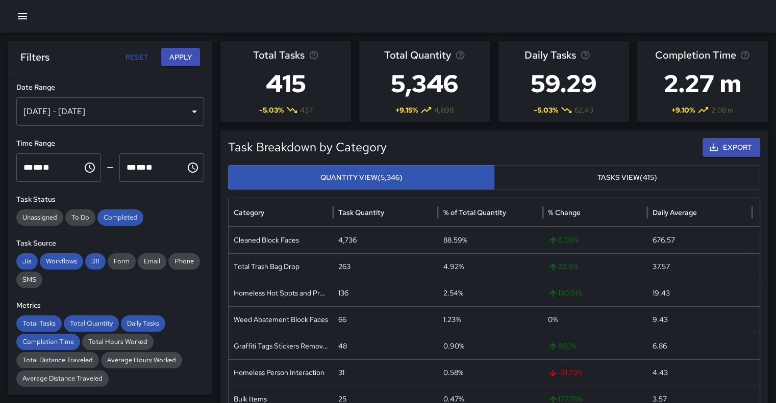
click at [183, 116] on div "[DATE] - [DATE]" at bounding box center [110, 111] width 188 height 29
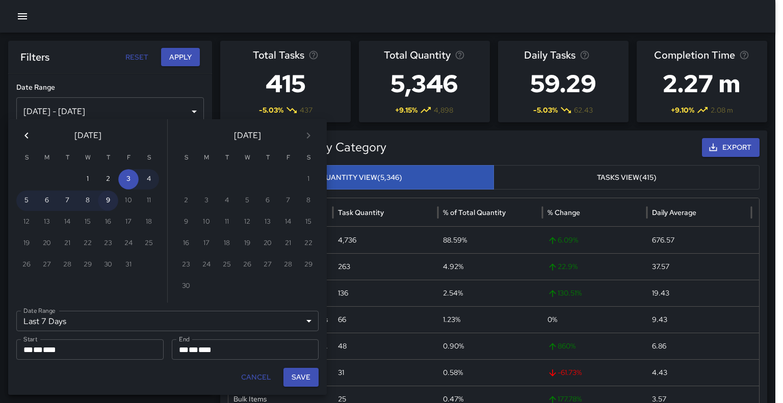
click at [110, 202] on button "9" at bounding box center [108, 201] width 20 height 20
type input "******"
type input "**********"
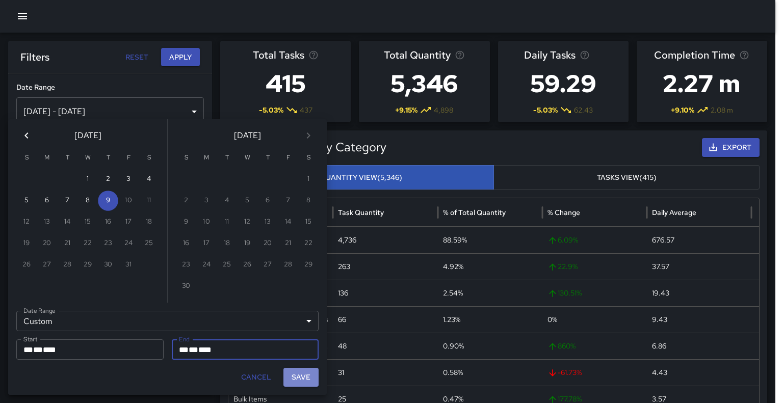
click at [307, 377] on button "Save" at bounding box center [301, 377] width 35 height 19
type input "**********"
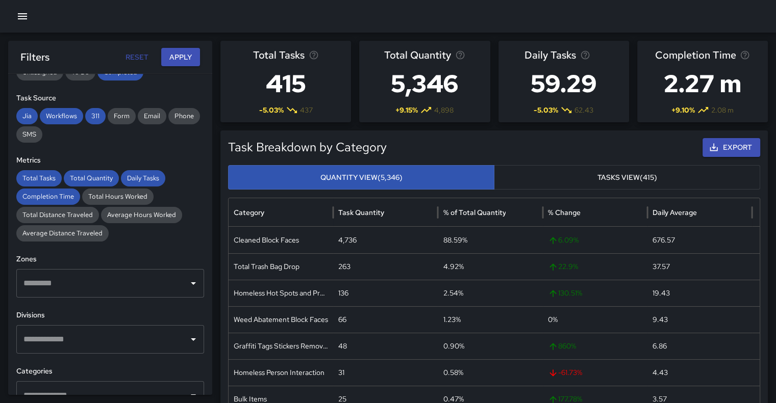
scroll to position [167, 0]
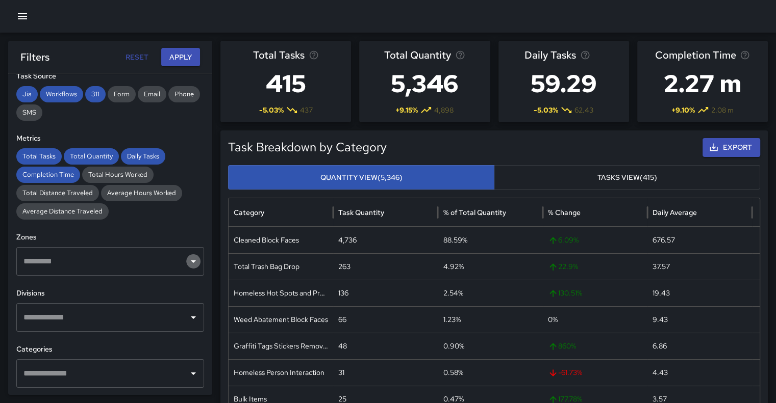
click at [187, 265] on icon "Open" at bounding box center [193, 262] width 12 height 12
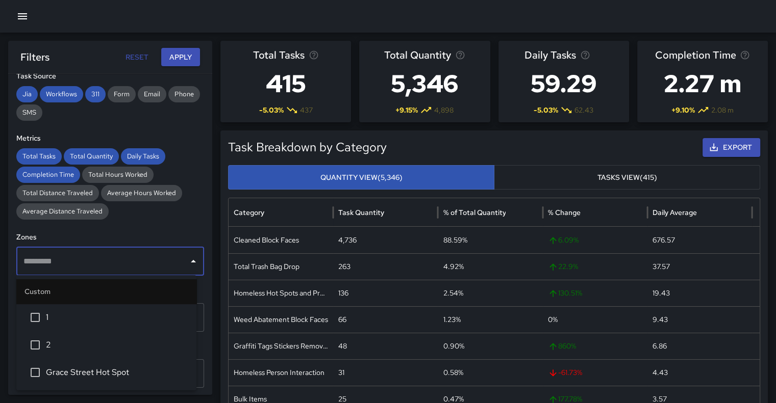
click at [186, 222] on div "**********" at bounding box center [110, 234] width 204 height 321
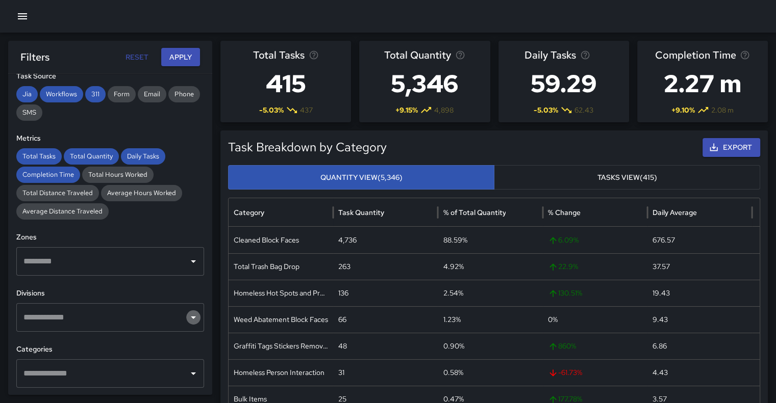
click at [187, 320] on icon "Open" at bounding box center [193, 318] width 12 height 12
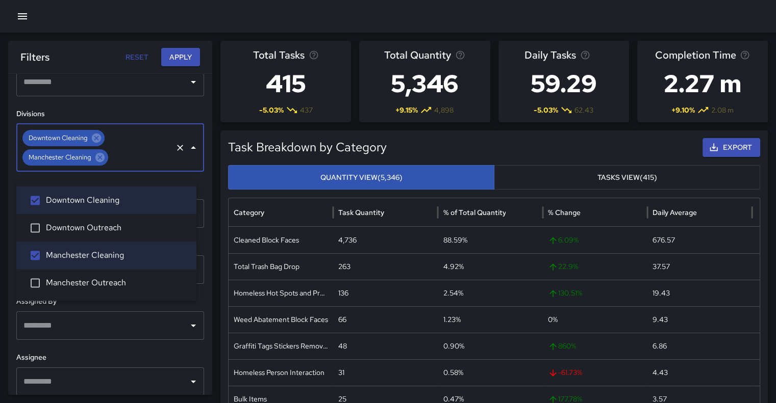
scroll to position [348, 0]
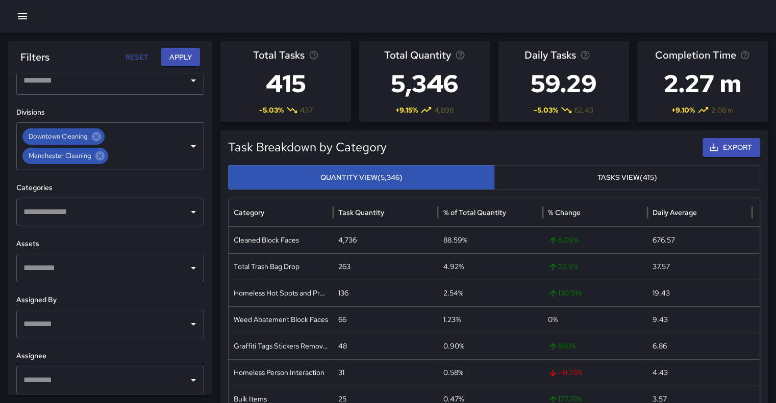
click at [139, 114] on h6 "Divisions" at bounding box center [110, 112] width 188 height 11
click at [173, 211] on input "text" at bounding box center [102, 211] width 163 height 19
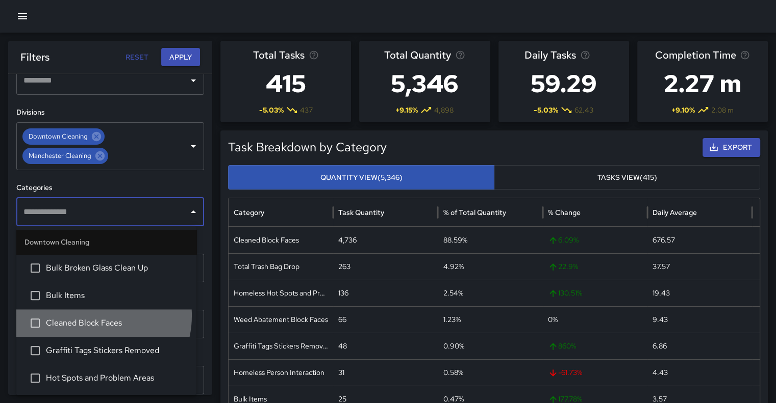
click at [91, 316] on li "Cleaned Block Faces" at bounding box center [106, 324] width 180 height 28
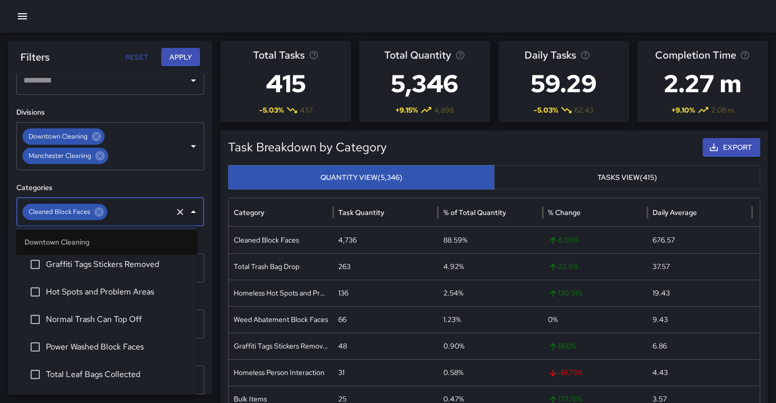
scroll to position [117, 0]
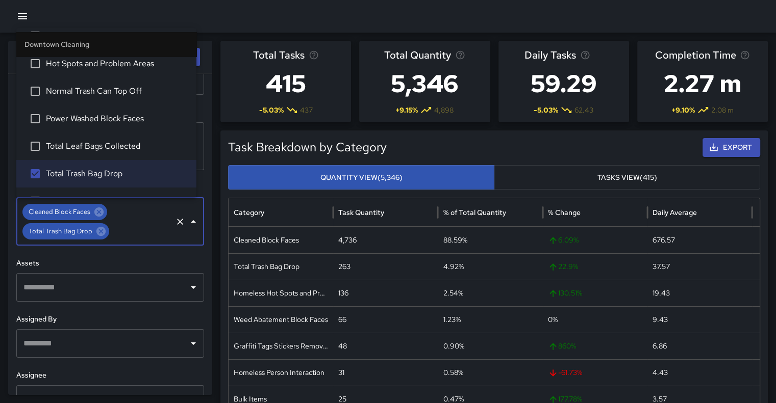
click at [187, 258] on h6 "Assets" at bounding box center [110, 263] width 188 height 11
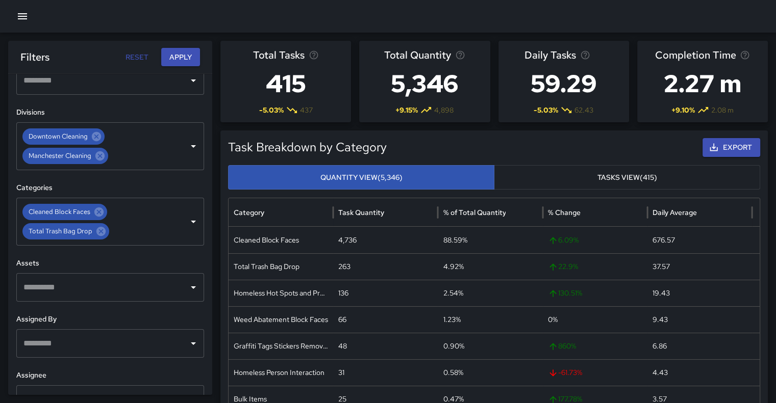
click at [182, 53] on button "Apply" at bounding box center [180, 57] width 39 height 19
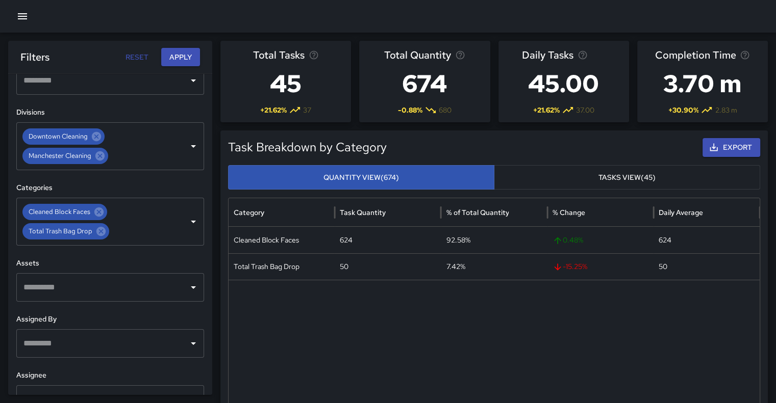
click at [181, 50] on button "Apply" at bounding box center [180, 57] width 39 height 19
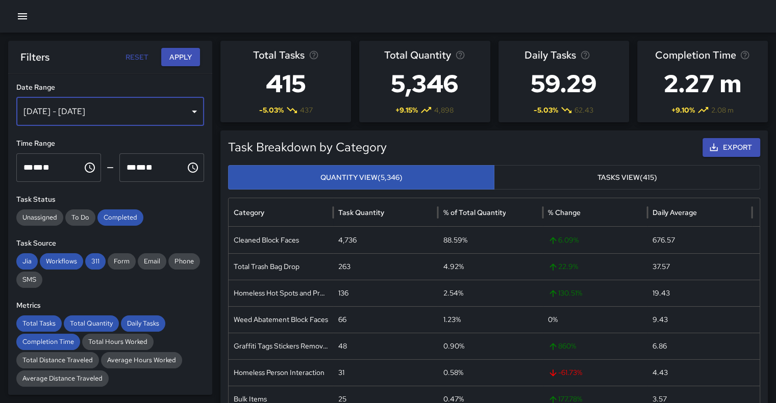
click at [184, 112] on div "[DATE] - [DATE]" at bounding box center [110, 111] width 188 height 29
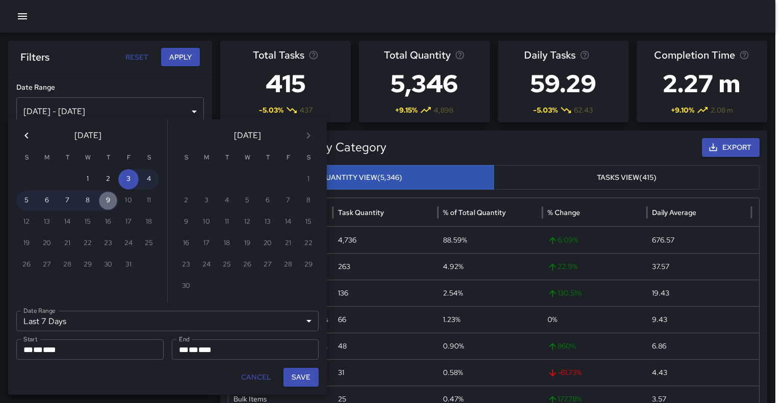
click at [107, 200] on button "9" at bounding box center [108, 201] width 20 height 20
type input "******"
type input "**********"
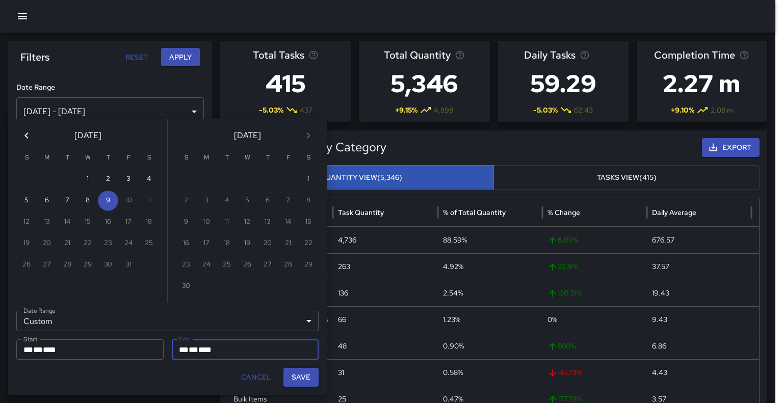
click at [298, 379] on button "Save" at bounding box center [301, 377] width 35 height 19
type input "**********"
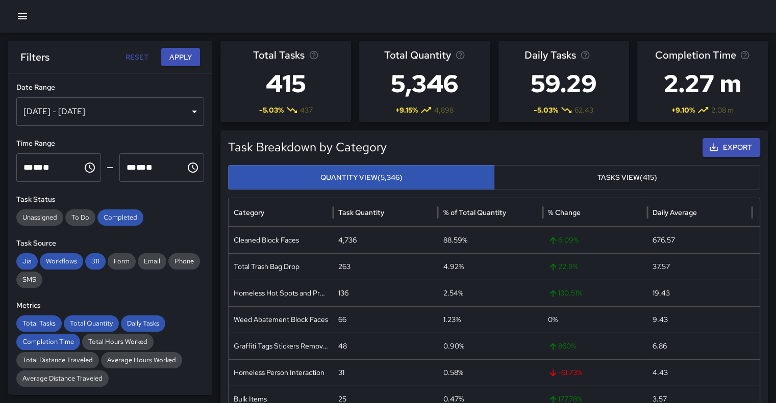
click at [178, 56] on button "Apply" at bounding box center [180, 57] width 39 height 19
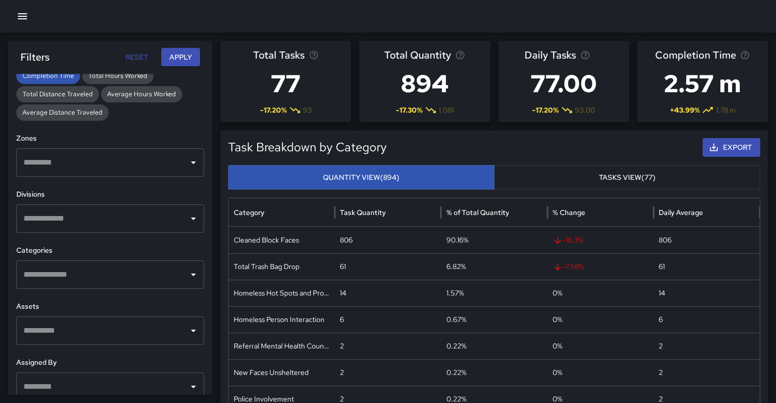
scroll to position [263, 0]
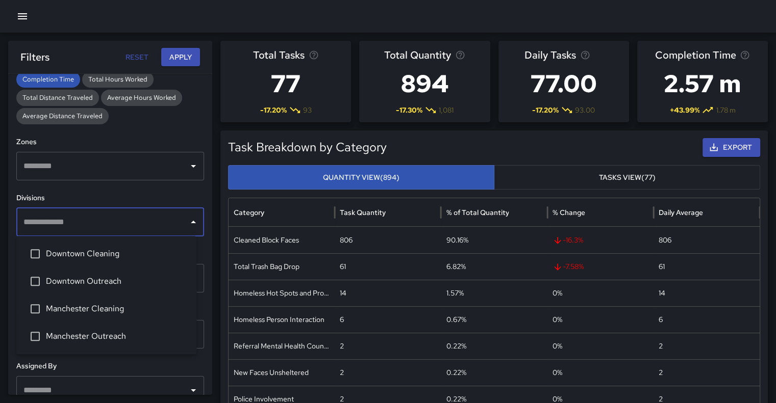
click at [138, 226] on input "text" at bounding box center [102, 222] width 163 height 19
click at [73, 310] on span "Manchester Cleaning" at bounding box center [117, 309] width 142 height 12
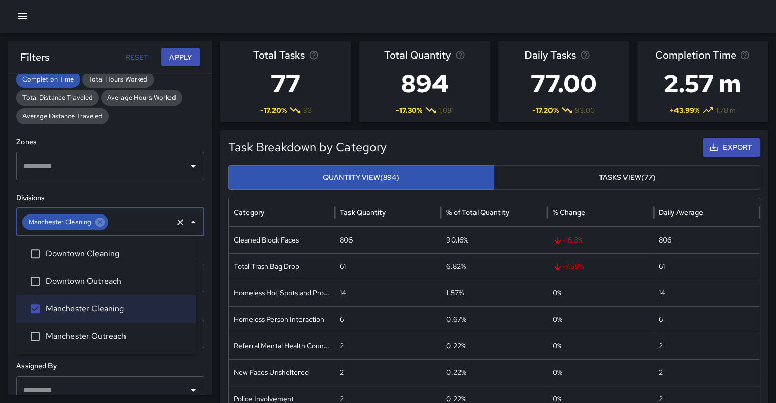
click at [180, 59] on button "Apply" at bounding box center [180, 57] width 39 height 19
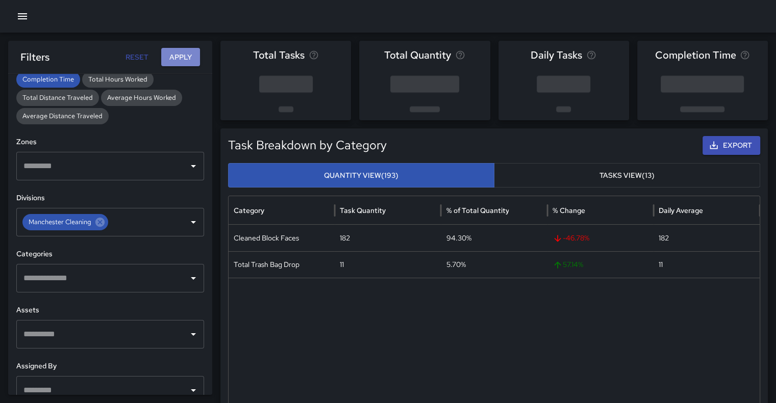
click at [180, 59] on button "Apply" at bounding box center [180, 57] width 39 height 19
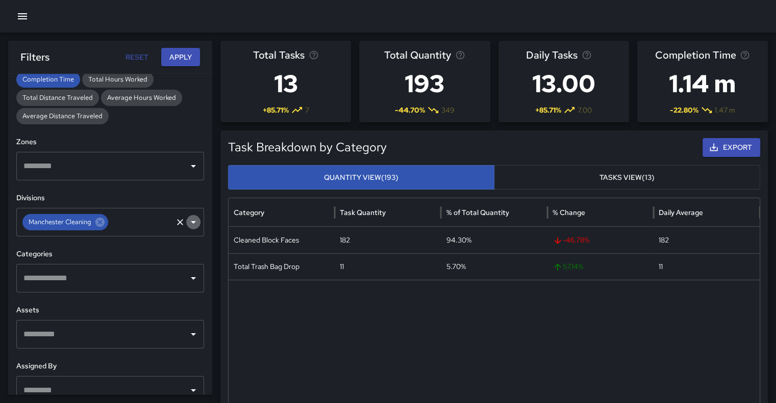
click at [192, 223] on button "Open" at bounding box center [193, 222] width 14 height 14
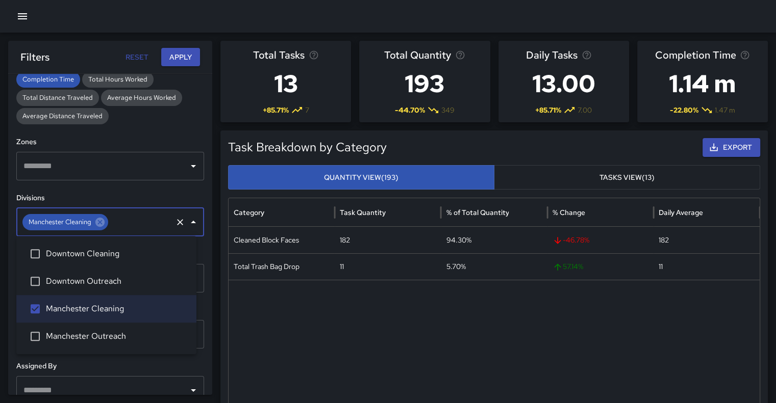
click at [125, 255] on span "Downtown Cleaning" at bounding box center [117, 254] width 142 height 12
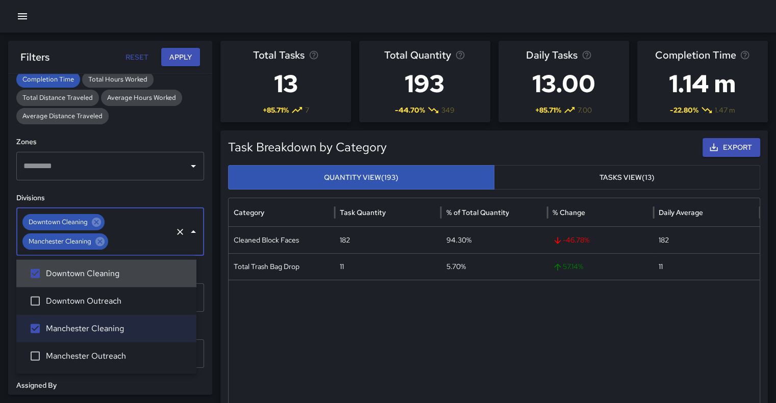
click at [183, 55] on button "Apply" at bounding box center [180, 57] width 39 height 19
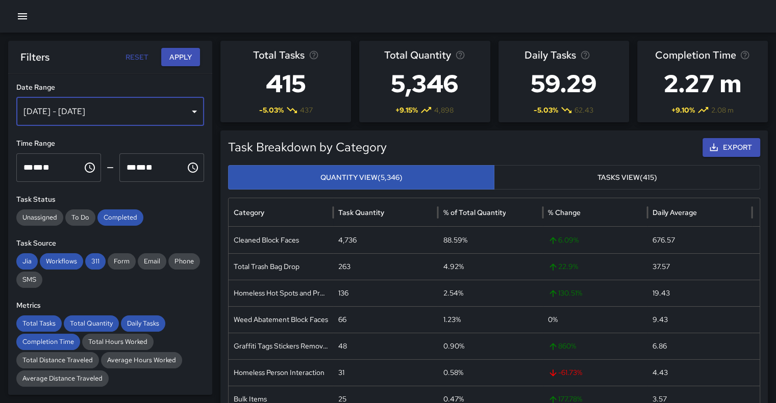
click at [191, 109] on div "[DATE] - [DATE]" at bounding box center [110, 111] width 188 height 29
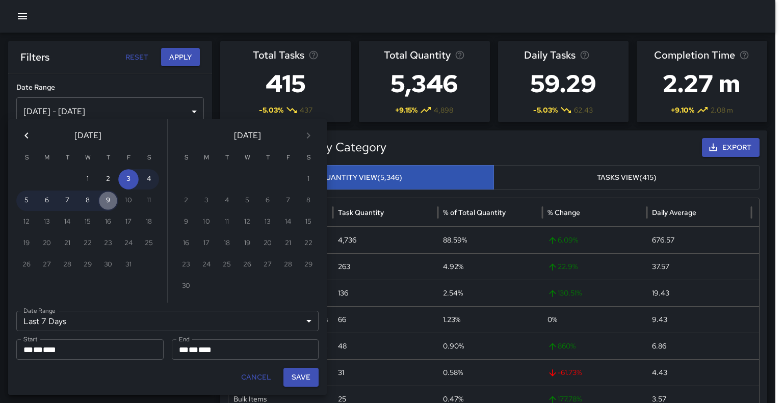
click at [115, 198] on button "9" at bounding box center [108, 201] width 20 height 20
type input "******"
type input "**********"
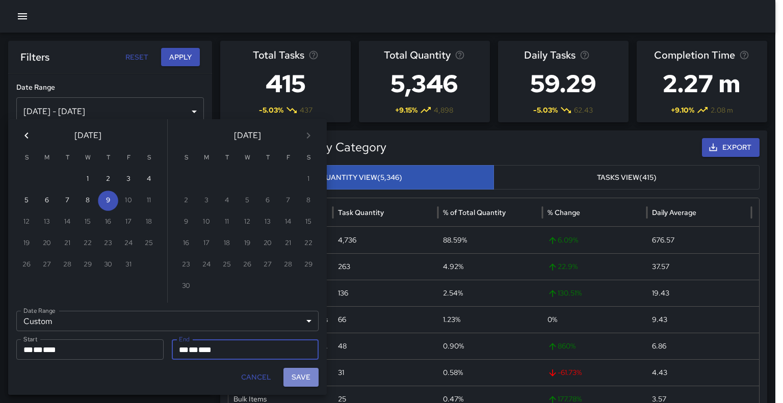
click at [310, 373] on button "Save" at bounding box center [301, 377] width 35 height 19
type input "**********"
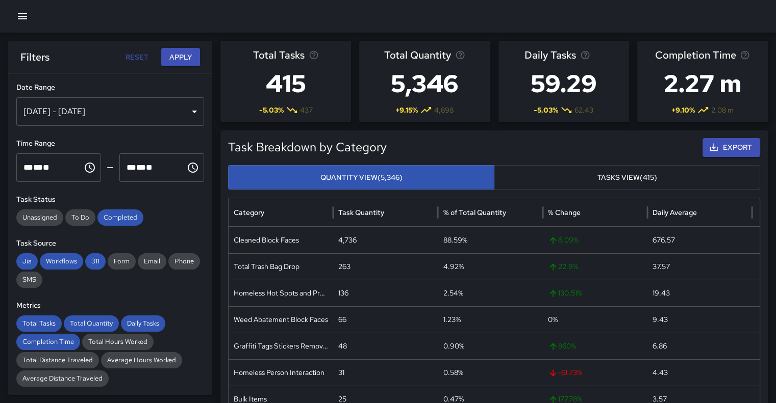
click at [249, 94] on div "Total Tasks 415 -5.03 % 437" at bounding box center [285, 82] width 131 height 82
click at [186, 61] on button "Apply" at bounding box center [180, 57] width 39 height 19
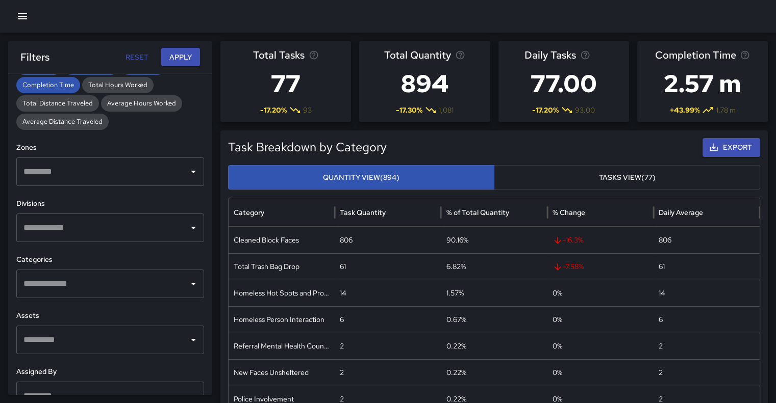
scroll to position [258, 0]
